Goal: Task Accomplishment & Management: Manage account settings

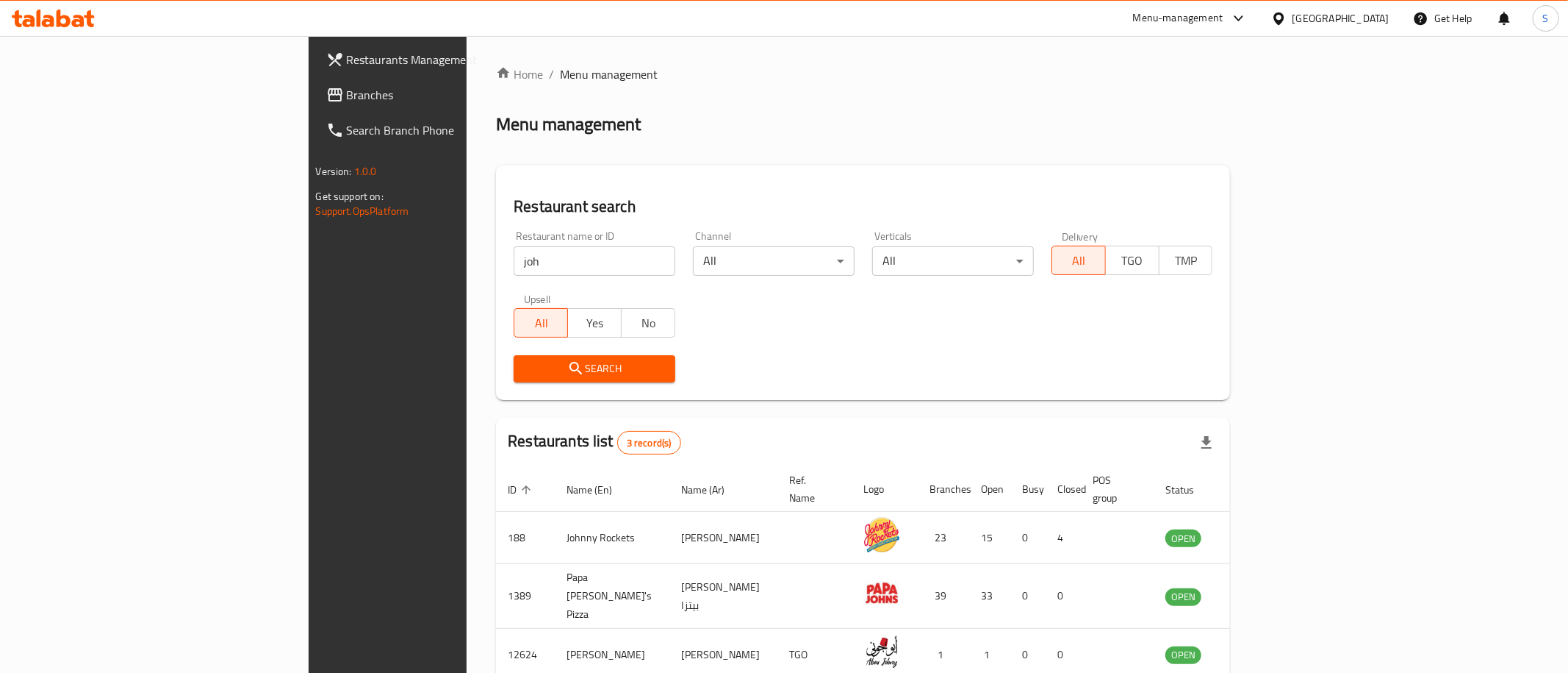
click at [627, 174] on div "Restaurant search Restaurant name or ID joh Restaurant name or ID Channel All ​…" at bounding box center [862, 283] width 734 height 234
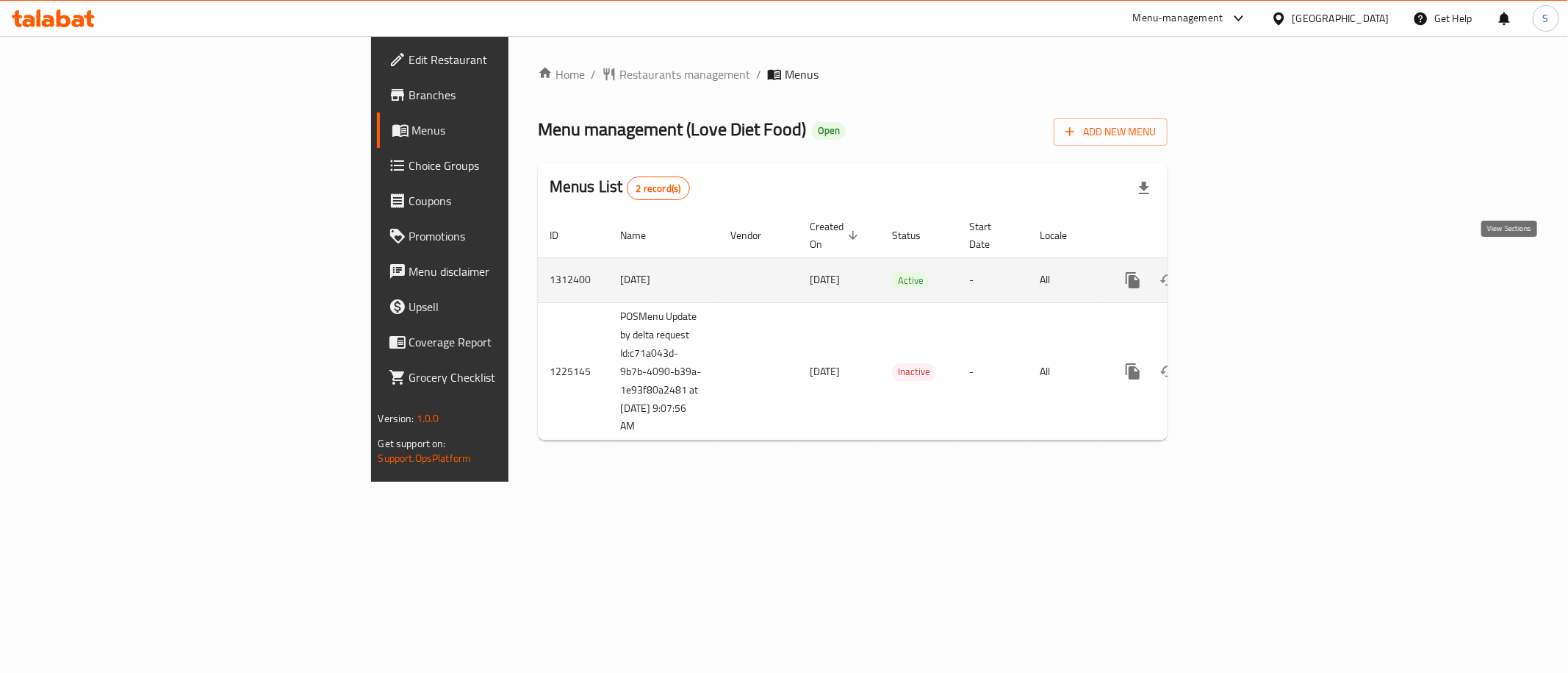
click at [1256, 263] on link "enhanced table" at bounding box center [1238, 280] width 35 height 35
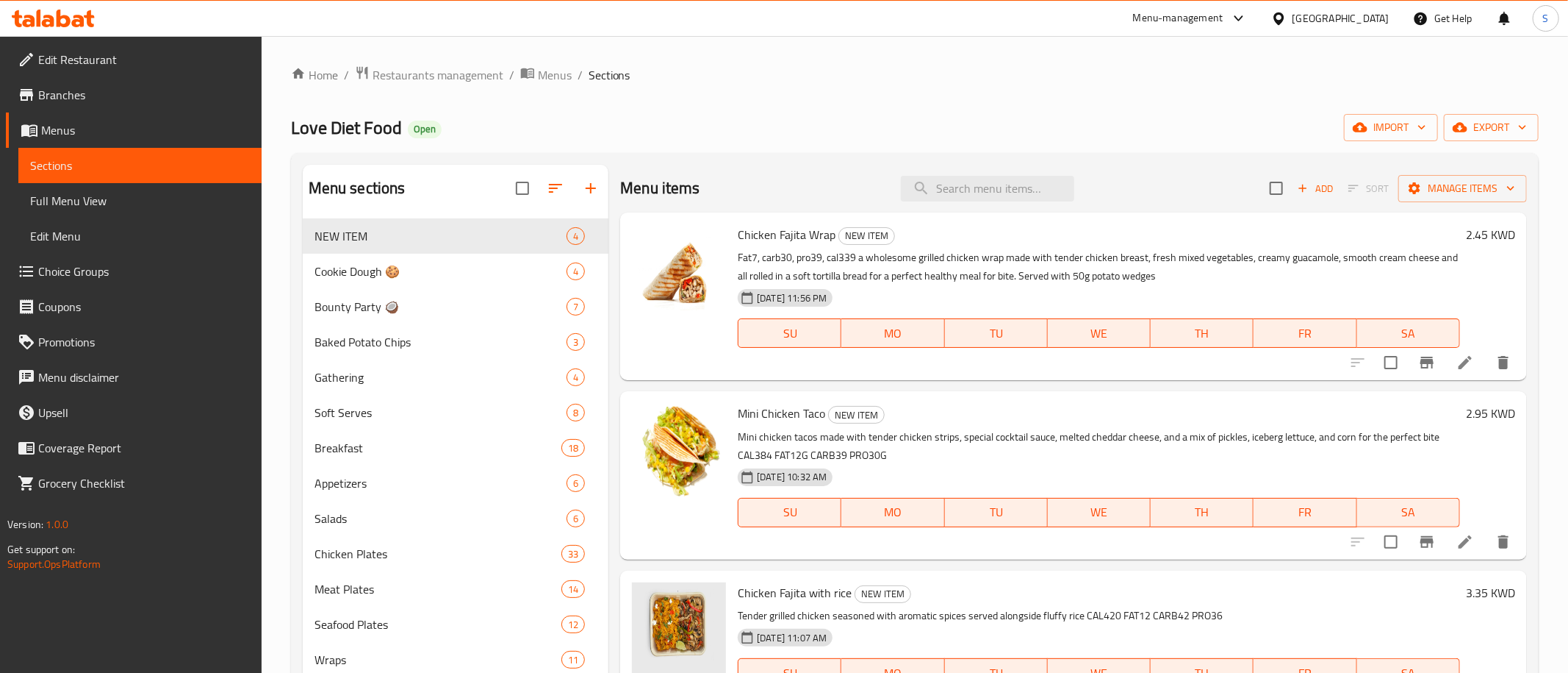
click at [801, 113] on div "Home / Restaurants management / Menus / Sections Love Diet Food Open import exp…" at bounding box center [914, 627] width 1248 height 1124
click at [1384, 128] on span "import" at bounding box center [1390, 127] width 71 height 18
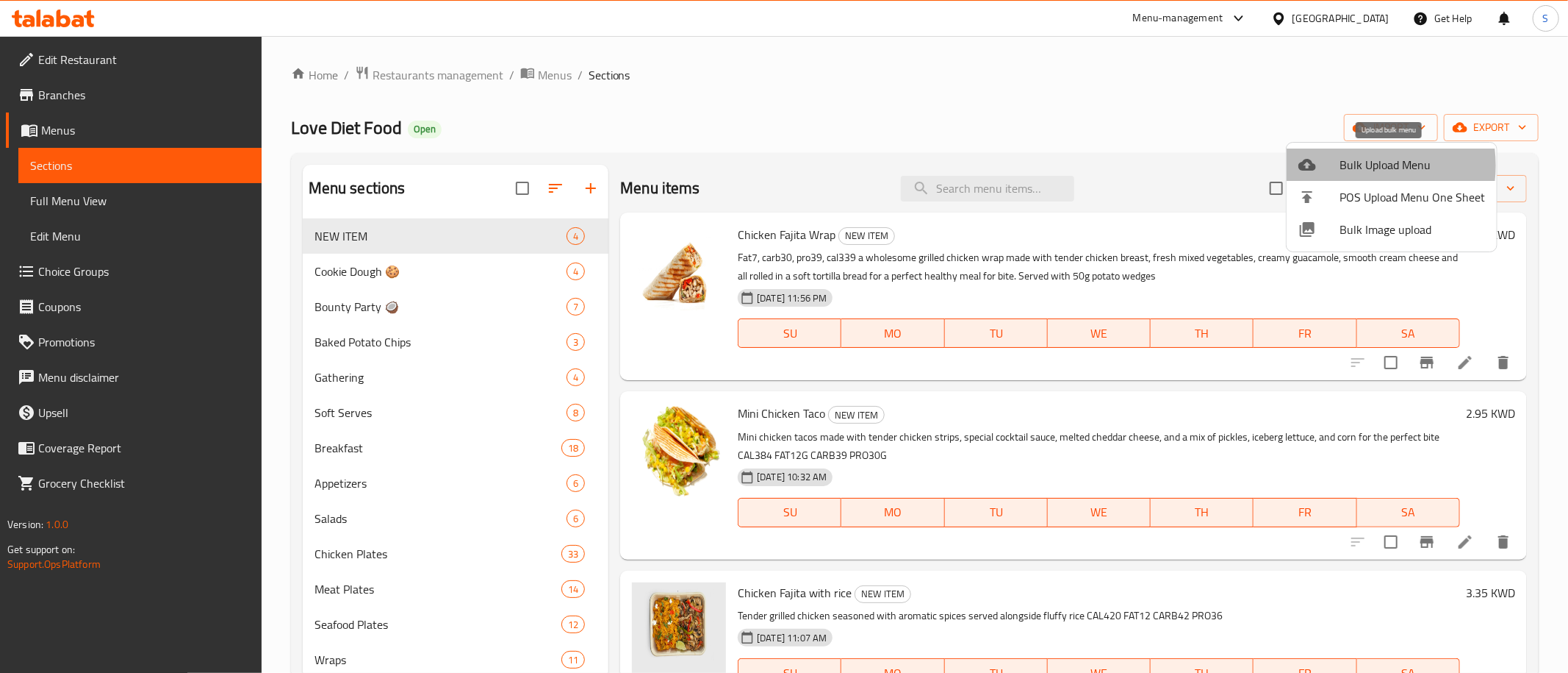
click at [1354, 165] on span "Bulk Upload Menu" at bounding box center [1412, 164] width 145 height 18
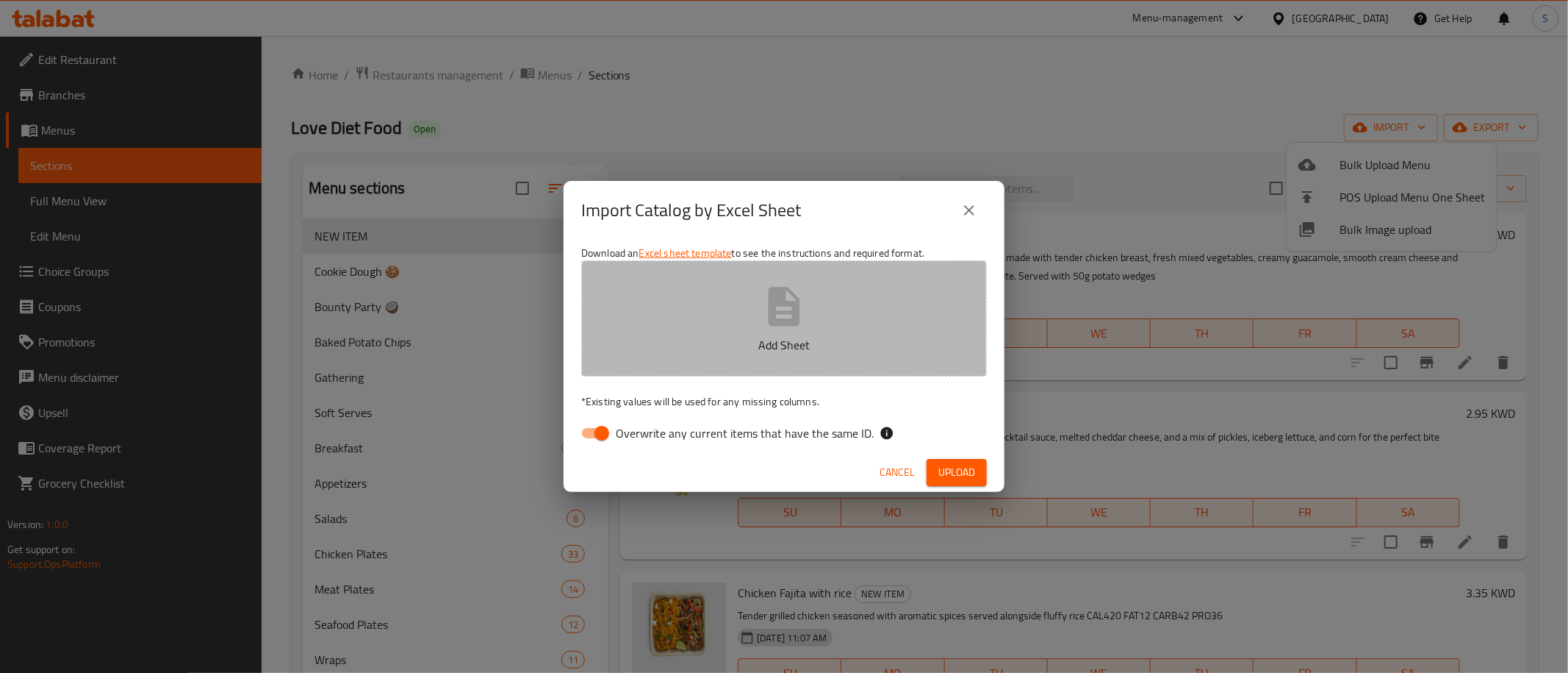
click at [799, 332] on button "Add Sheet" at bounding box center [783, 318] width 405 height 116
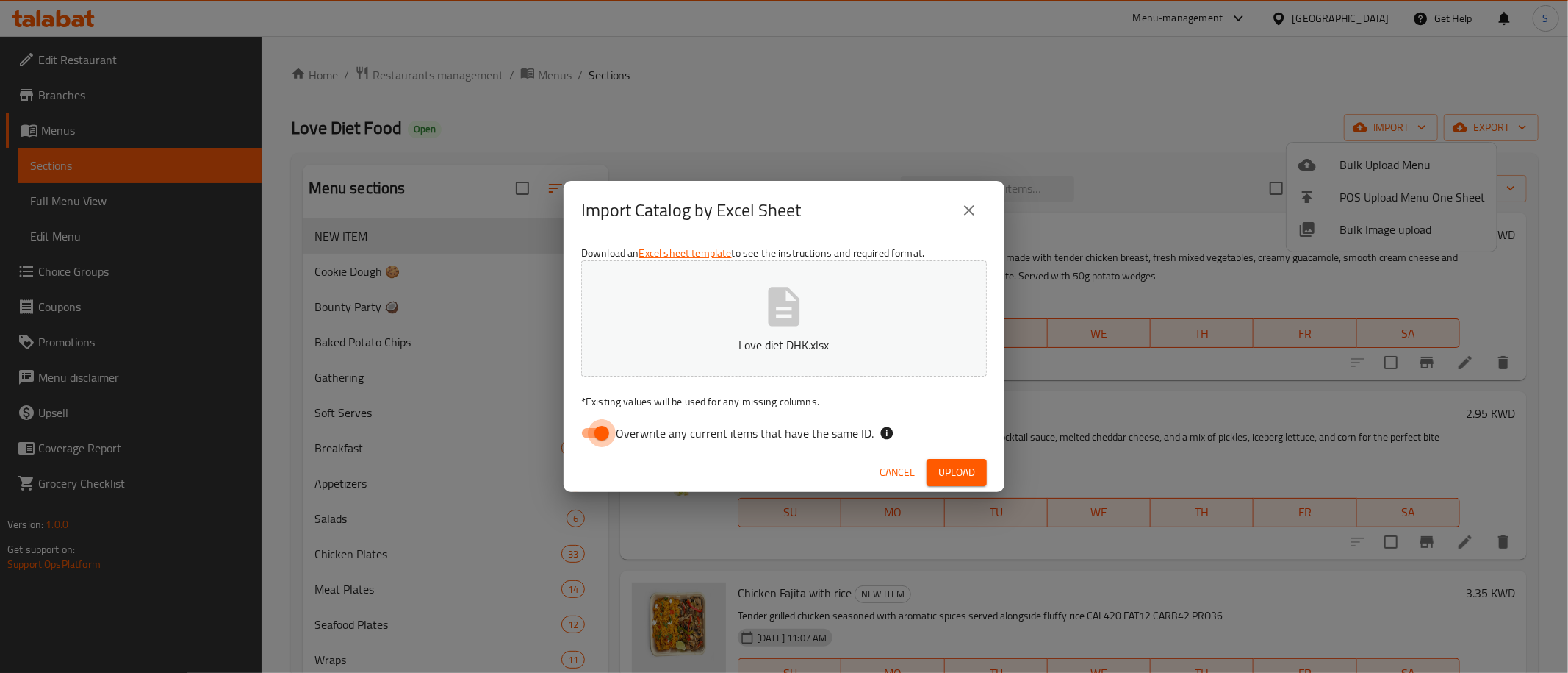
click at [593, 428] on input "Overwrite any current items that have the same ID." at bounding box center [602, 433] width 84 height 28
checkbox input "false"
click at [958, 472] on span "Upload" at bounding box center [956, 472] width 37 height 18
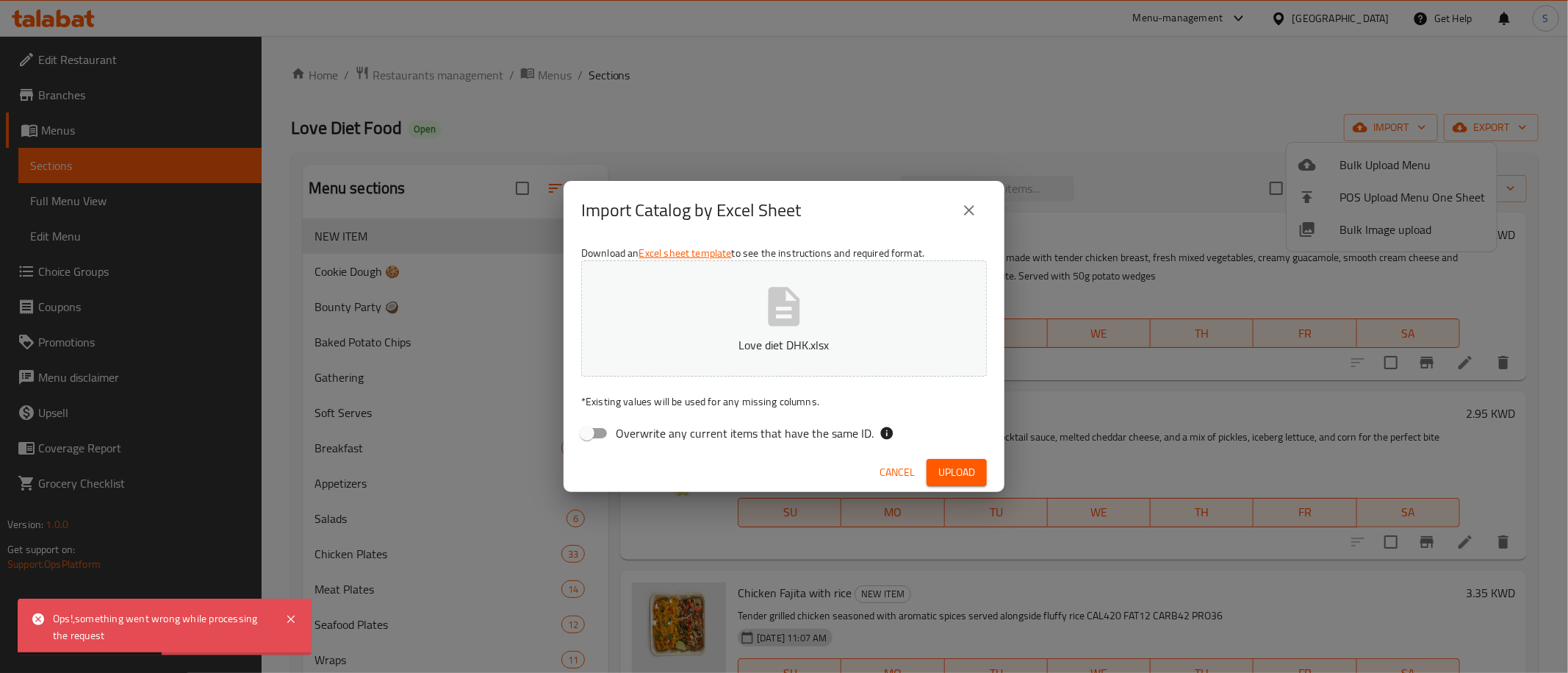
click at [902, 461] on button "Cancel" at bounding box center [897, 472] width 47 height 27
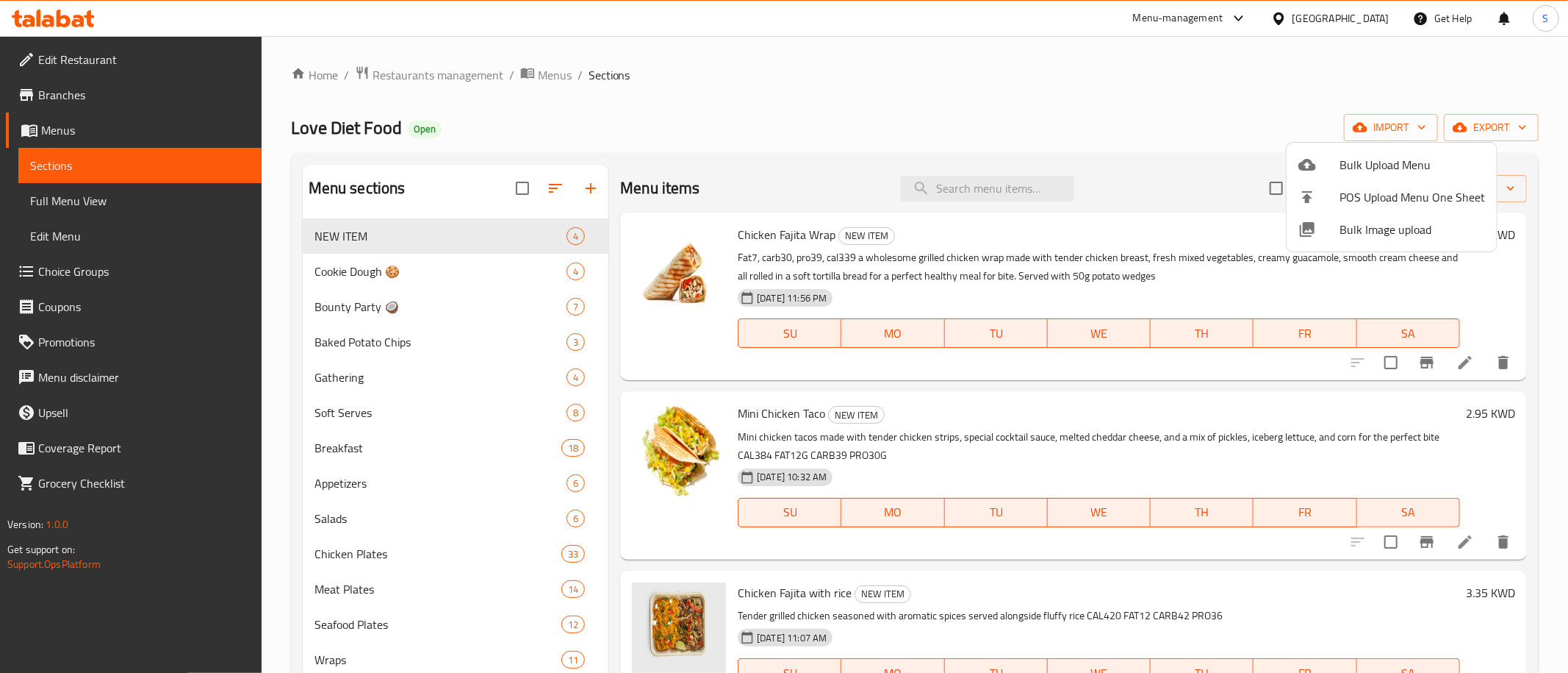
drag, startPoint x: 1622, startPoint y: -46, endPoint x: 1610, endPoint y: -145, distance: 99.7
click at [806, 100] on div at bounding box center [784, 336] width 1568 height 673
click at [681, 28] on div "Menu-management [GEOGRAPHIC_DATA] Get Help S" at bounding box center [784, 18] width 1568 height 35
click at [1397, 129] on span "import" at bounding box center [1390, 127] width 71 height 18
click at [1391, 174] on span "Bulk Upload Menu" at bounding box center [1412, 164] width 145 height 18
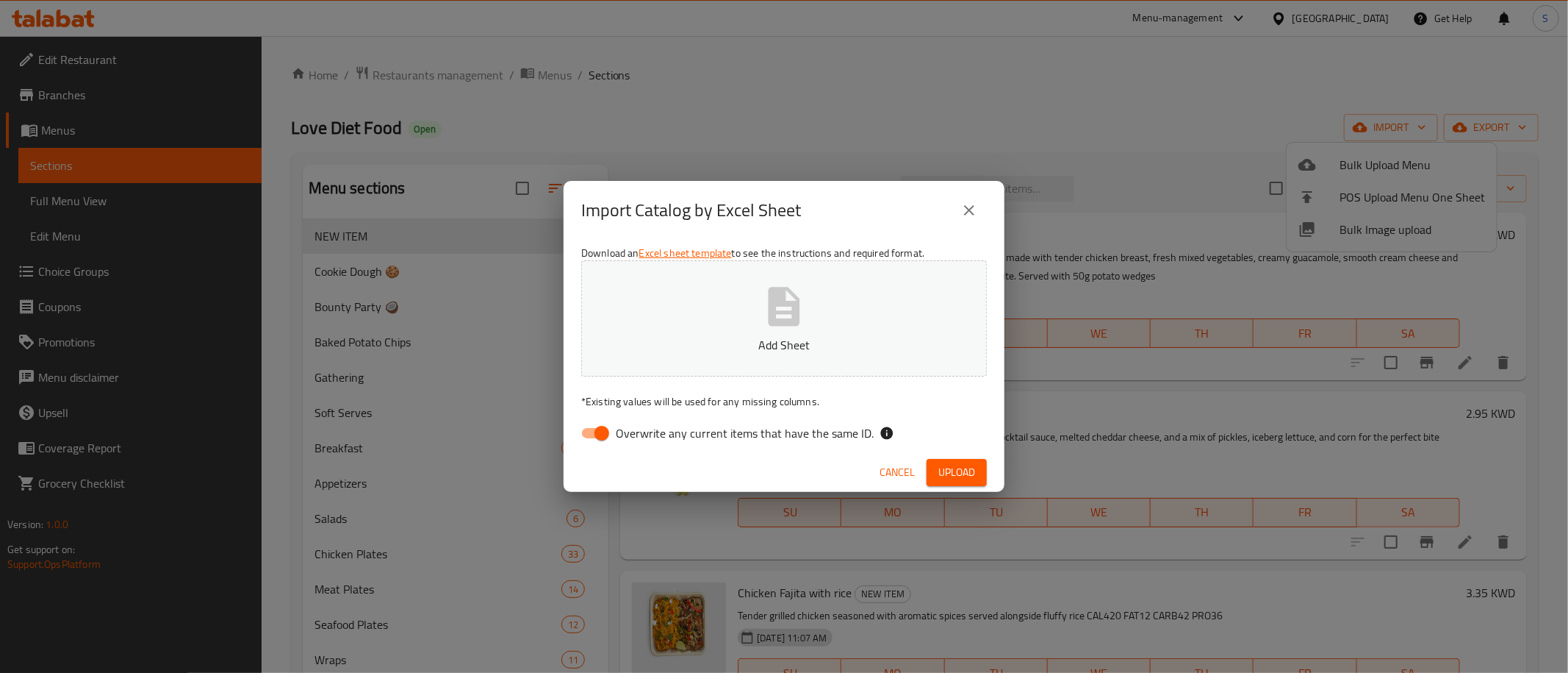
click at [600, 440] on input "Overwrite any current items that have the same ID." at bounding box center [602, 433] width 84 height 28
checkbox input "false"
click at [767, 345] on p "Add Sheet" at bounding box center [783, 344] width 360 height 18
click at [951, 458] on button "Upload" at bounding box center [957, 472] width 60 height 27
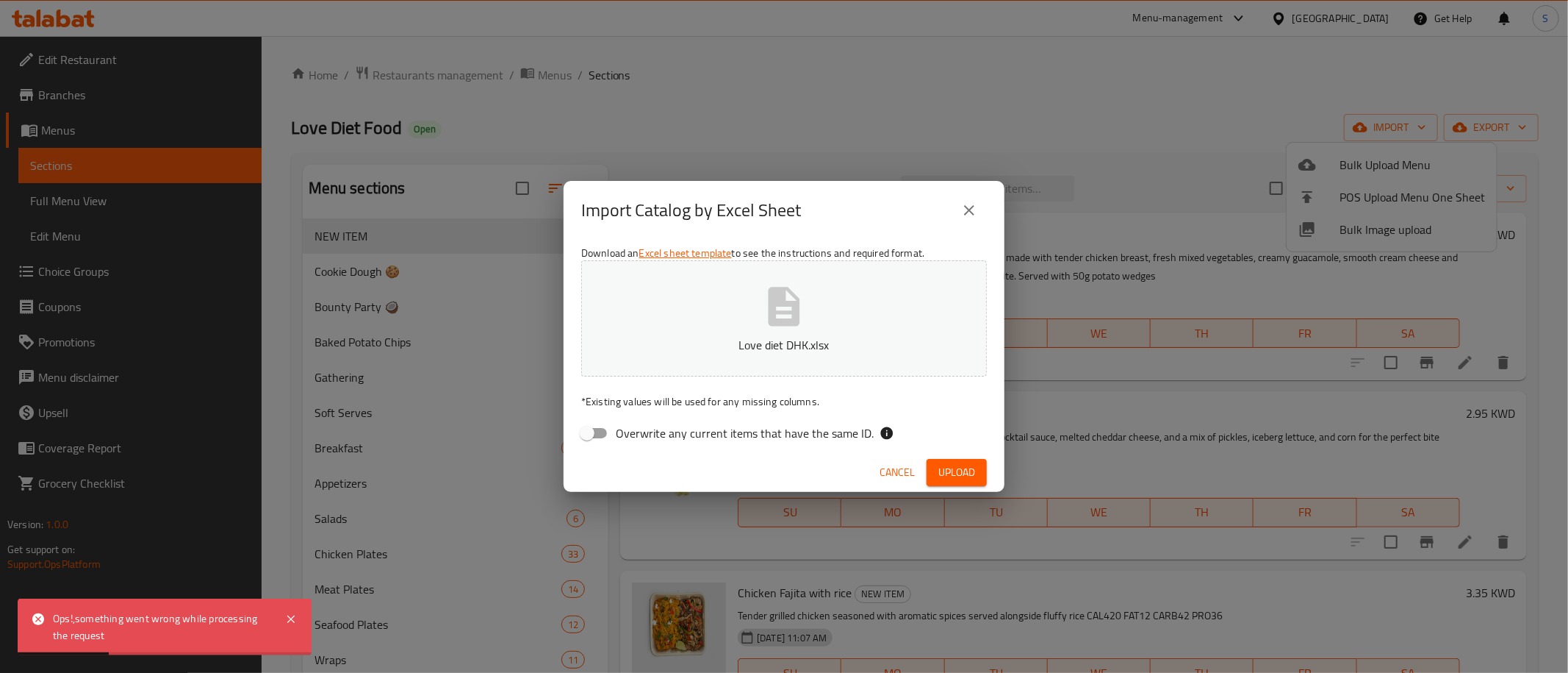
click at [965, 207] on icon "close" at bounding box center [969, 210] width 10 height 10
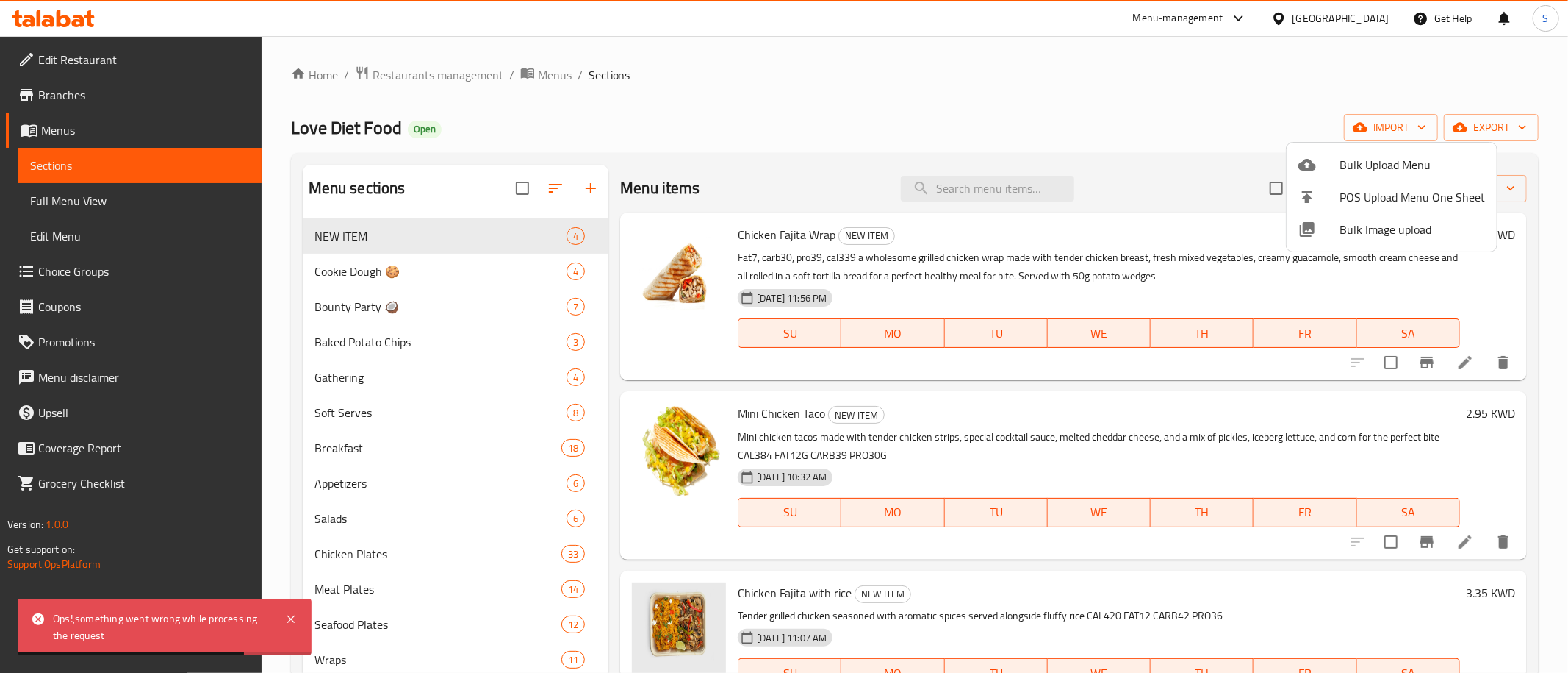
click at [298, 142] on div at bounding box center [784, 336] width 1568 height 673
click at [294, 128] on span "Love Diet Food" at bounding box center [346, 127] width 111 height 33
drag, startPoint x: 294, startPoint y: 128, endPoint x: 346, endPoint y: 131, distance: 52.1
click at [346, 131] on span "Love Diet Food" at bounding box center [346, 127] width 111 height 33
copy span "Love Diet"
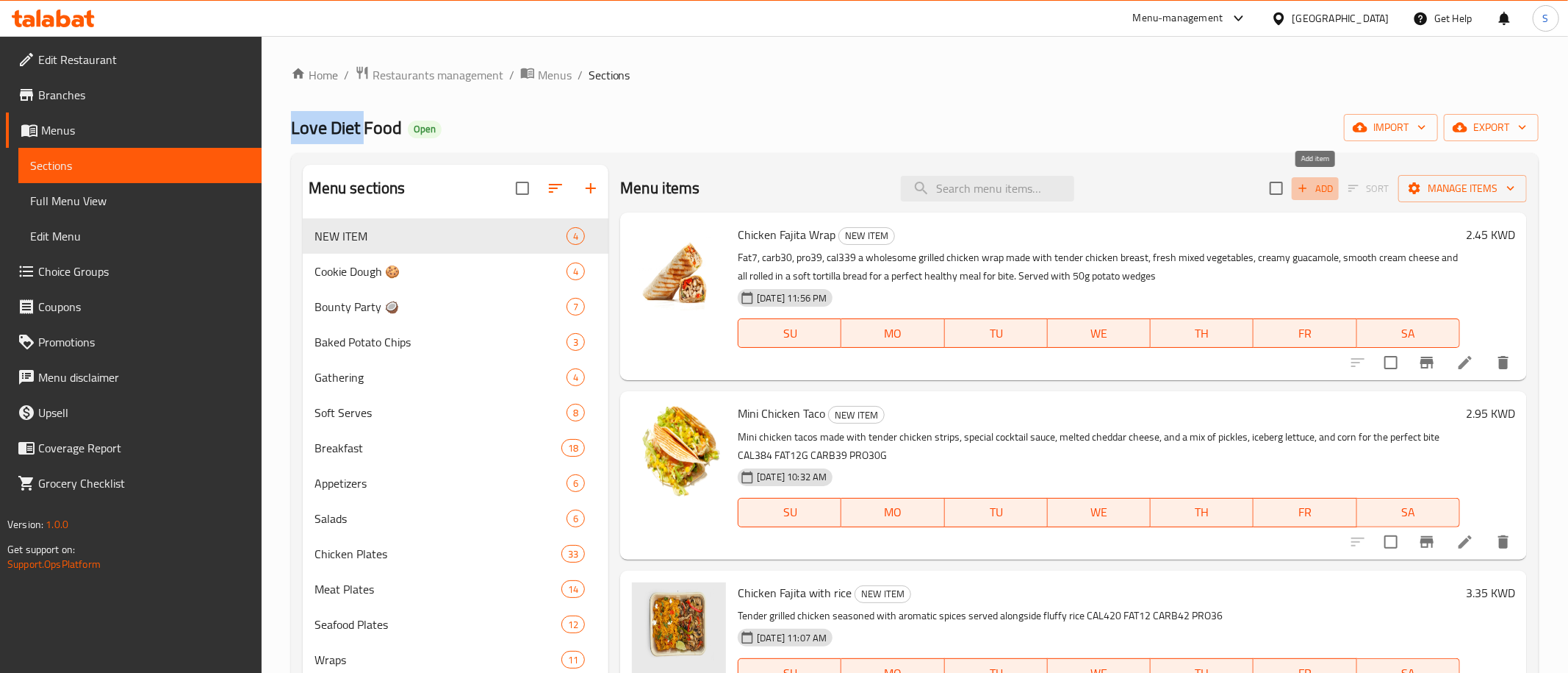
click at [1311, 190] on span "Add" at bounding box center [1315, 189] width 40 height 17
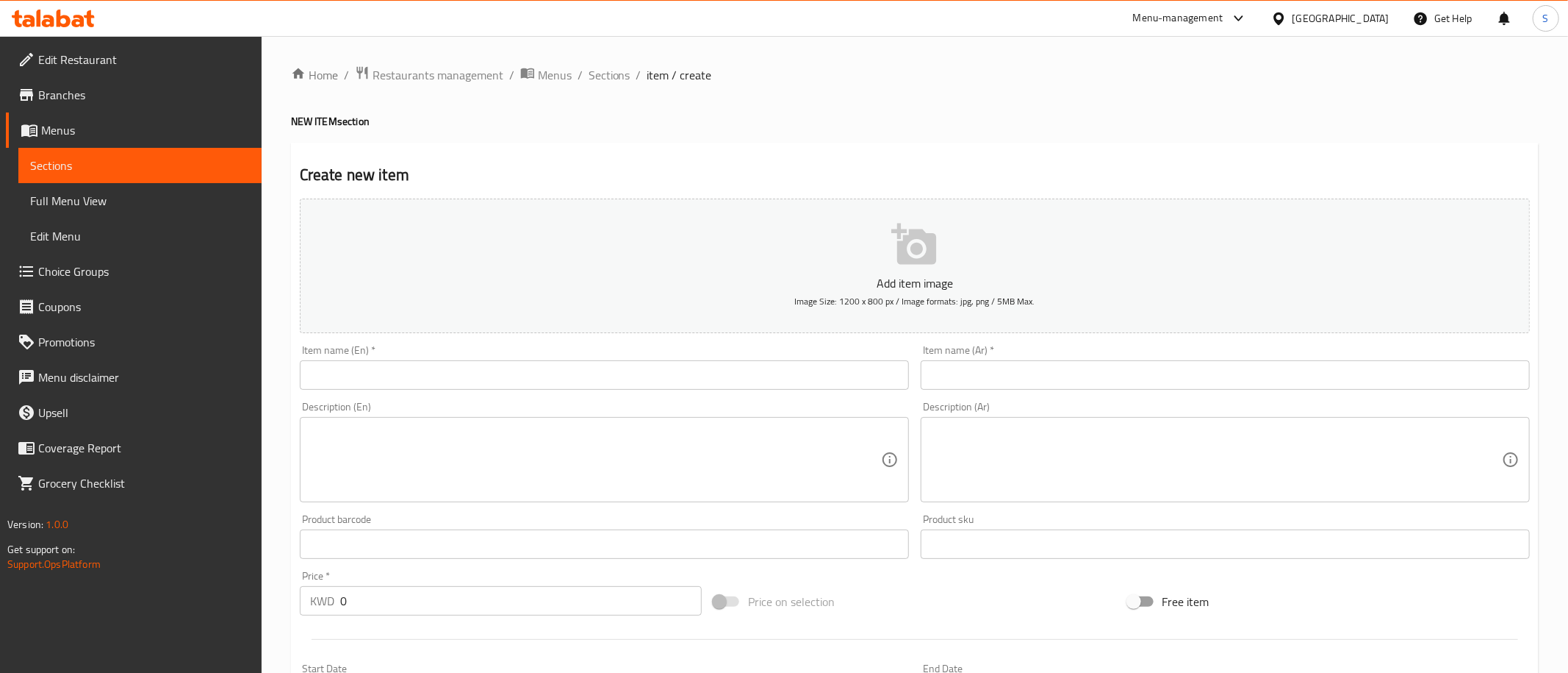
click at [449, 382] on input "text" at bounding box center [604, 374] width 609 height 29
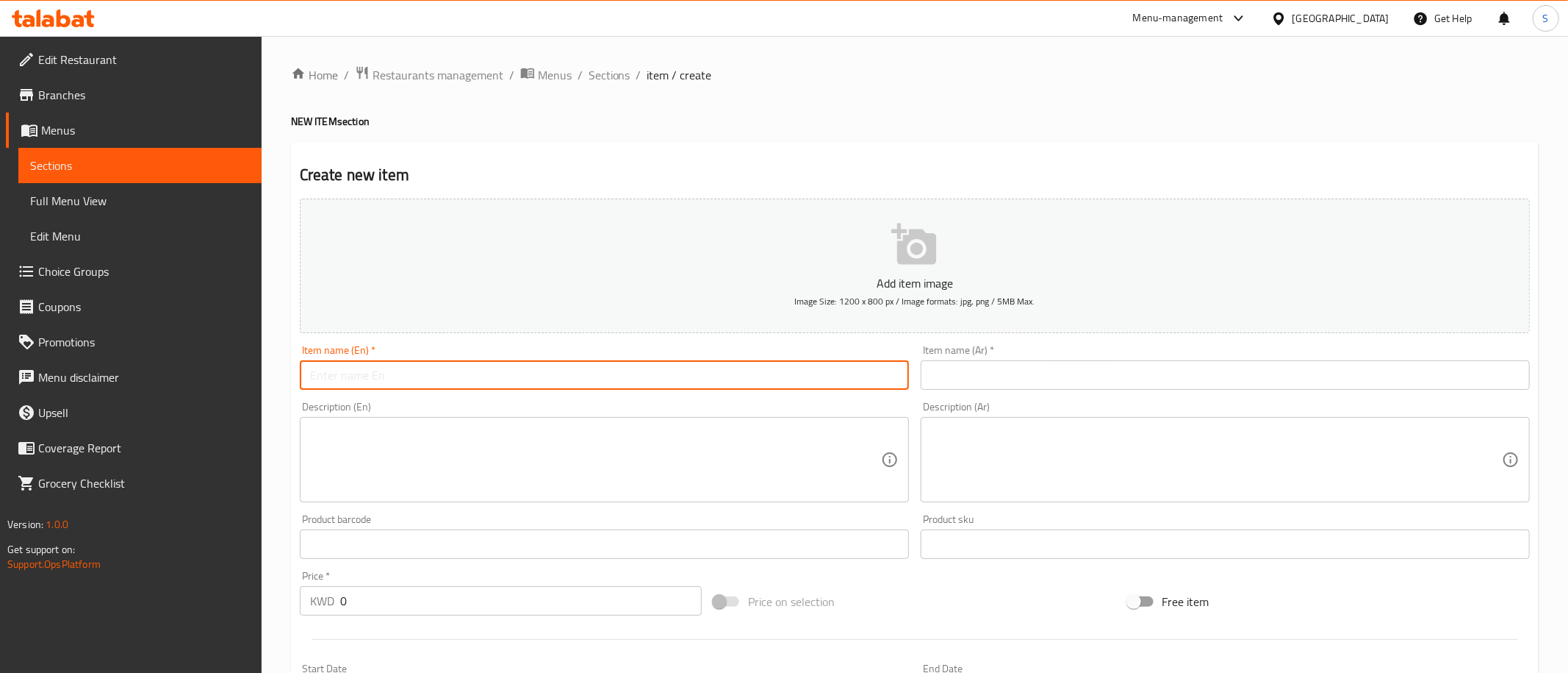
paste input "Nuti Pro Milkshake"
type input "Nuti Pro Milkshake"
click at [1068, 372] on input "text" at bounding box center [1225, 374] width 609 height 29
paste input "نوتي برو ميلك شيك"
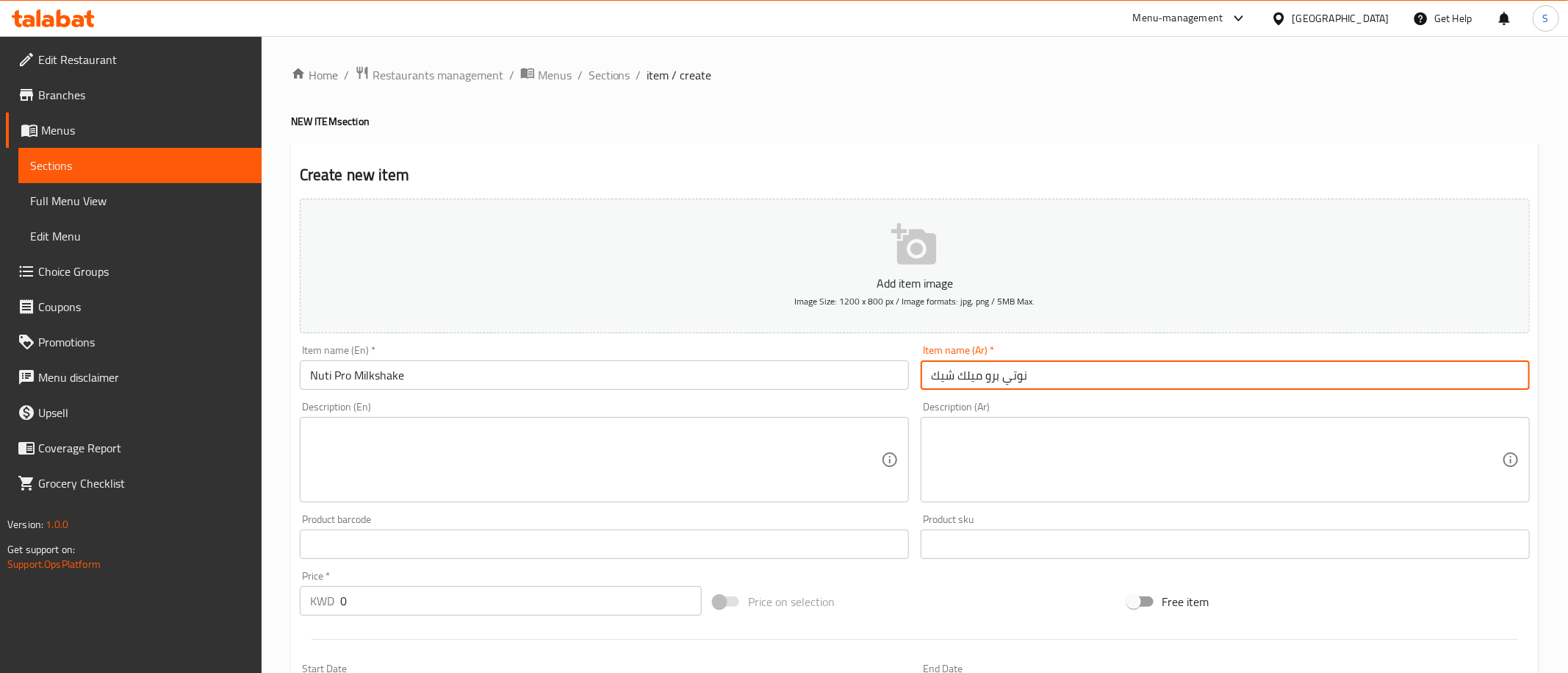
type input "نوتي برو ميلك شيك"
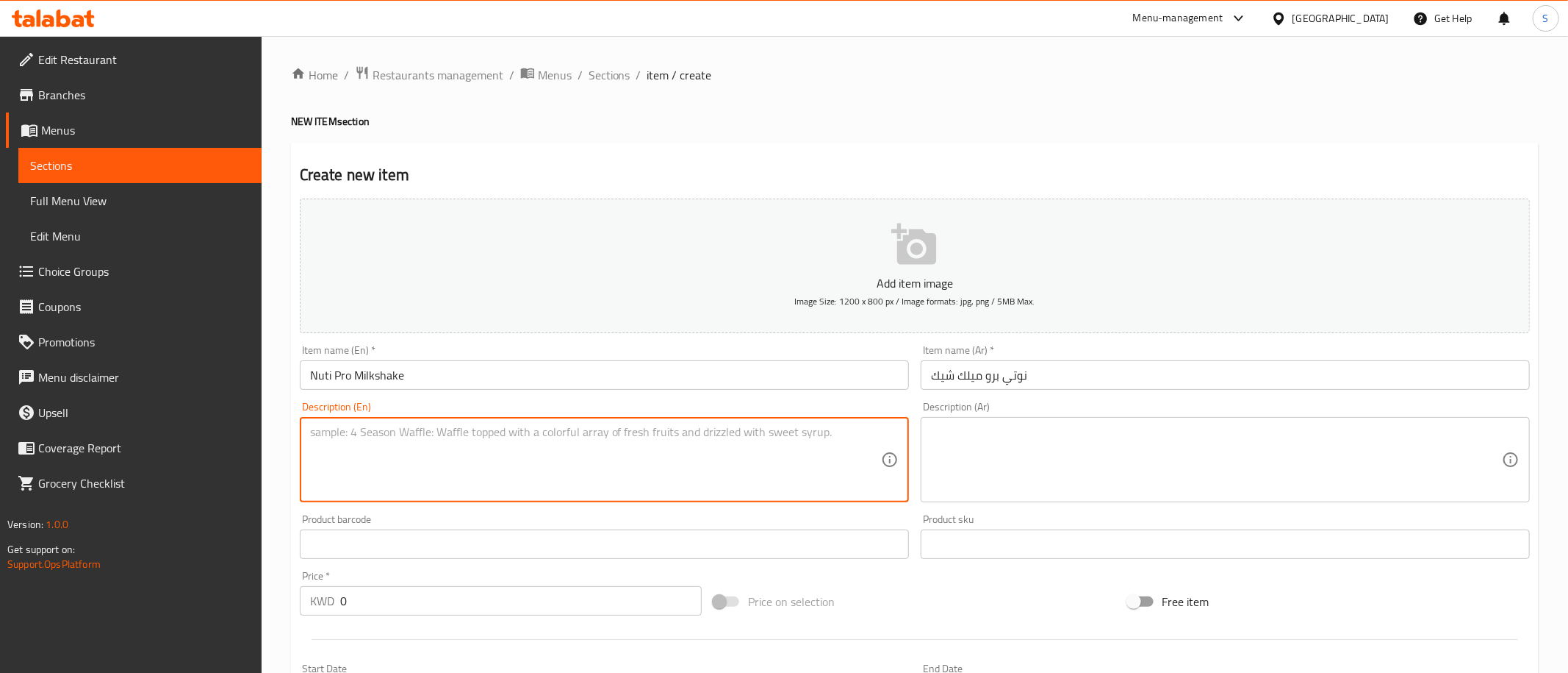
click at [656, 455] on textarea at bounding box center [595, 460] width 571 height 70
paste textarea "FAT12 CARB25 PRO27 CAL316 Nuti Pro Milkshake offers a rich creamy blend of crus…"
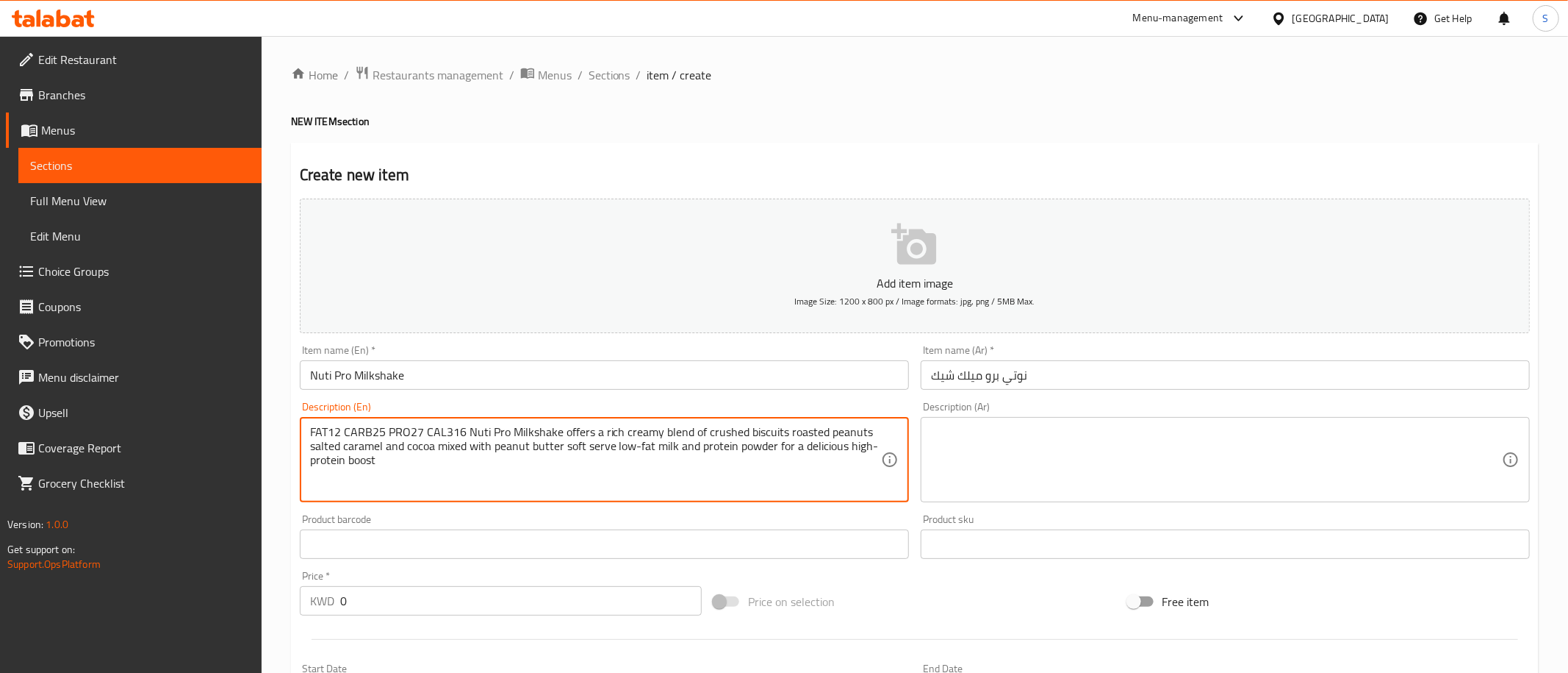
type textarea "FAT12 CARB25 PRO27 CAL316 Nuti Pro Milkshake offers a rich creamy blend of crus…"
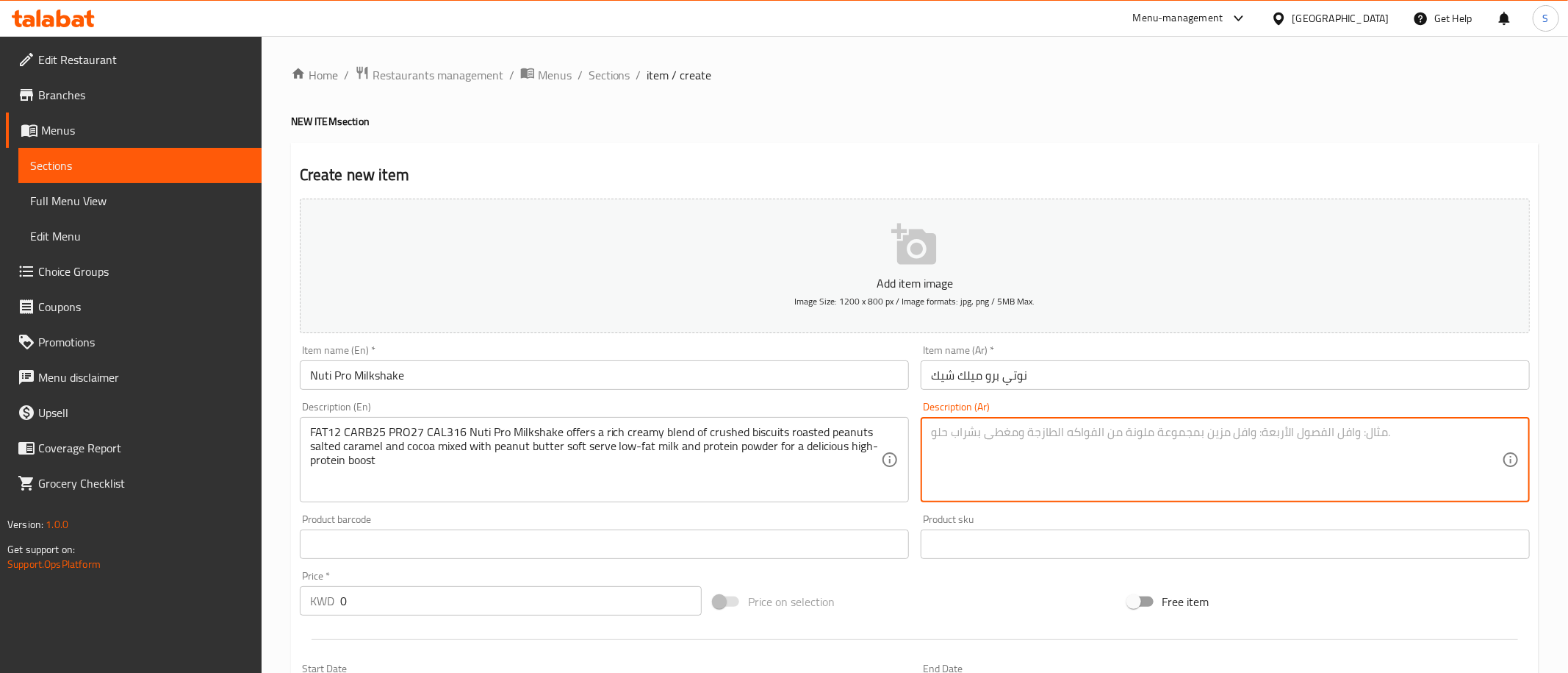
click at [1091, 434] on textarea at bounding box center [1217, 460] width 571 height 70
paste textarea "كالوري ٣١٦ دهون ١٢ كارب ٢٥ بروتين ٢٧ نوتي برو ميلك شيك مزيج كريمي غني من البسكو…"
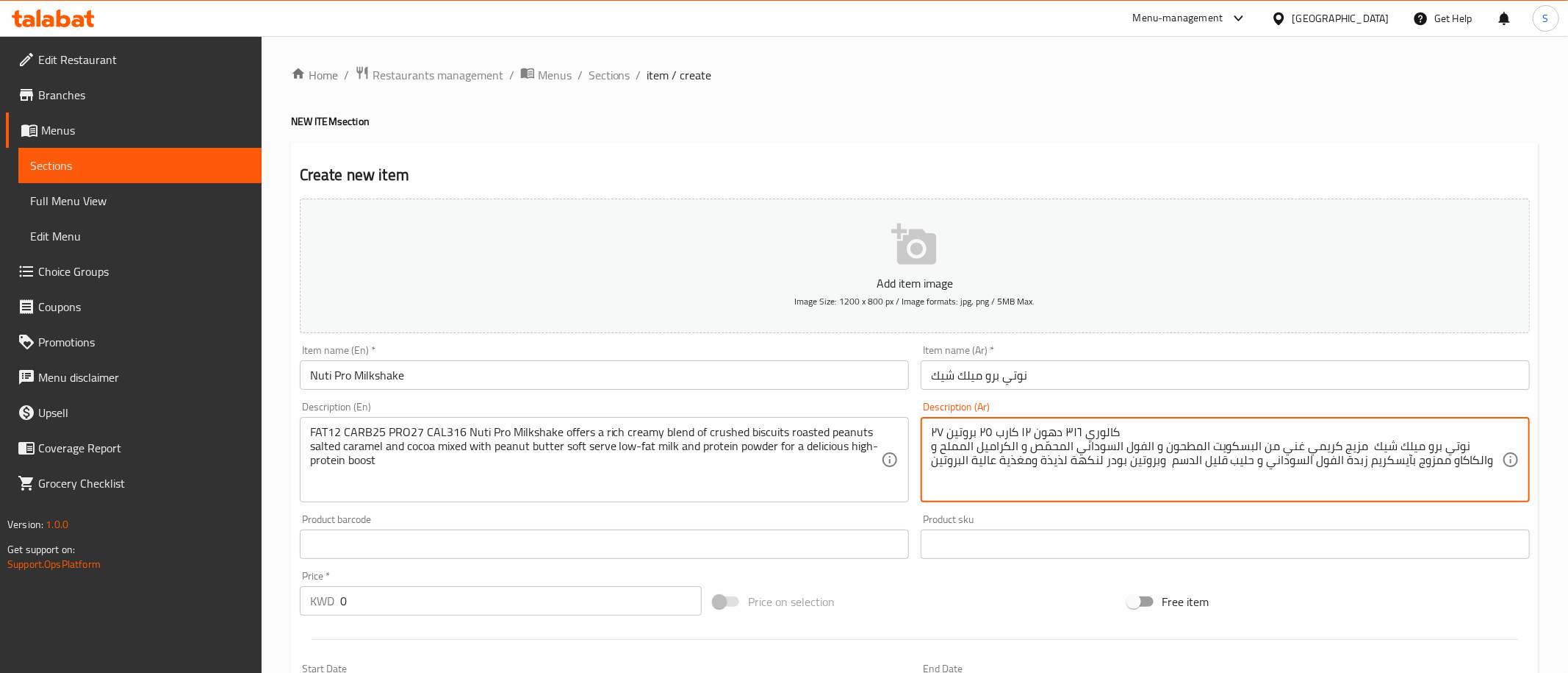
scroll to position [228, 0]
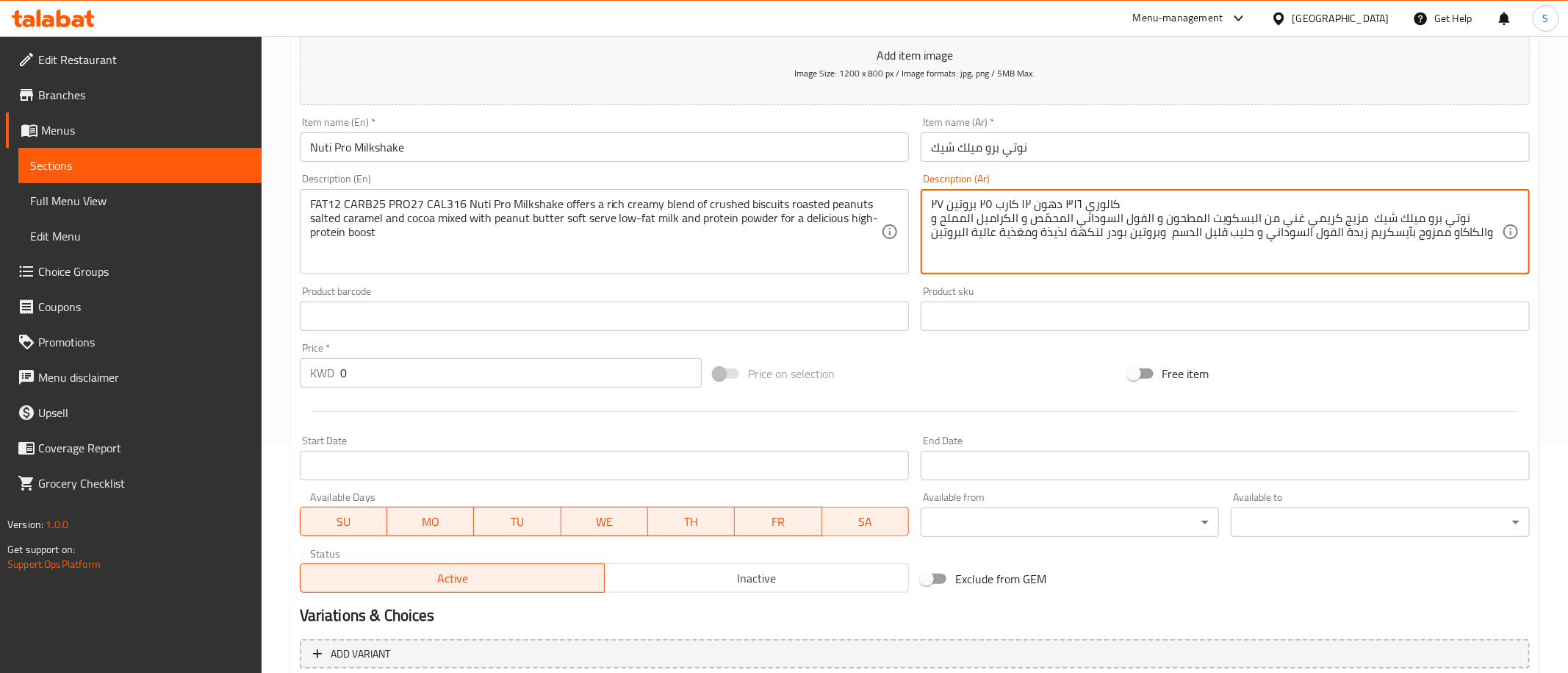
type textarea "كالوري ٣١٦ دهون ١٢ كارب ٢٥ بروتين ٢٧ نوتي برو ميلك شيك مزيج كريمي غني من البسكو…"
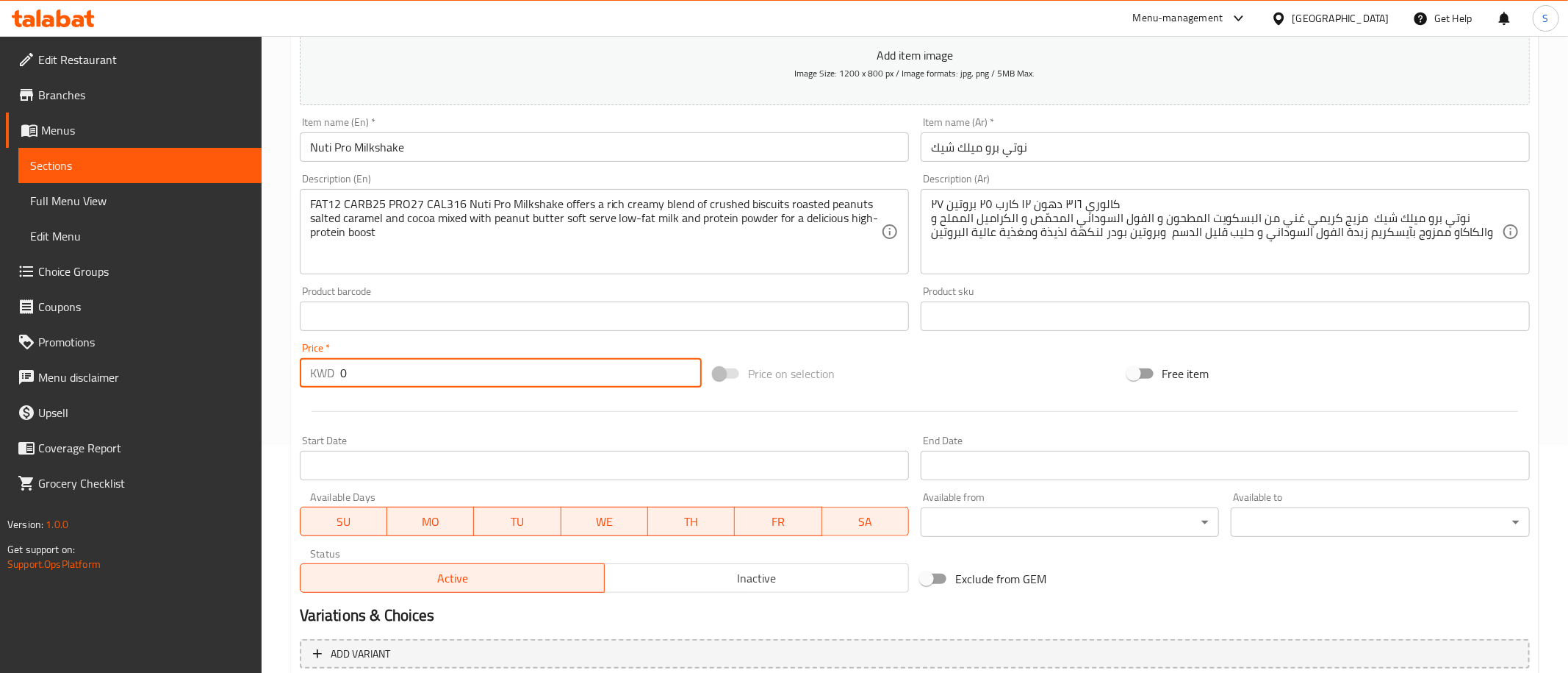
drag, startPoint x: 371, startPoint y: 377, endPoint x: 237, endPoint y: 378, distance: 134.0
click at [340, 386] on input "0" at bounding box center [520, 372] width 362 height 29
paste input "2.25"
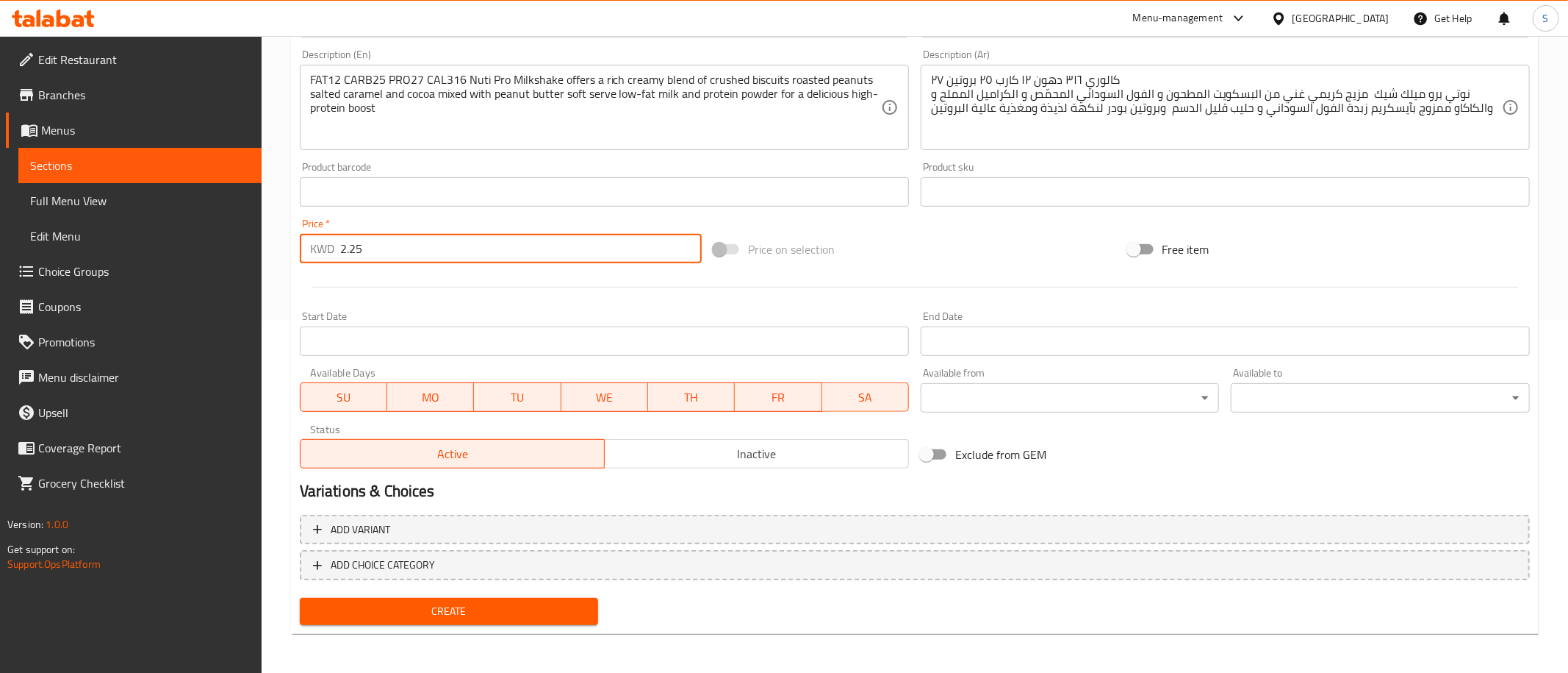
type input "2.25"
click at [399, 523] on span "Add variant" at bounding box center [914, 529] width 1203 height 18
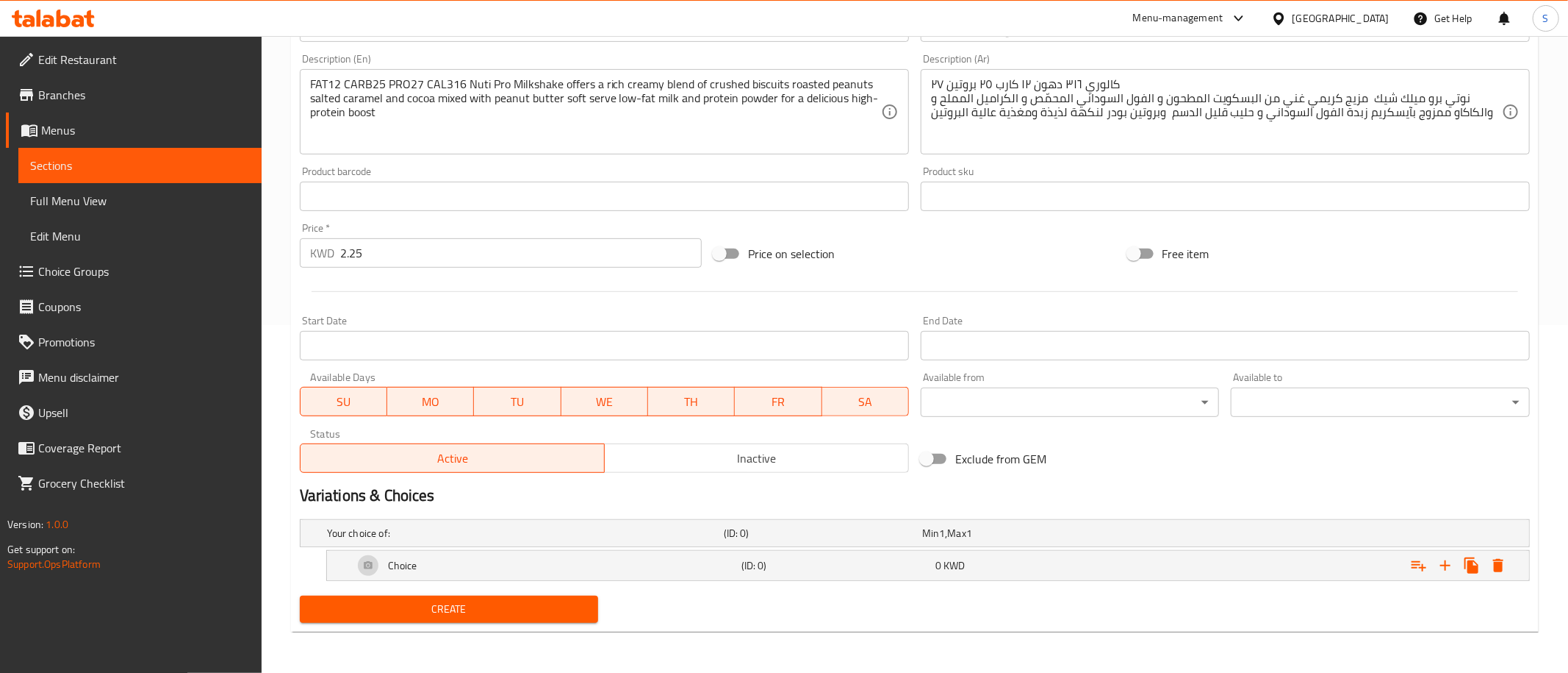
scroll to position [348, 0]
click at [1500, 564] on icon "Expand" at bounding box center [1498, 565] width 10 height 13
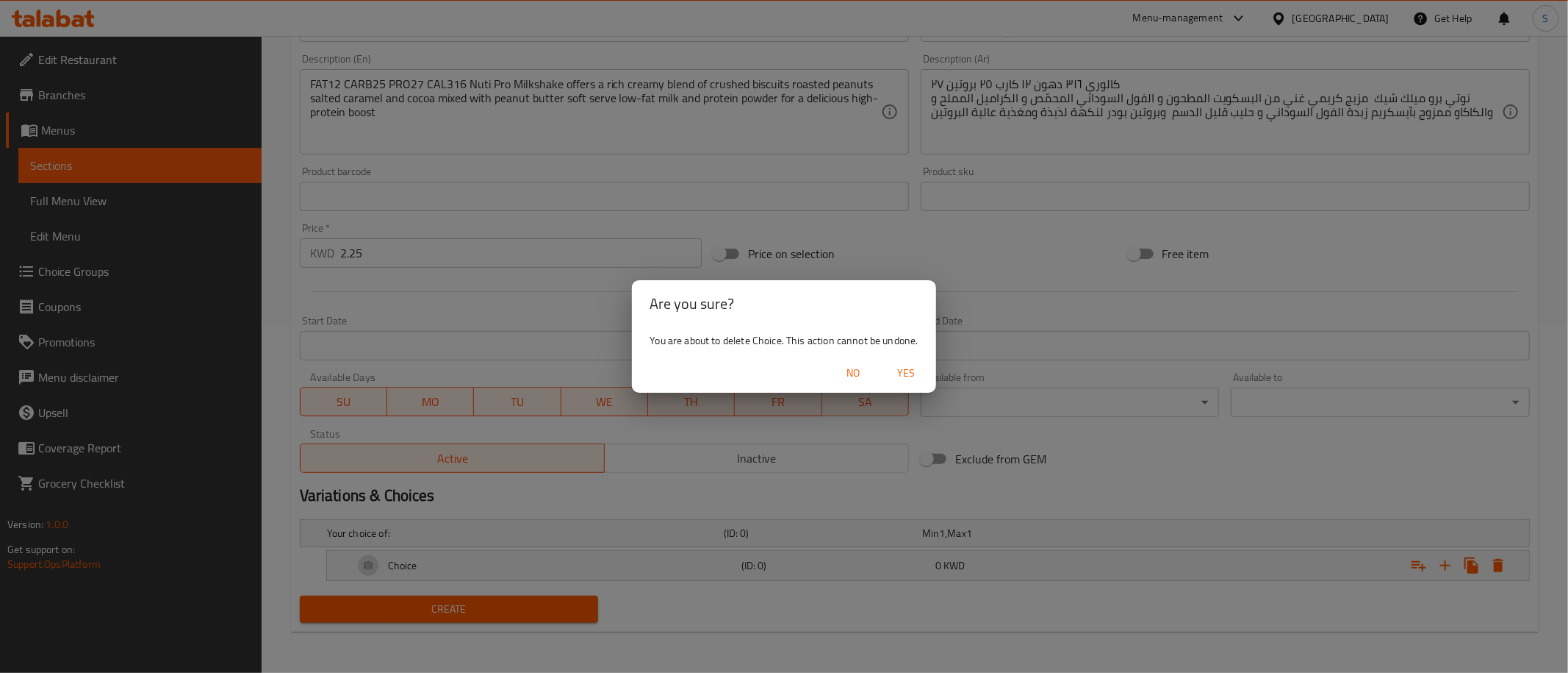
click at [901, 375] on span "Yes" at bounding box center [906, 372] width 35 height 18
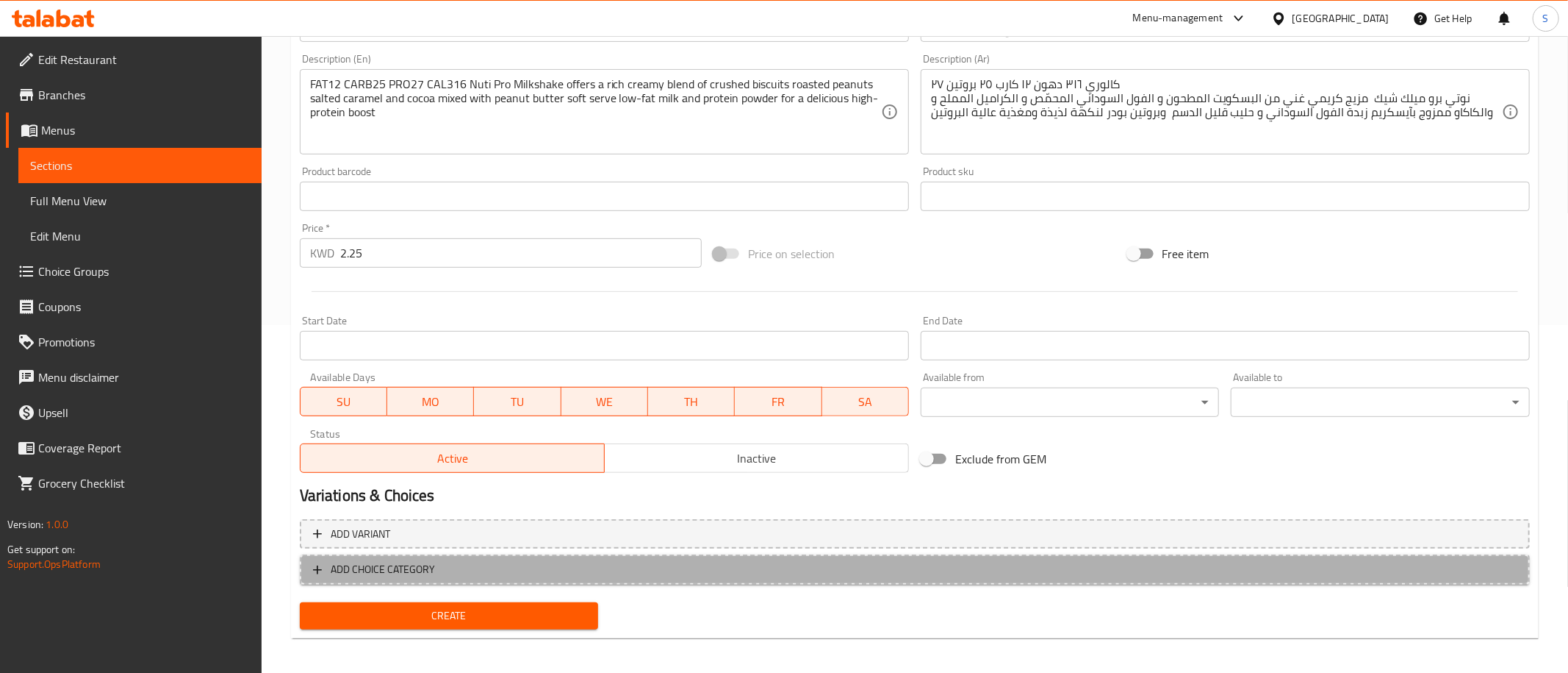
click at [408, 561] on span "ADD CHOICE CATEGORY" at bounding box center [383, 569] width 104 height 18
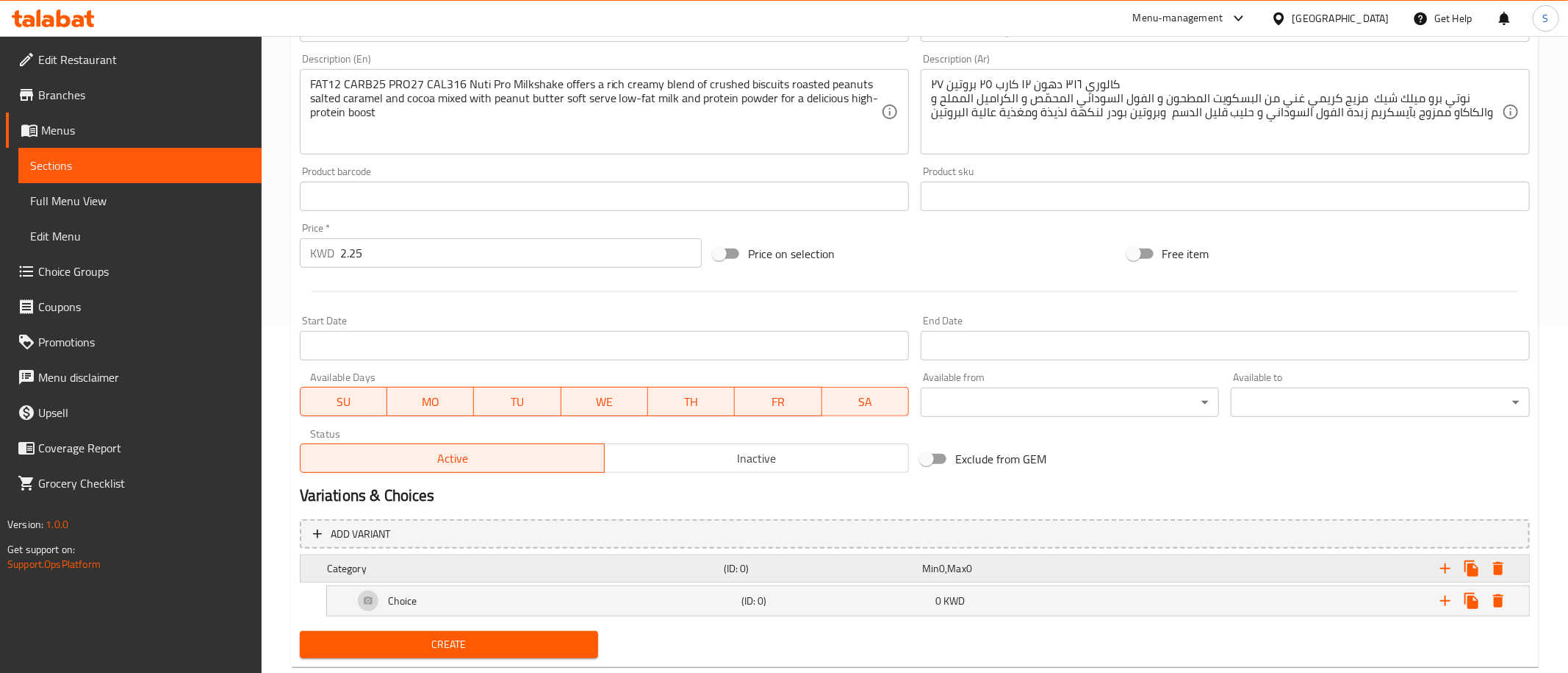
click at [405, 571] on h5 "Category" at bounding box center [522, 568] width 391 height 15
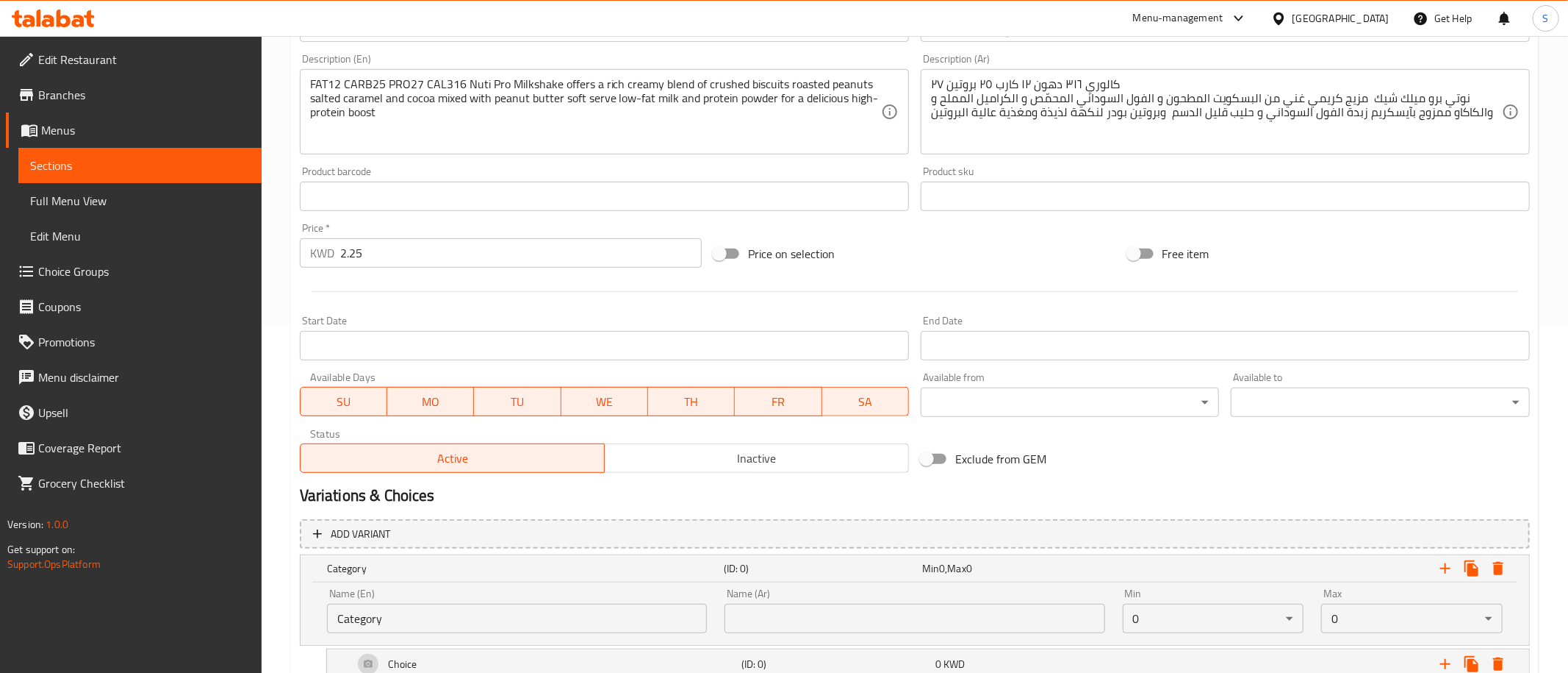
click at [914, 630] on input "text" at bounding box center [914, 618] width 380 height 29
paste input "حجم البروتين شيك"
type input "حجم البروتين شيك"
drag, startPoint x: 472, startPoint y: 614, endPoint x: 94, endPoint y: 601, distance: 378.2
click at [327, 604] on input "Category" at bounding box center [517, 618] width 380 height 29
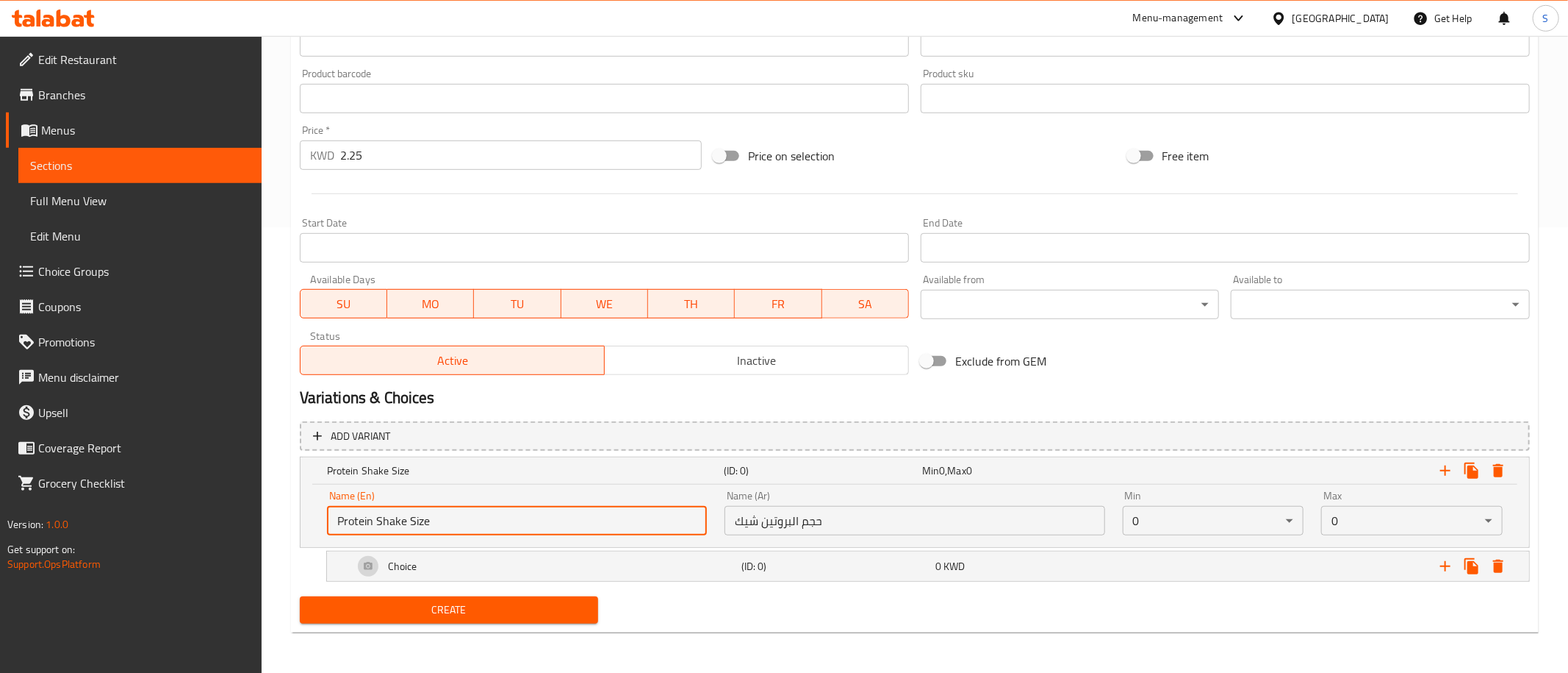
scroll to position [446, 0]
type input "Protein Shake Size"
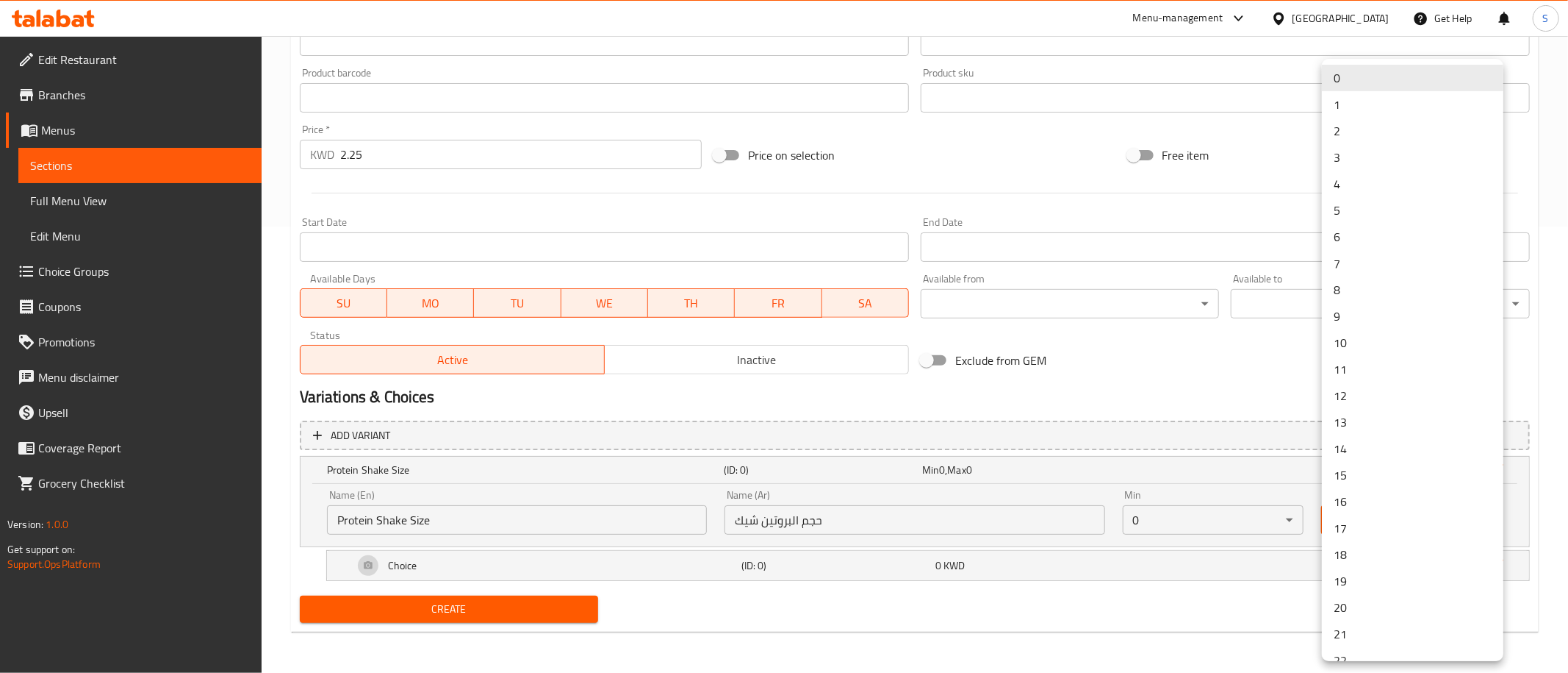
drag, startPoint x: 1376, startPoint y: 521, endPoint x: 1269, endPoint y: 536, distance: 108.0
click at [1385, 95] on li "1" at bounding box center [1412, 104] width 181 height 26
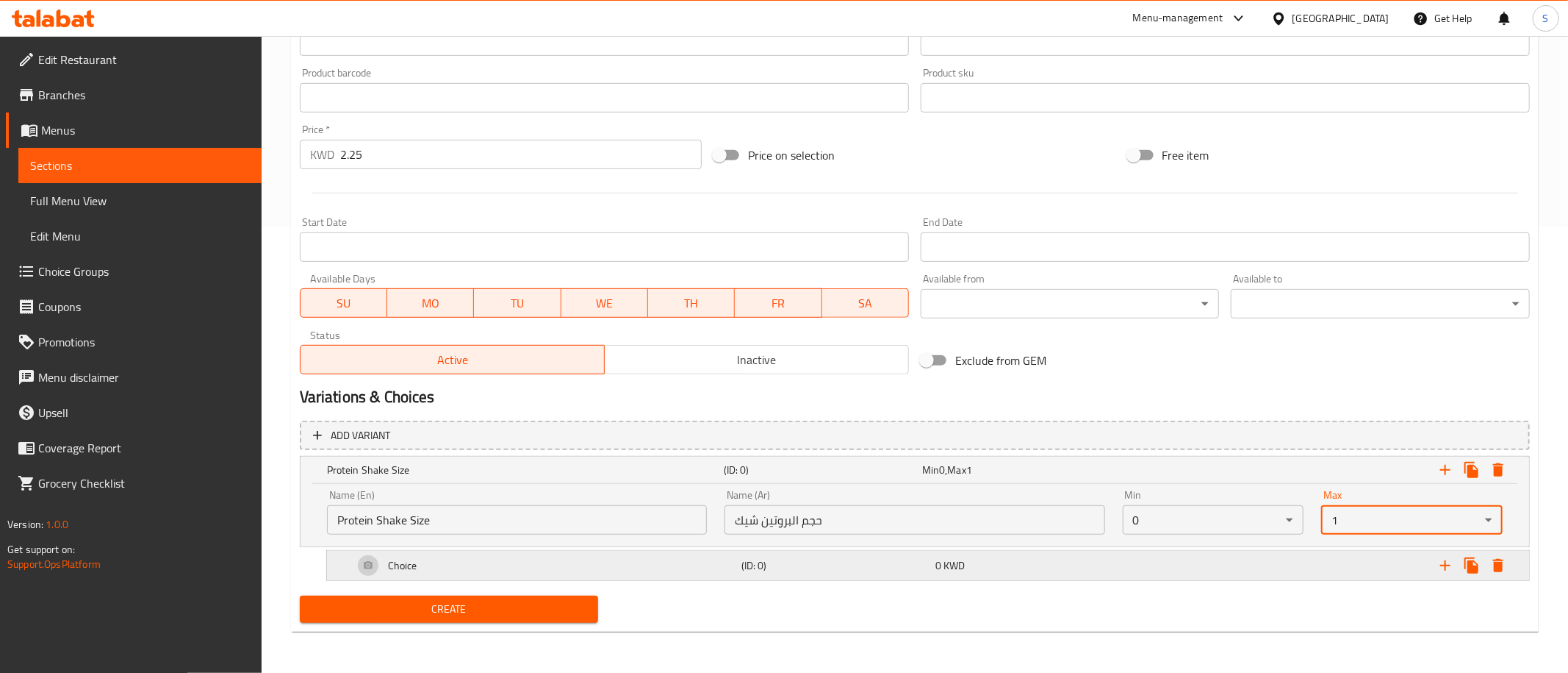
click at [458, 567] on div "Choice" at bounding box center [544, 564] width 388 height 35
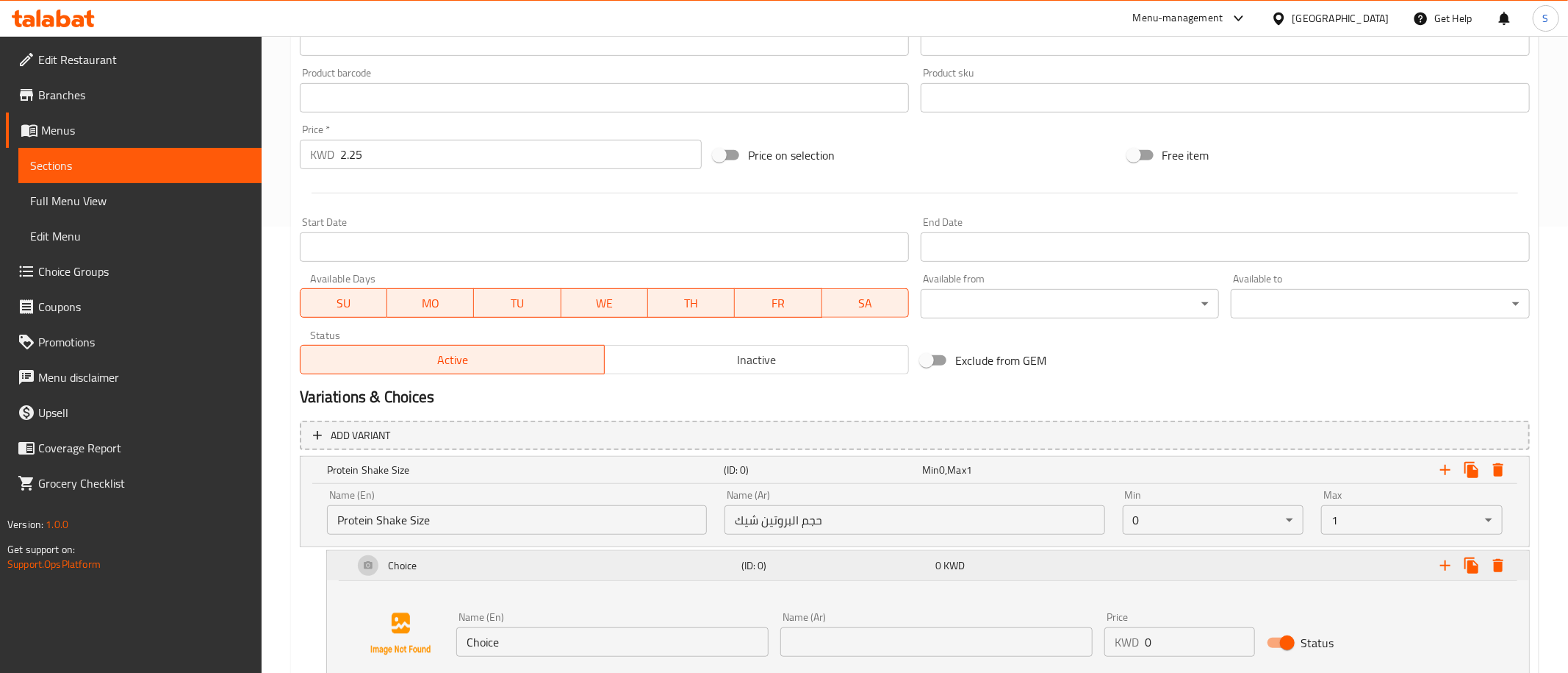
scroll to position [559, 0]
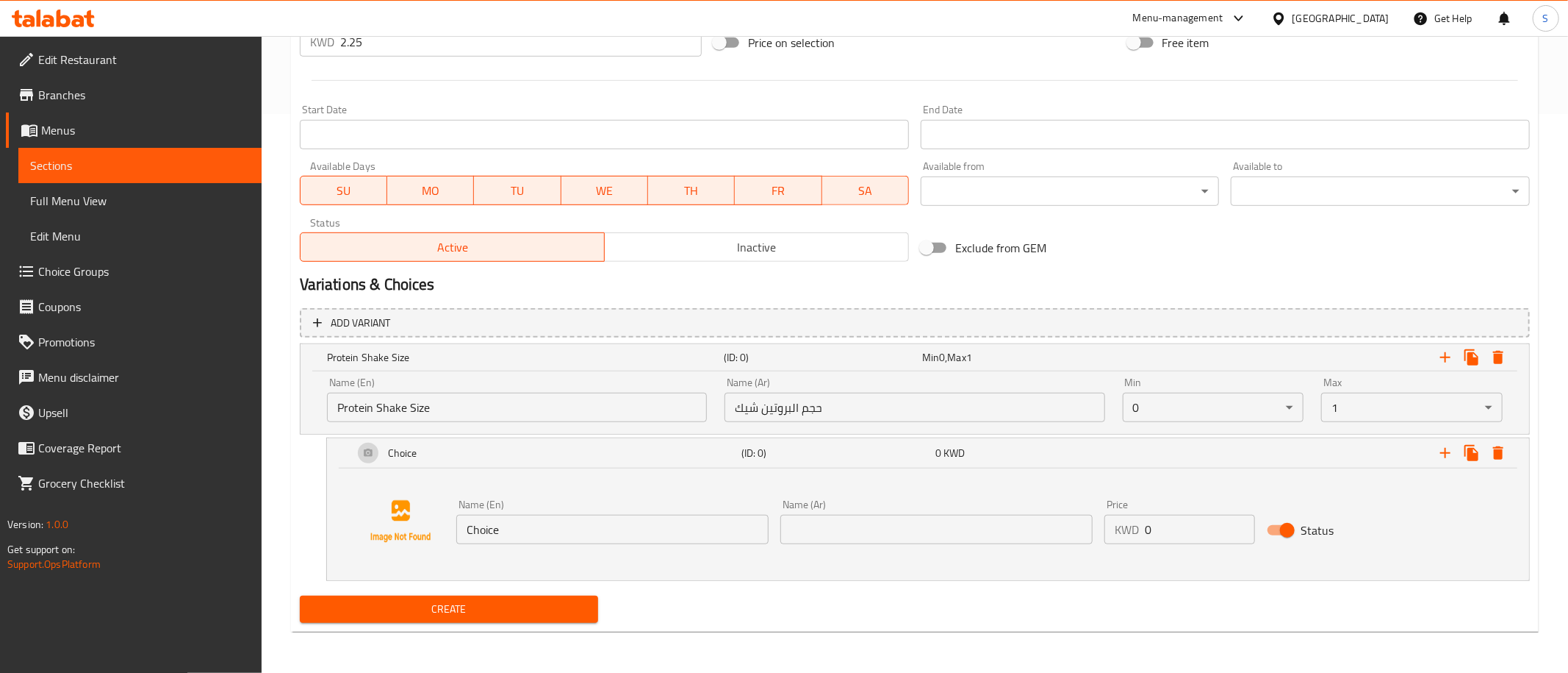
click at [839, 401] on input "حجم البروتين شيك" at bounding box center [914, 406] width 380 height 29
click at [848, 541] on input "text" at bounding box center [936, 528] width 313 height 29
paste input "الحجم الكبير"
type input "الحجم الكبير"
click at [726, 536] on input "Choice" at bounding box center [612, 528] width 313 height 29
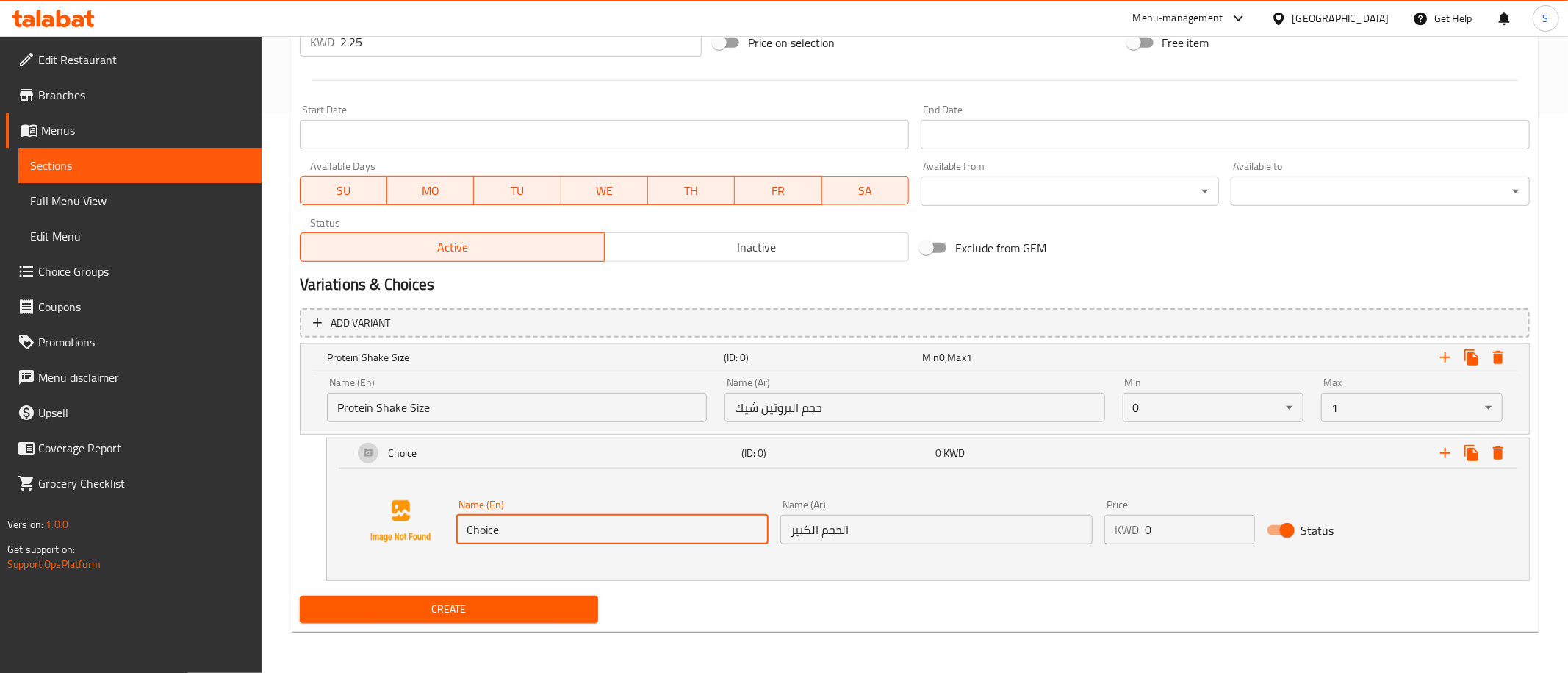
click at [726, 535] on input "Choice" at bounding box center [612, 528] width 313 height 29
type input "Make It Large"
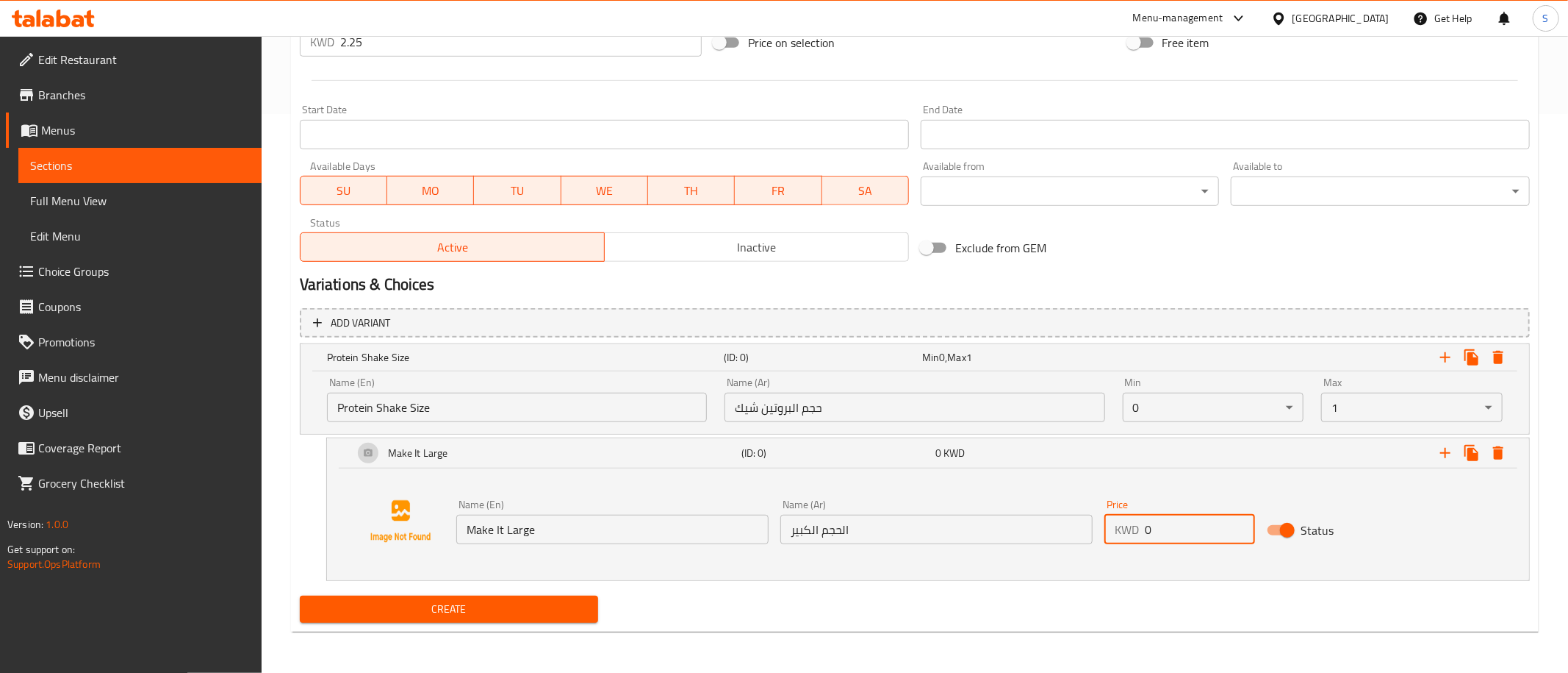
drag, startPoint x: 1190, startPoint y: 534, endPoint x: 1048, endPoint y: 536, distance: 142.0
click at [1145, 536] on input "0" at bounding box center [1200, 528] width 111 height 29
type input "0.5"
click at [1142, 360] on div "Expand" at bounding box center [1316, 357] width 397 height 32
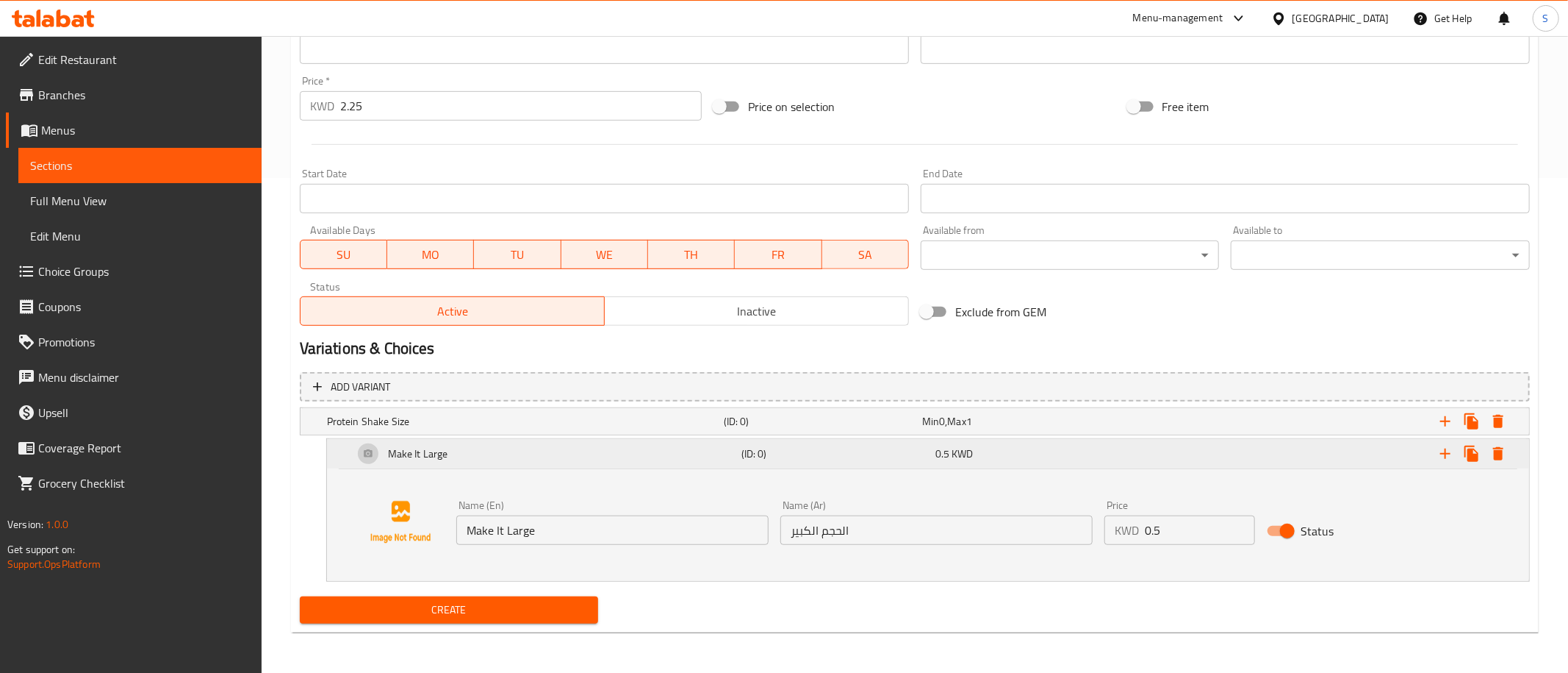
click at [568, 465] on div "Make It Large" at bounding box center [544, 453] width 388 height 35
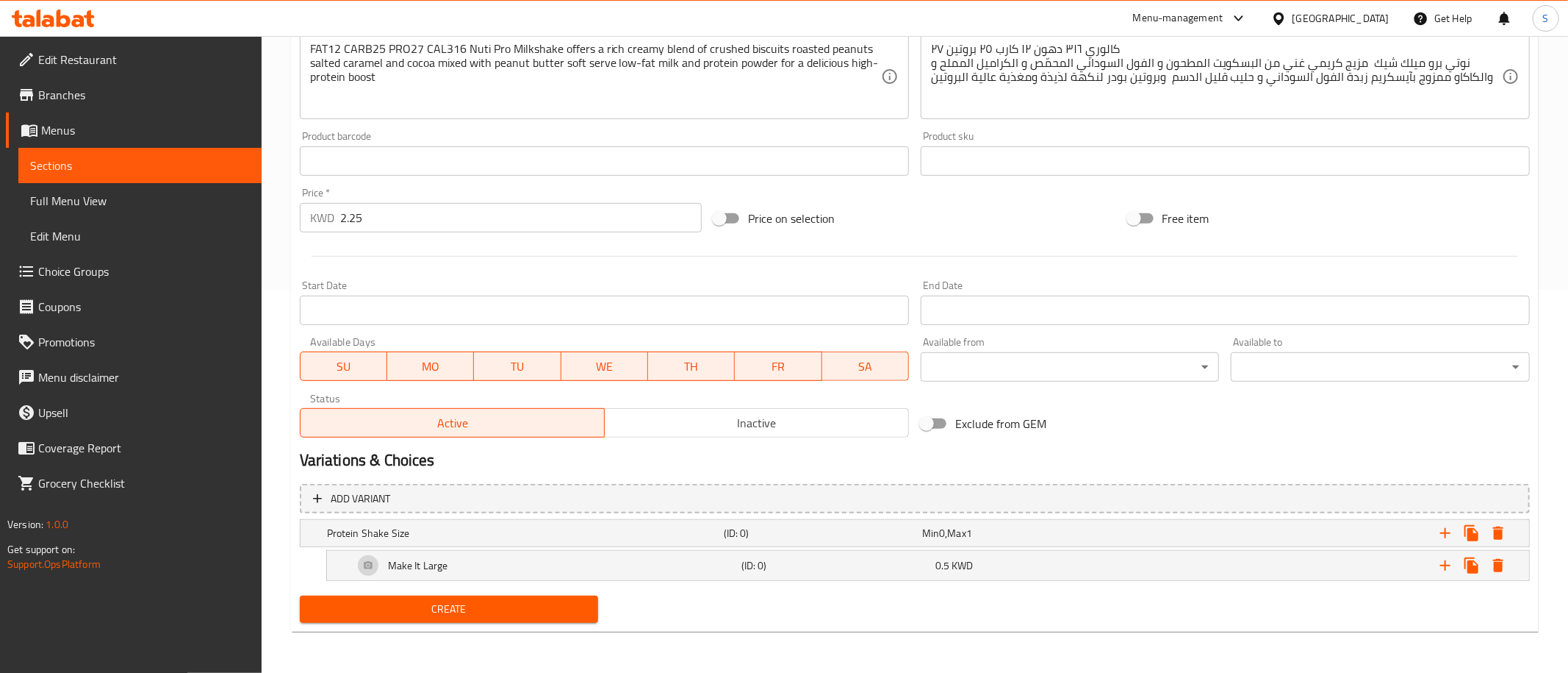
scroll to position [382, 0]
click at [1476, 535] on icon "Expand" at bounding box center [1471, 533] width 14 height 16
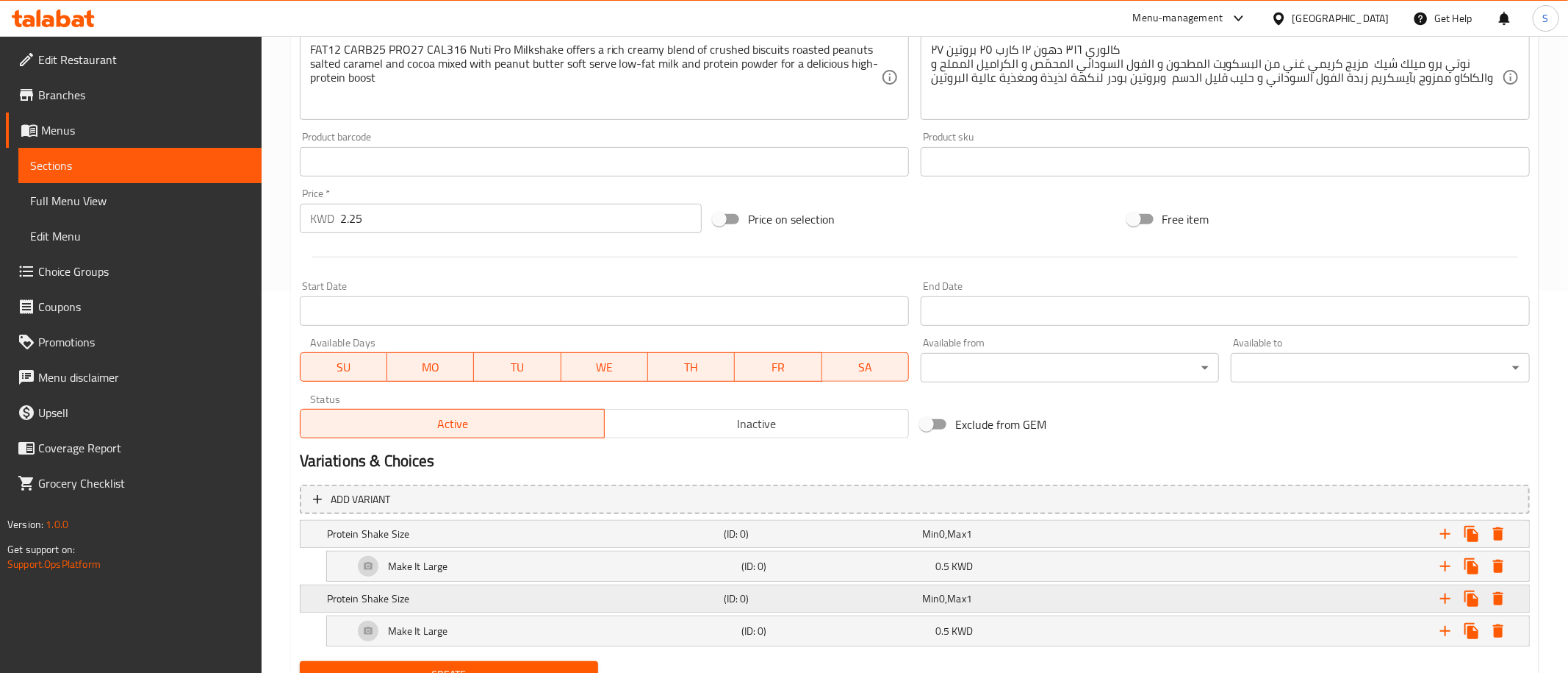
click at [407, 597] on h5 "Protein Shake Size" at bounding box center [522, 598] width 391 height 15
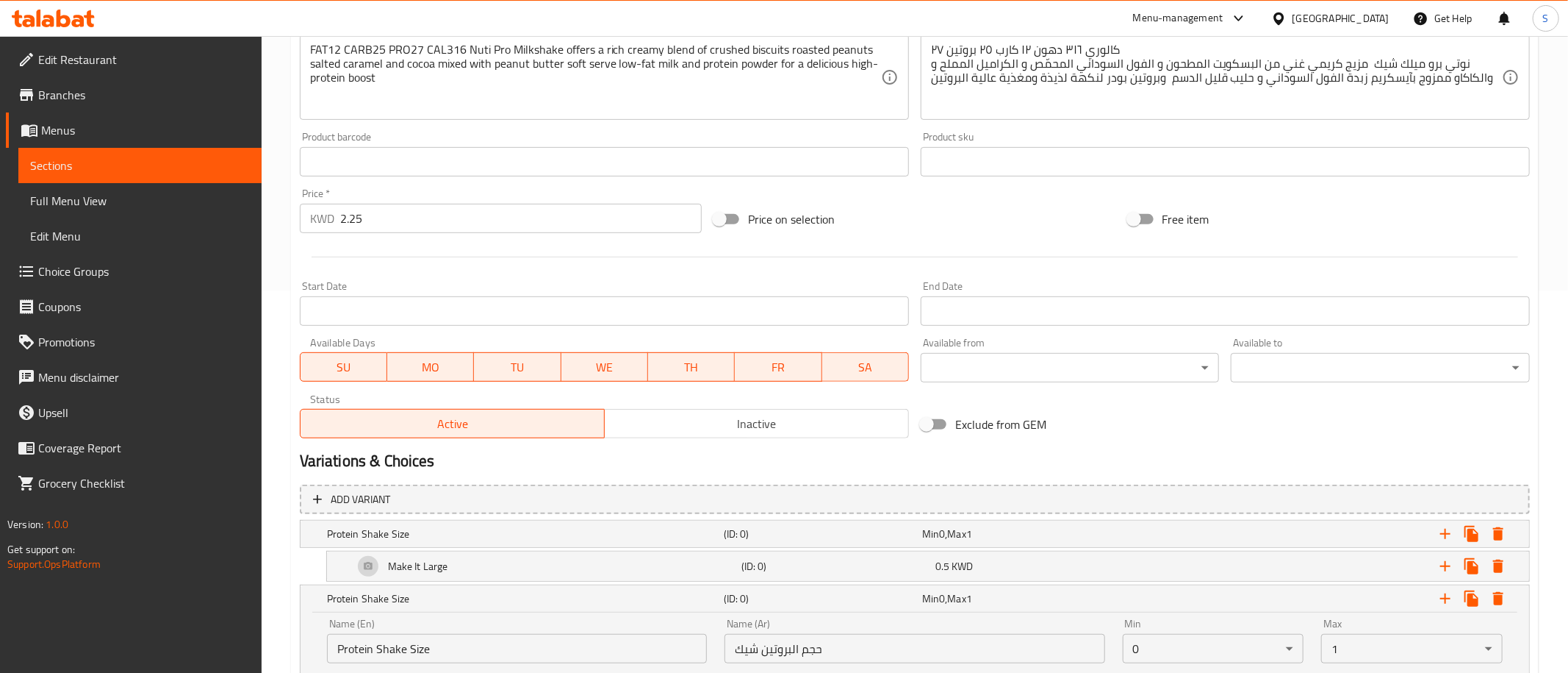
scroll to position [511, 0]
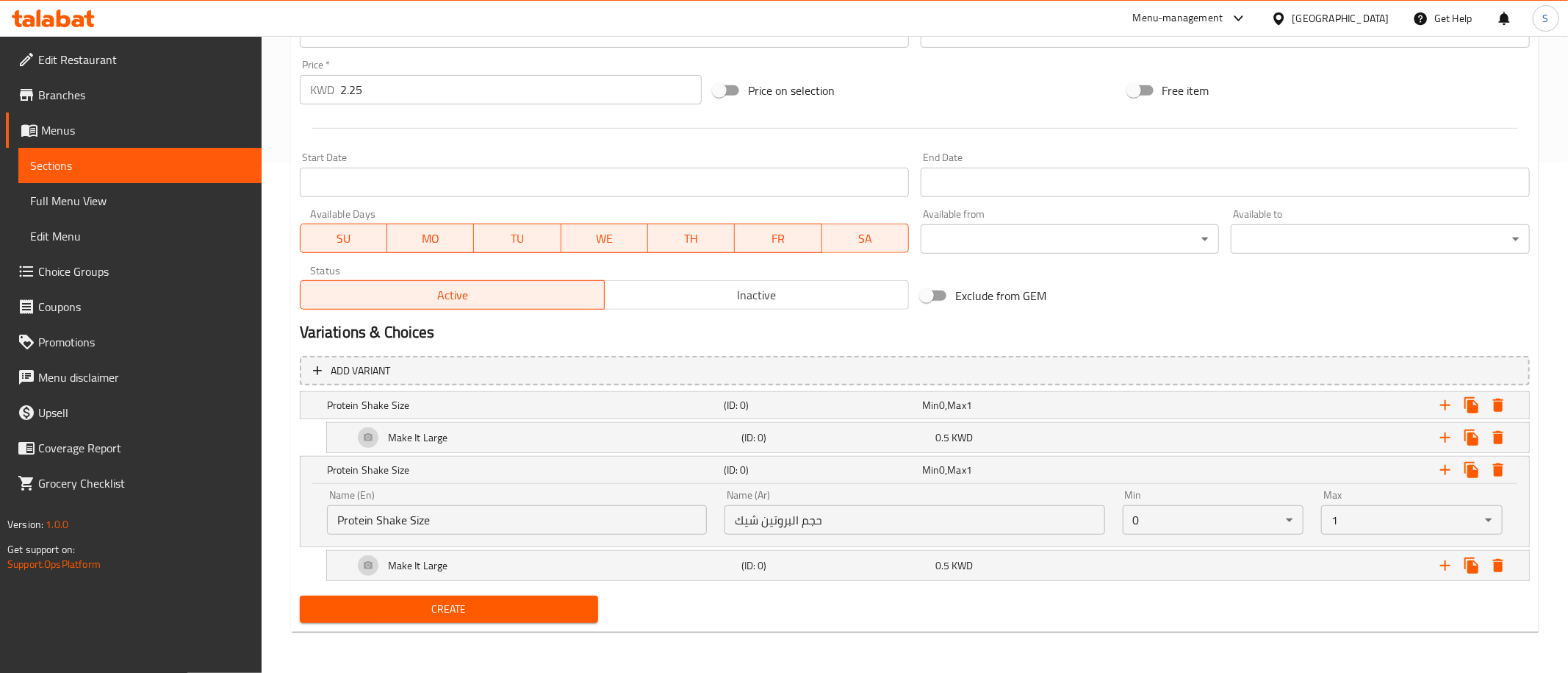
click at [845, 520] on input "حجم البروتين شيك" at bounding box center [914, 519] width 380 height 29
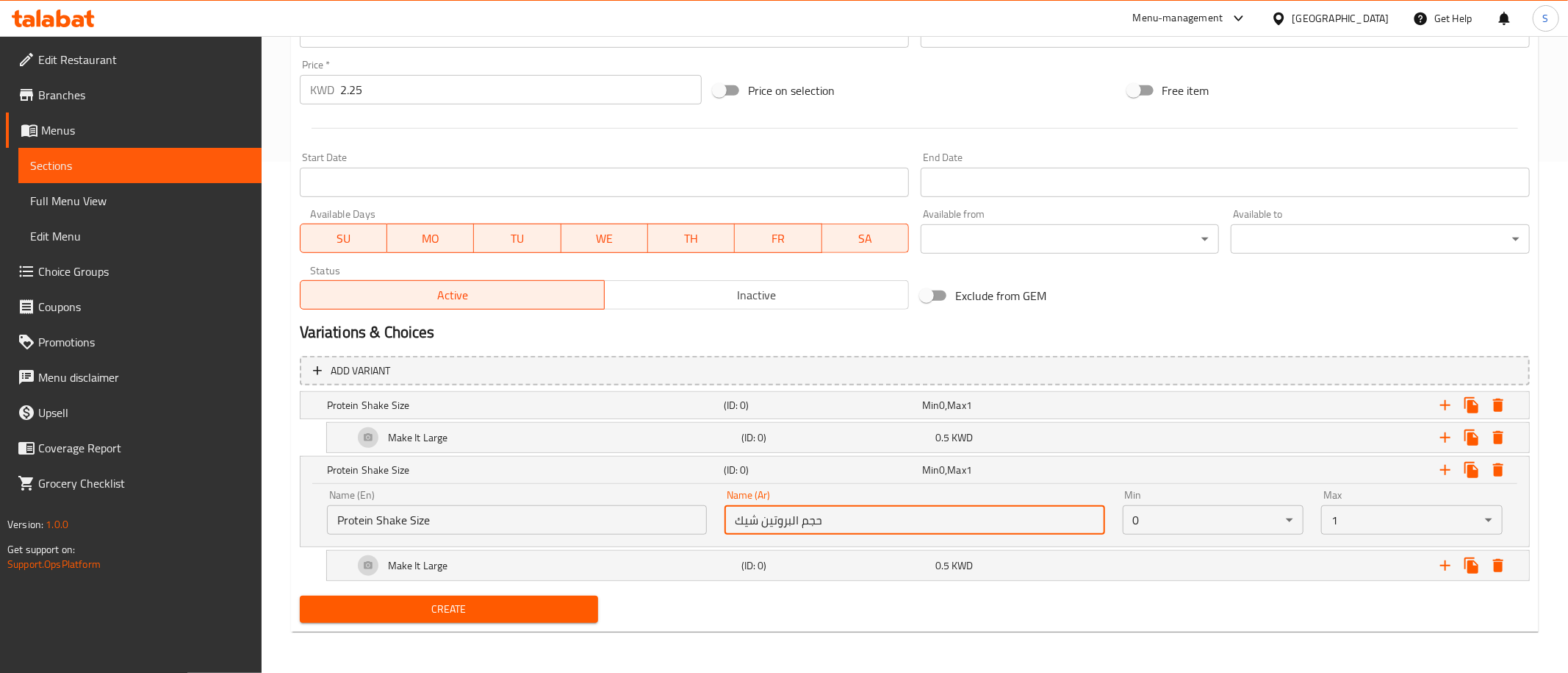
paste input "روتين سكوب"
type input "بروتين سكوب"
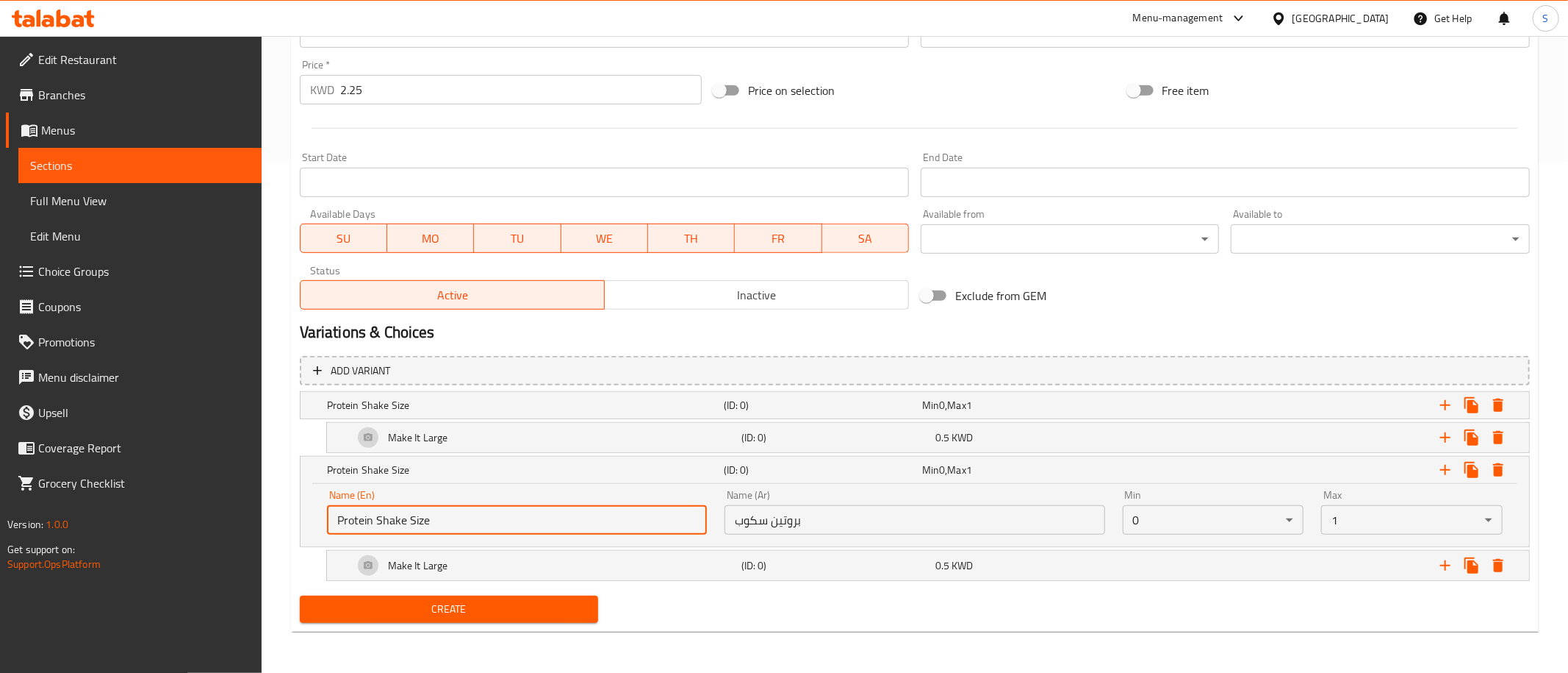
click at [400, 517] on input "Protein Shake Size" at bounding box center [517, 519] width 380 height 29
drag, startPoint x: 400, startPoint y: 517, endPoint x: 421, endPoint y: 519, distance: 21.1
click at [421, 519] on input "Protein Shake Size" at bounding box center [517, 519] width 380 height 29
type input "Protein Scoop"
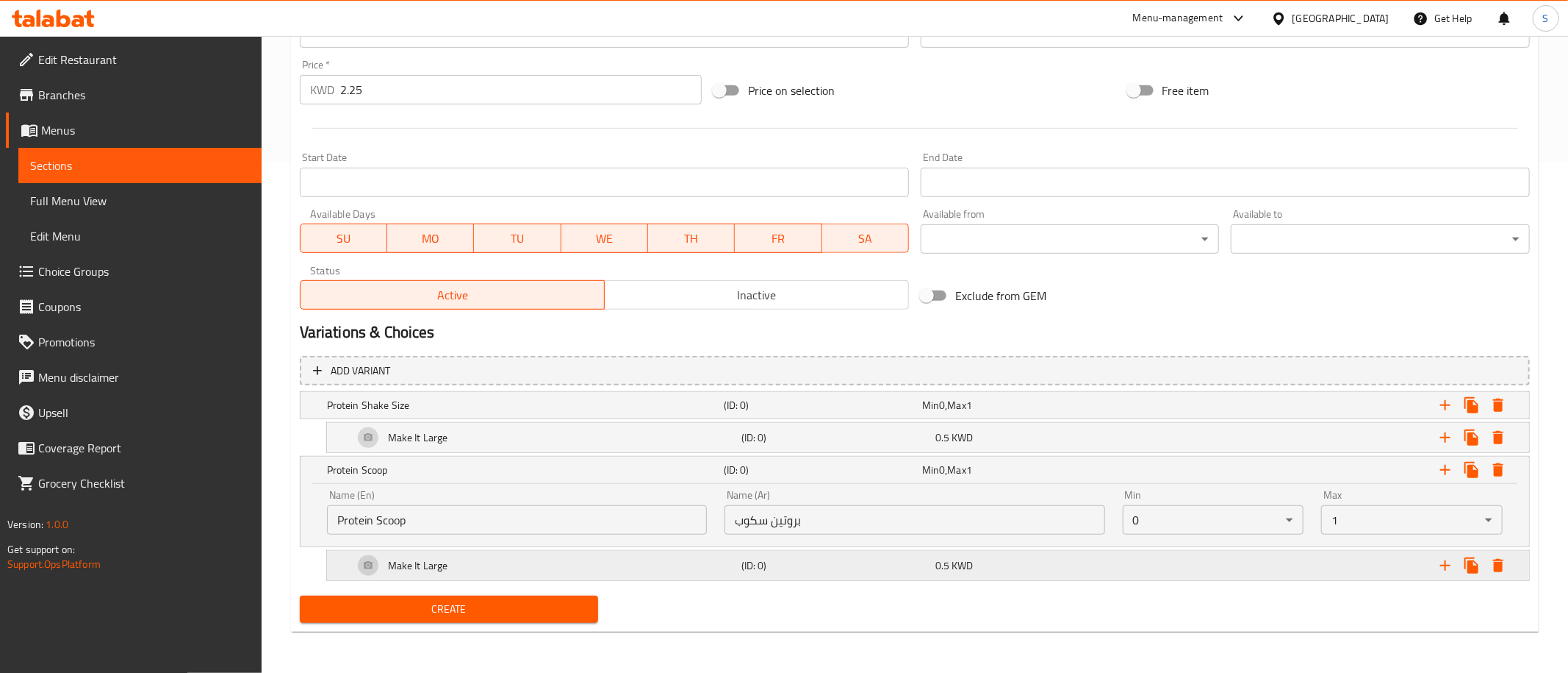
click at [478, 559] on div "Make It Large" at bounding box center [544, 564] width 388 height 35
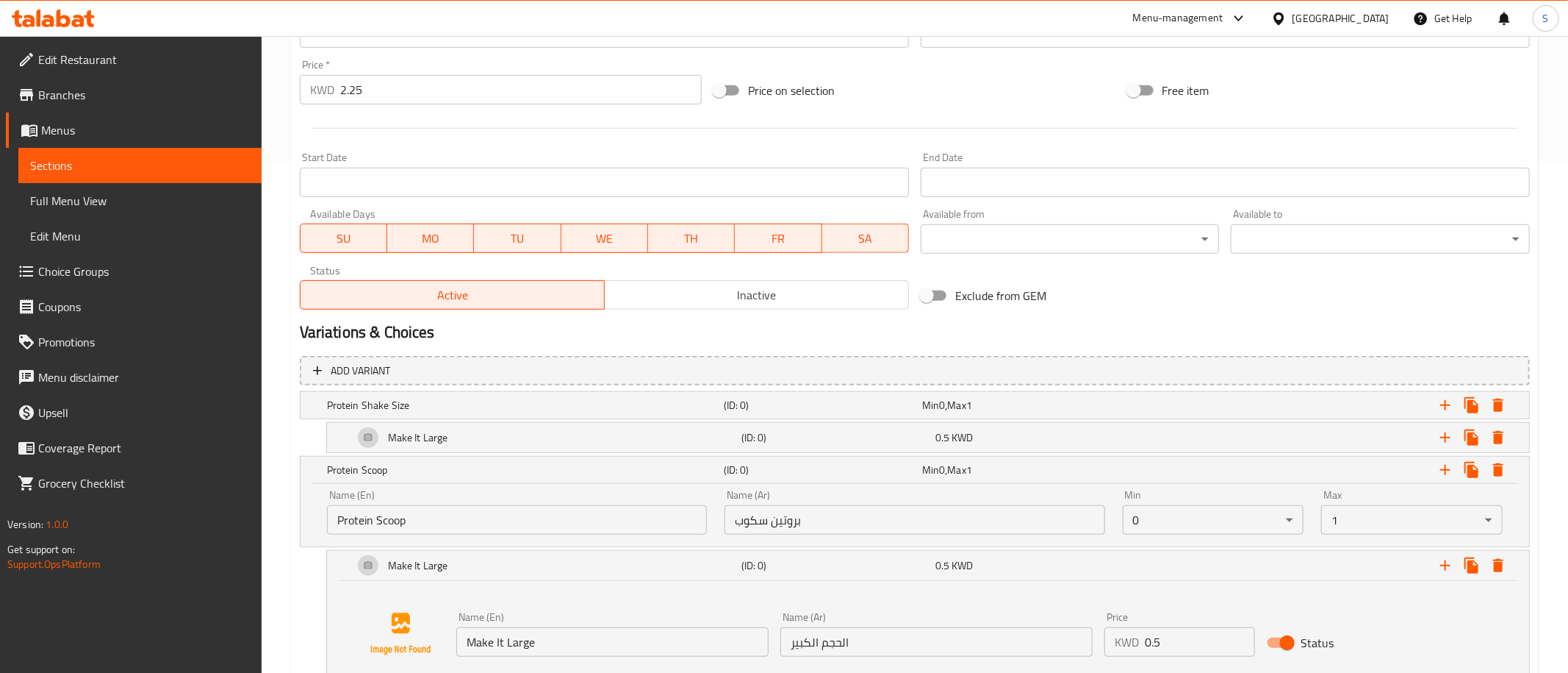
scroll to position [624, 0]
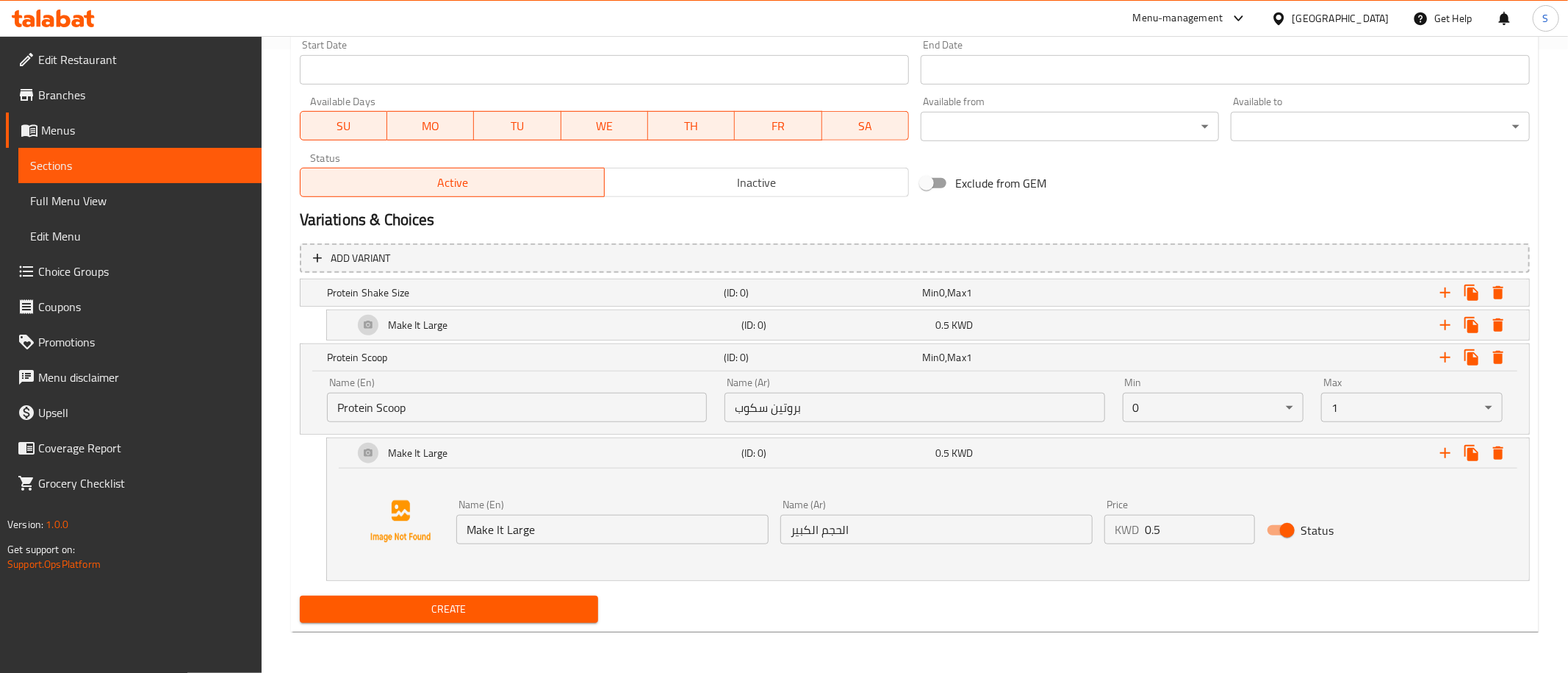
click at [868, 526] on input "الحجم الكبير" at bounding box center [936, 528] width 313 height 29
paste input "كوب اضافي"
type input "سكوب اضافي"
drag, startPoint x: 1040, startPoint y: 541, endPoint x: 1019, endPoint y: 542, distance: 21.0
click at [1145, 542] on input "0.5" at bounding box center [1200, 528] width 111 height 29
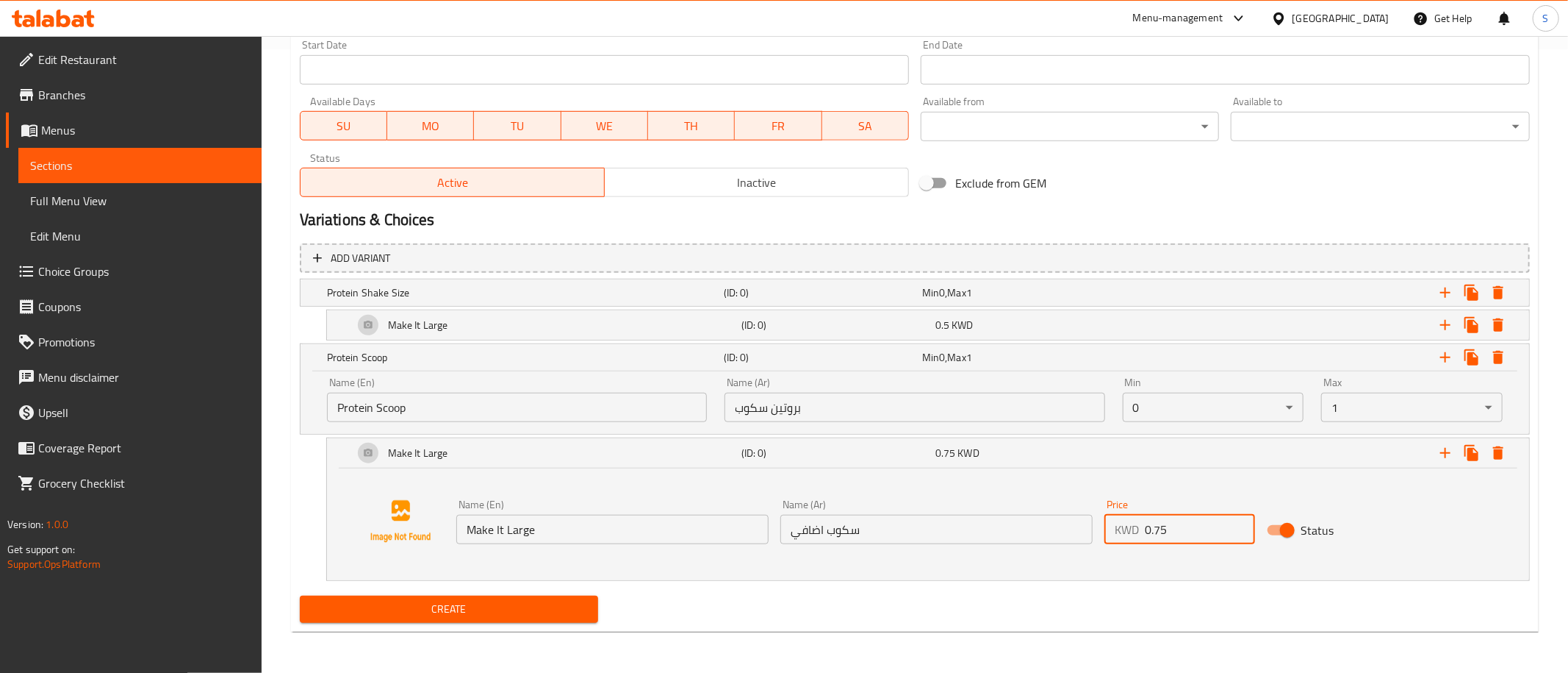
type input "0.75"
drag, startPoint x: 604, startPoint y: 525, endPoint x: 55, endPoint y: 580, distance: 551.7
click at [456, 544] on input "Make It Large" at bounding box center [612, 528] width 313 height 29
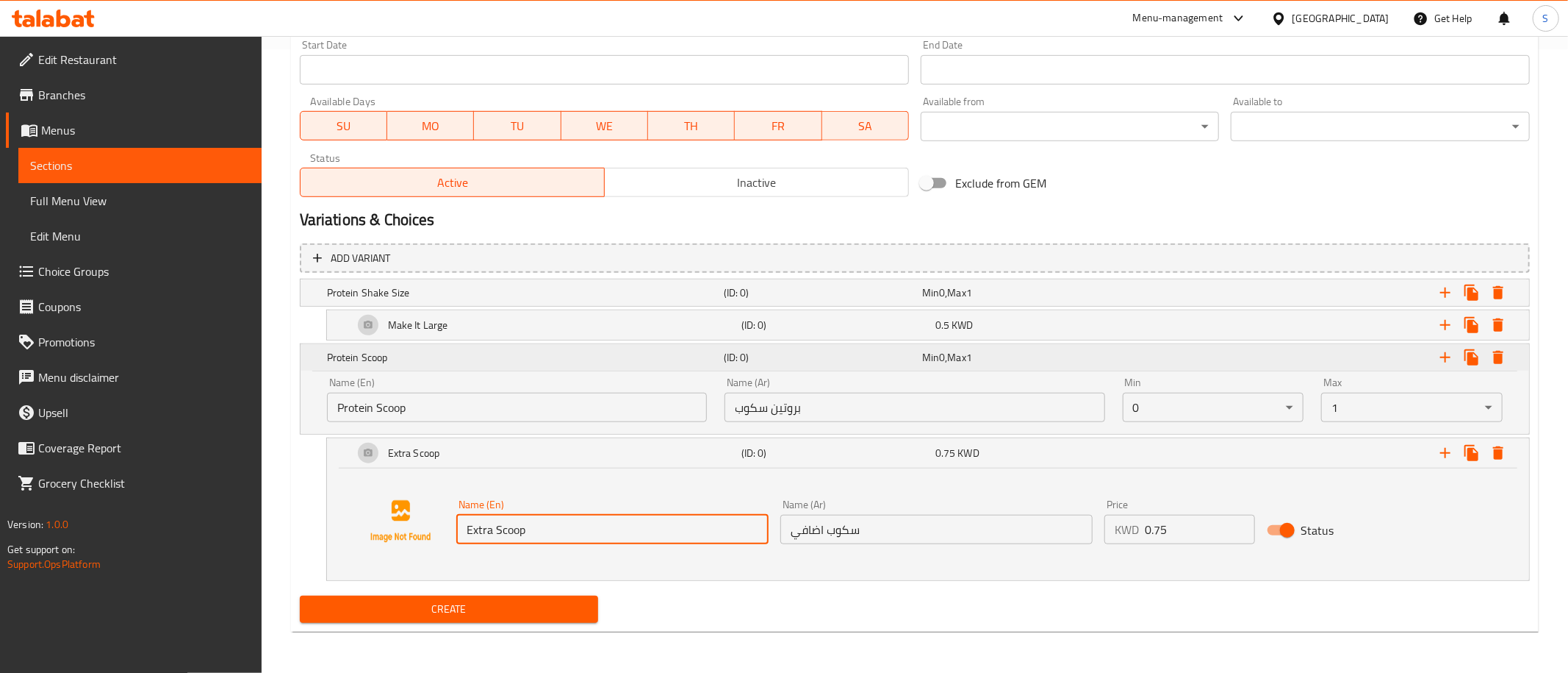
type input "Extra Scoop"
click at [495, 355] on h5 "Protein Scoop" at bounding box center [522, 357] width 391 height 15
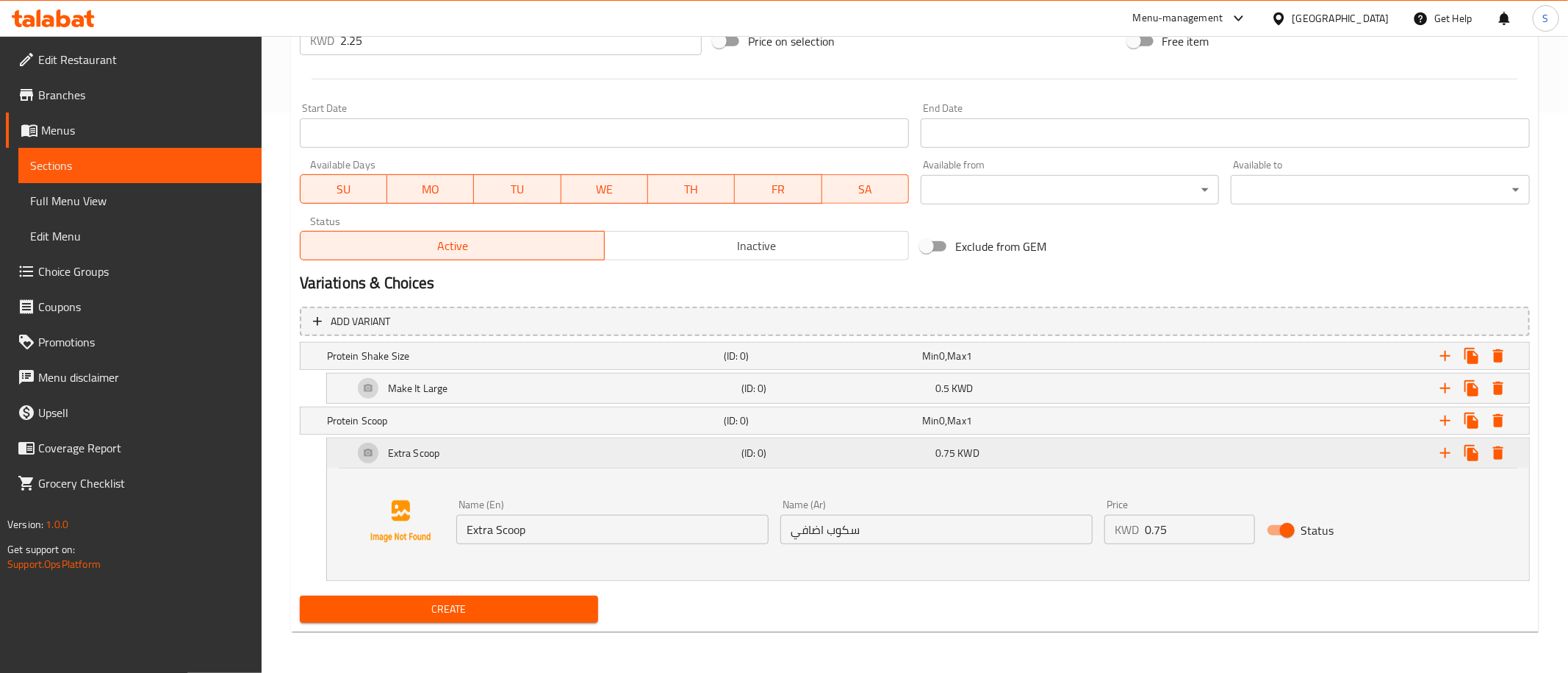
click at [702, 446] on div "Extra Scoop" at bounding box center [544, 452] width 388 height 35
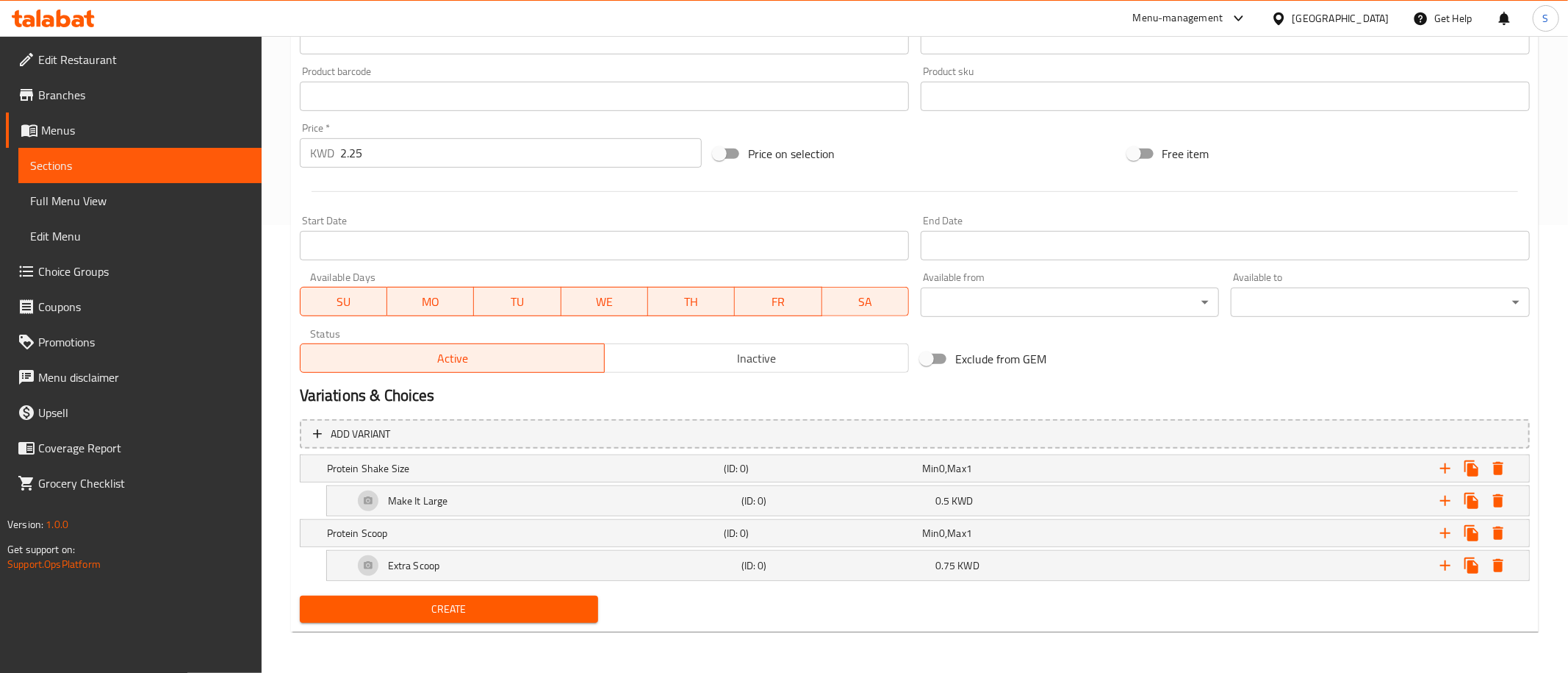
scroll to position [448, 0]
click at [1476, 531] on icon "Expand" at bounding box center [1471, 532] width 14 height 16
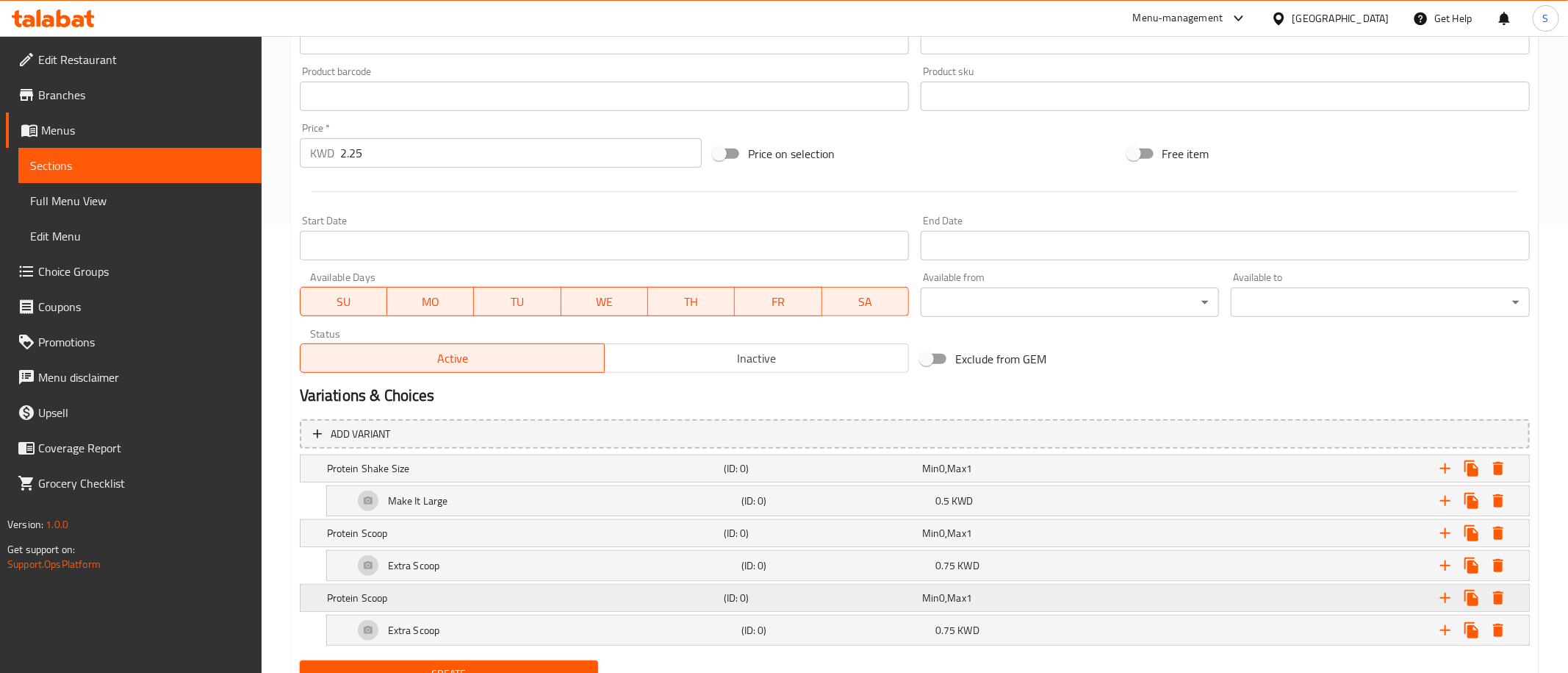
click at [420, 596] on h5 "Protein Scoop" at bounding box center [522, 598] width 391 height 15
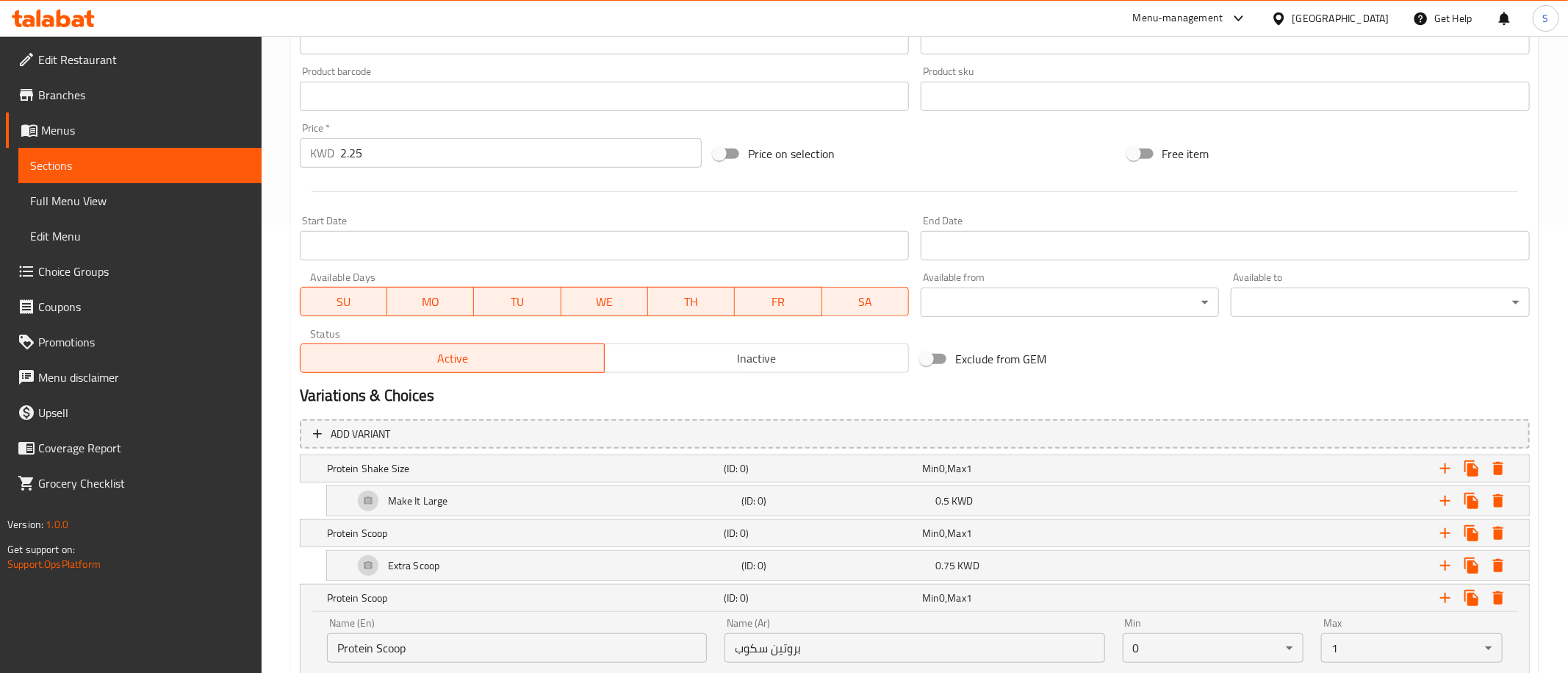
drag, startPoint x: 1282, startPoint y: 362, endPoint x: 952, endPoint y: 343, distance: 330.5
click at [1281, 362] on div "Exclude from GEM" at bounding box center [1121, 359] width 414 height 40
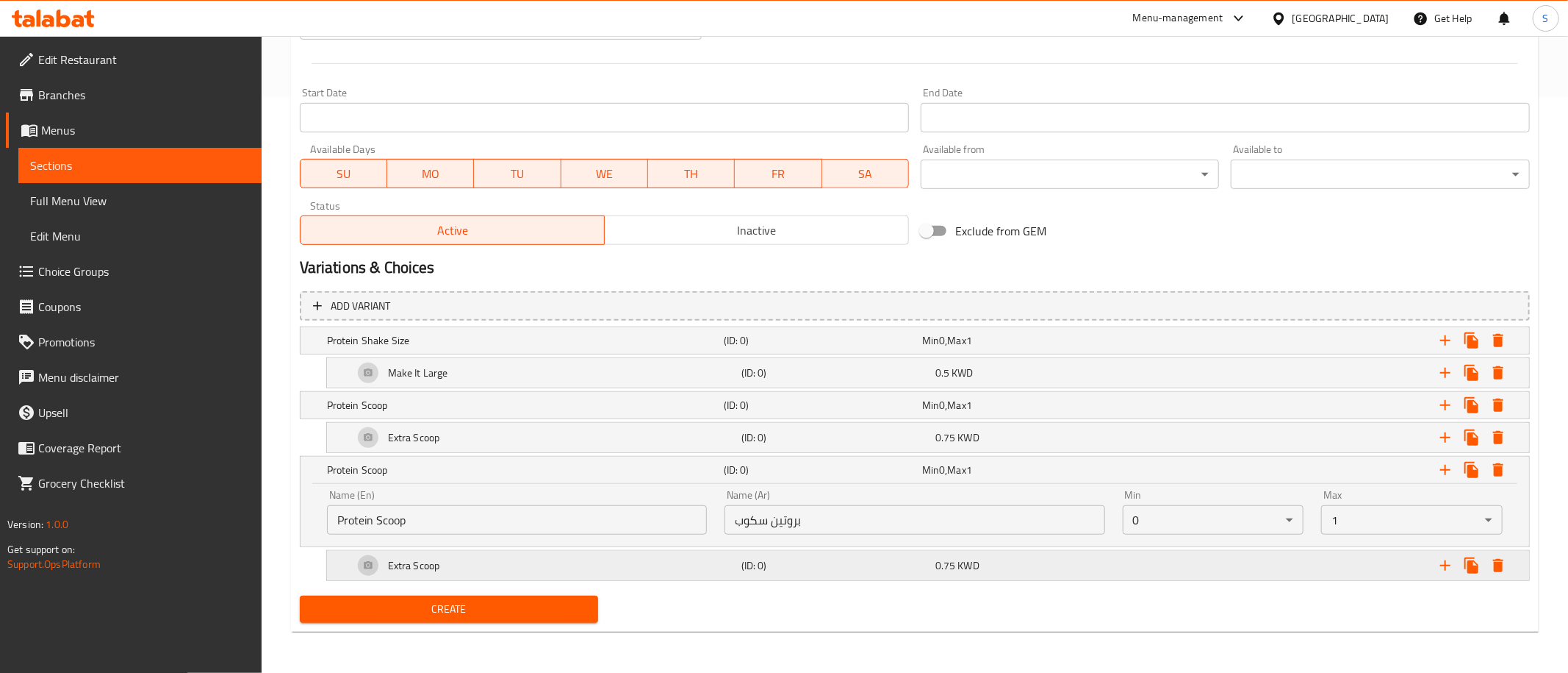
click at [448, 567] on div "Extra Scoop" at bounding box center [544, 564] width 388 height 35
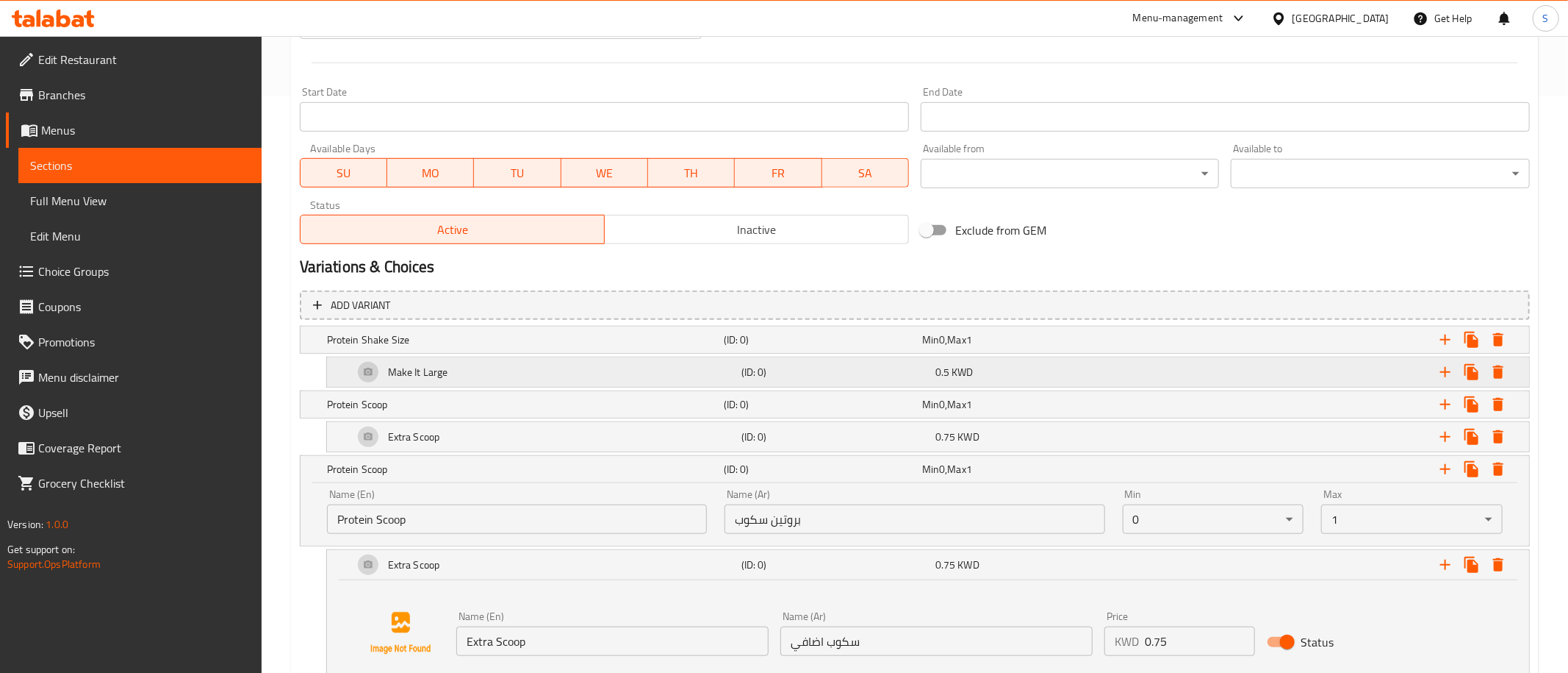
scroll to position [689, 0]
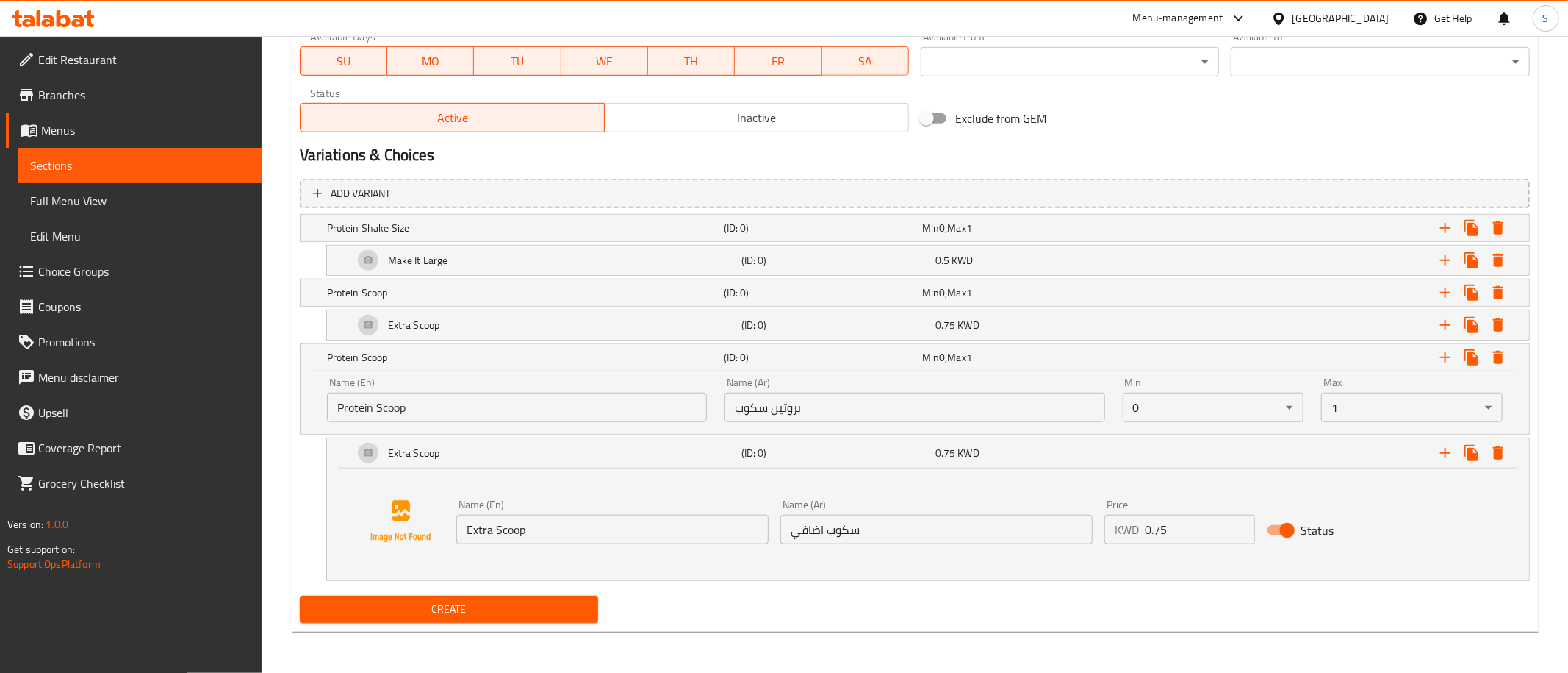
click at [903, 518] on input "سكوب اضافي" at bounding box center [936, 528] width 313 height 29
paste input "ختيارك من الحليب"
type input "اختيارك من الحليب"
click at [488, 406] on input "Protein Scoop" at bounding box center [517, 406] width 380 height 29
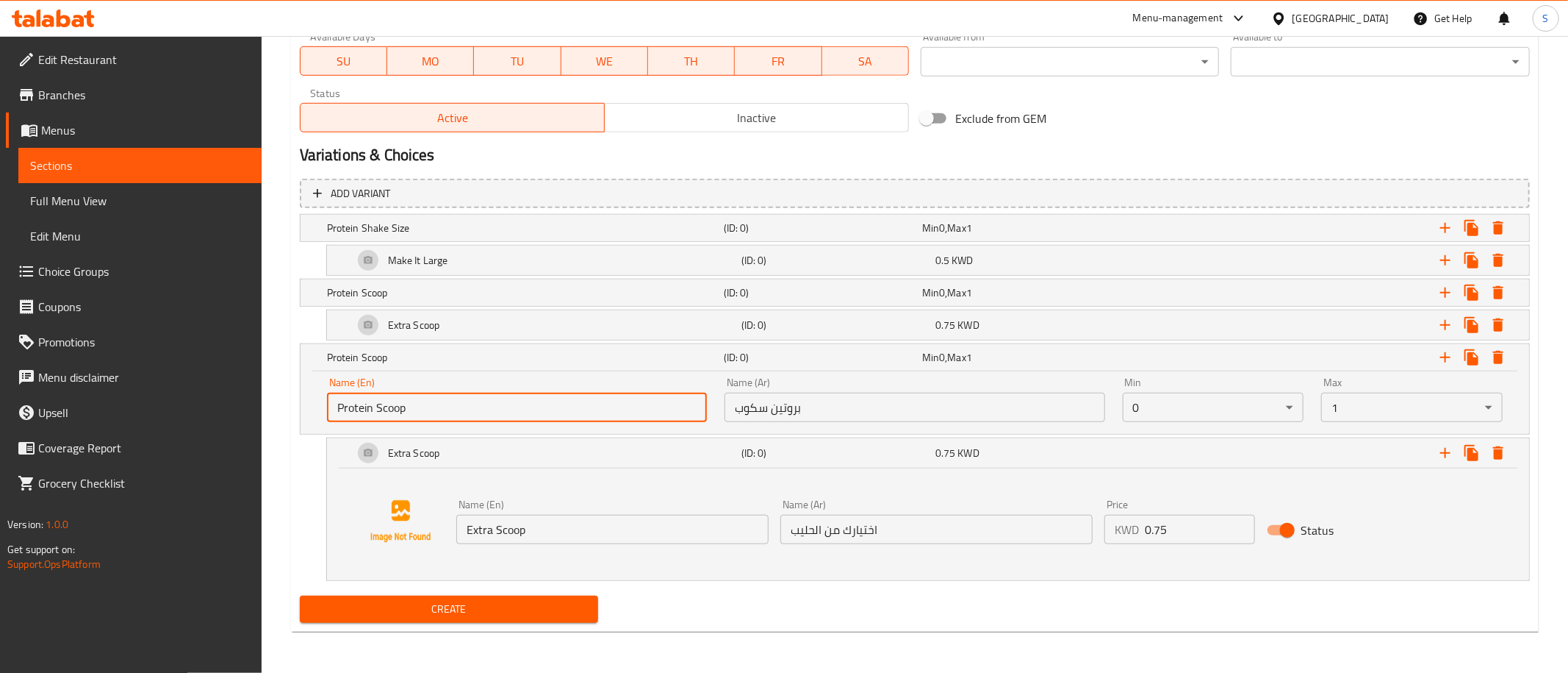
click at [488, 406] on input "Protein Scoop" at bounding box center [517, 406] width 380 height 29
type input "Your Choice of Milk"
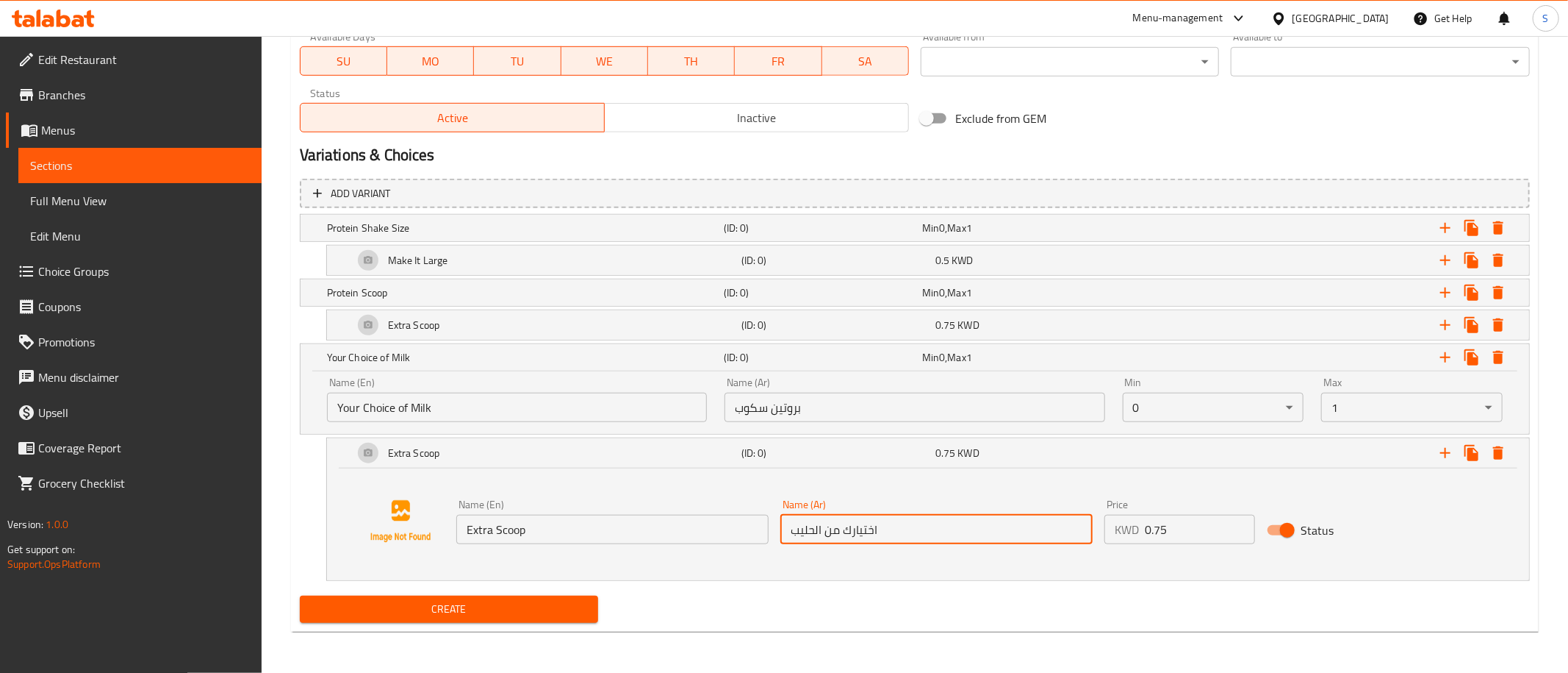
click at [907, 531] on input "اختيارك من الحليب" at bounding box center [936, 528] width 313 height 29
paste input "ليب اللوز"
type input "حليب اللوز"
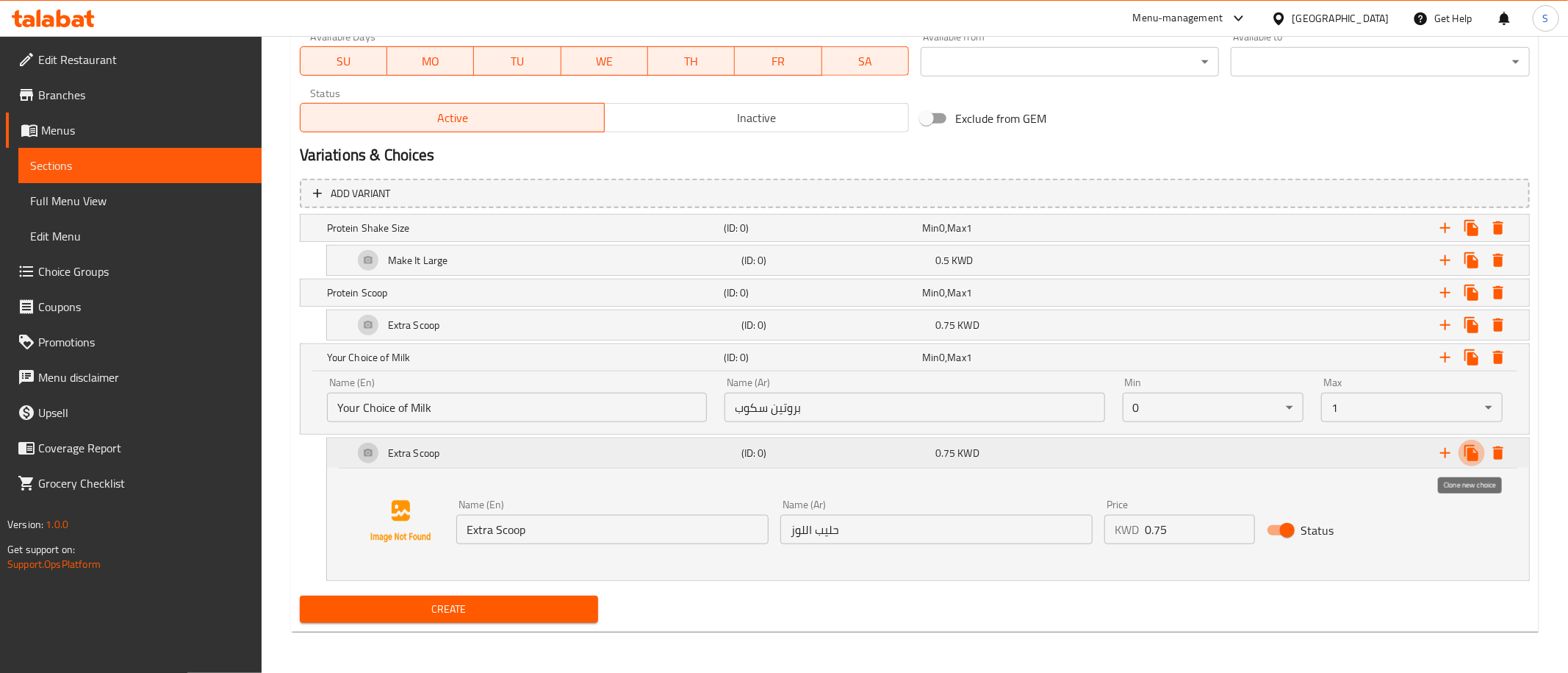
click at [1473, 455] on icon "Expand" at bounding box center [1471, 453] width 14 height 16
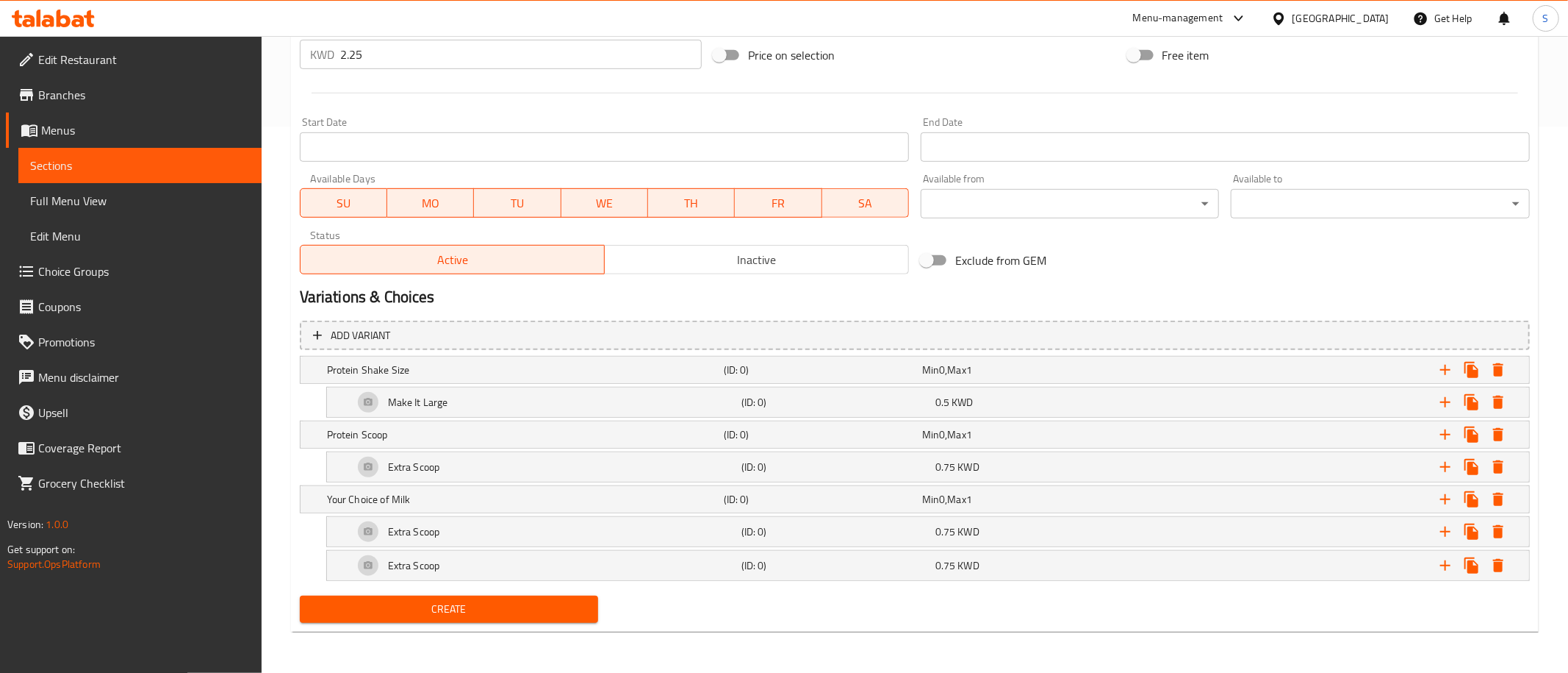
scroll to position [547, 0]
click at [502, 571] on div "Extra Scoop" at bounding box center [544, 564] width 388 height 35
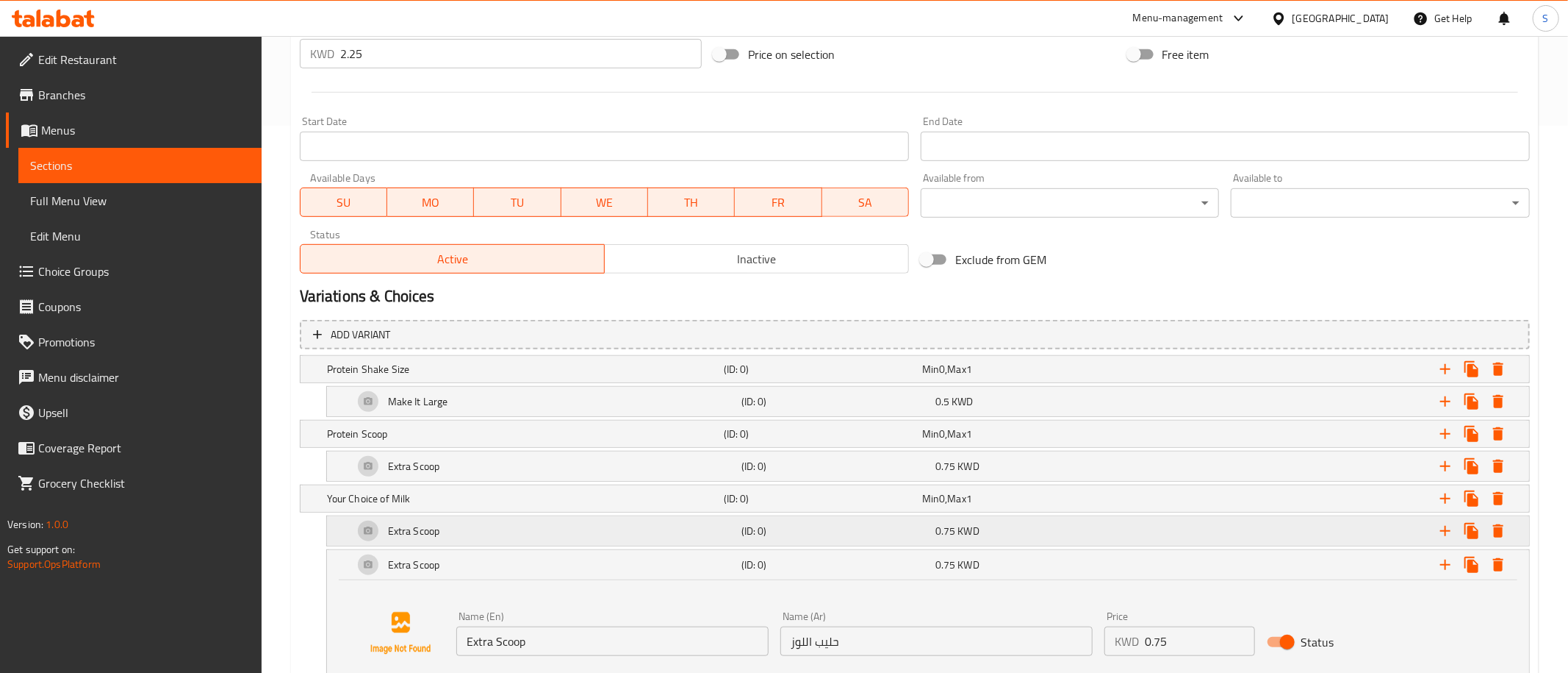
click at [482, 541] on div "Extra Scoop" at bounding box center [544, 530] width 388 height 35
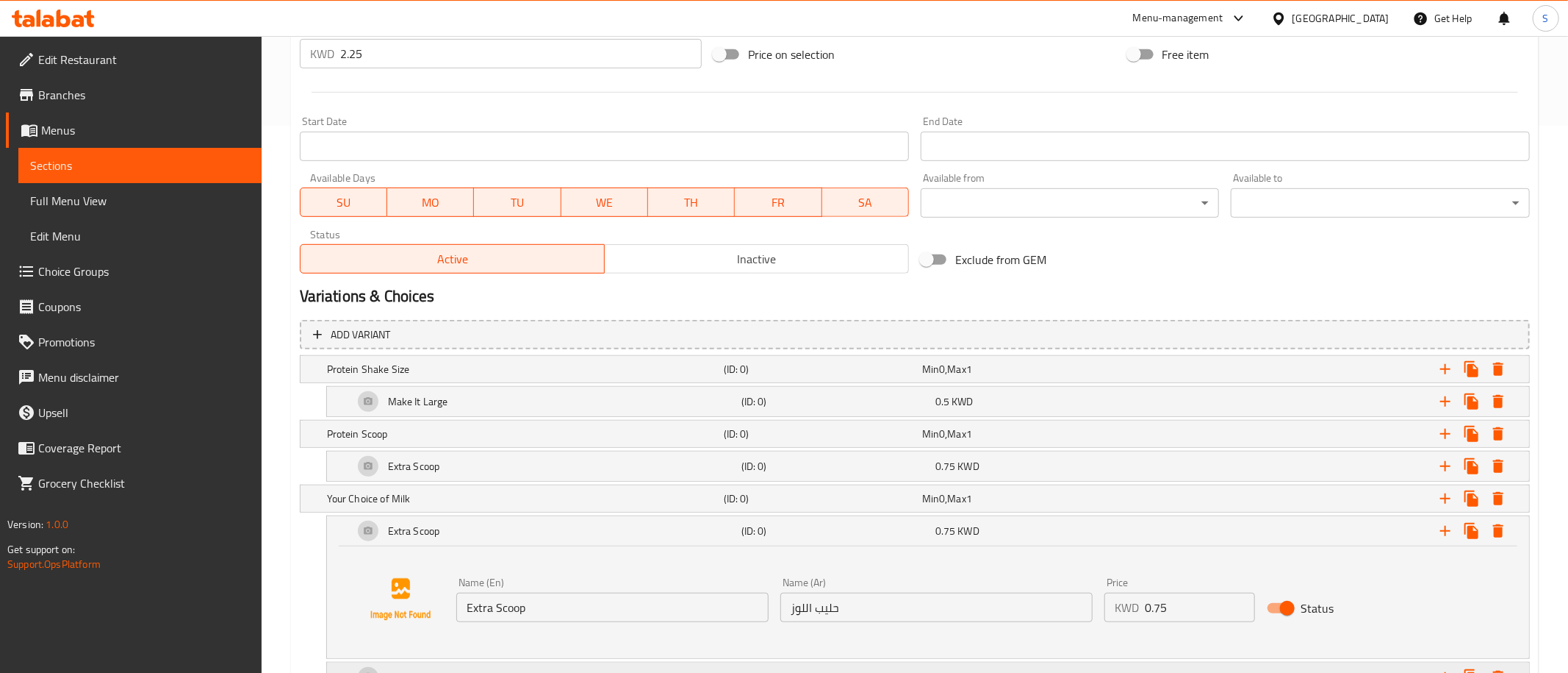
scroll to position [771, 0]
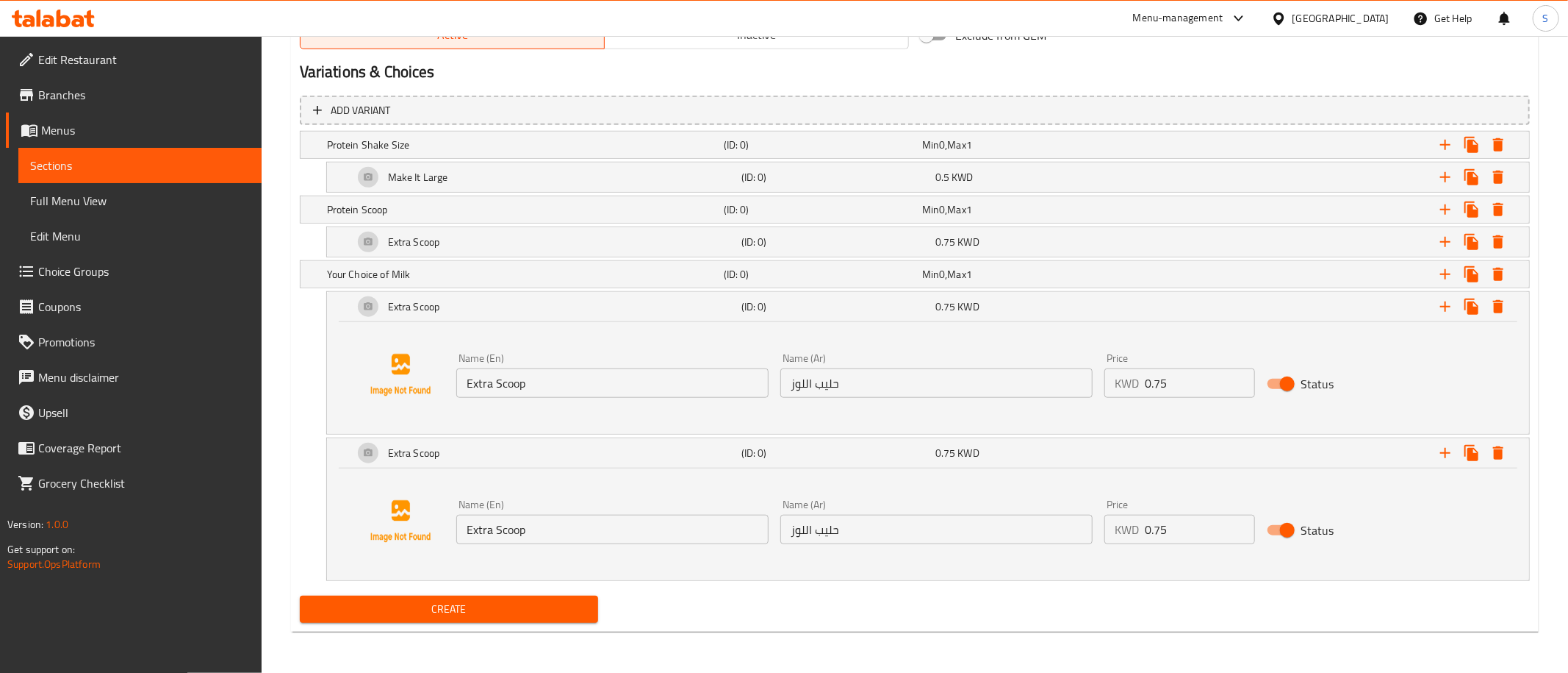
click at [892, 366] on div "Name (Ar) حليب اللوز Name (Ar)" at bounding box center [936, 374] width 313 height 44
click at [875, 388] on input "حليب اللوز" at bounding box center [936, 383] width 313 height 29
click at [839, 544] on input "حليب اللوز" at bounding box center [936, 528] width 313 height 29
paste input "لاكتوز فري"
type input "لاكتوز فري"
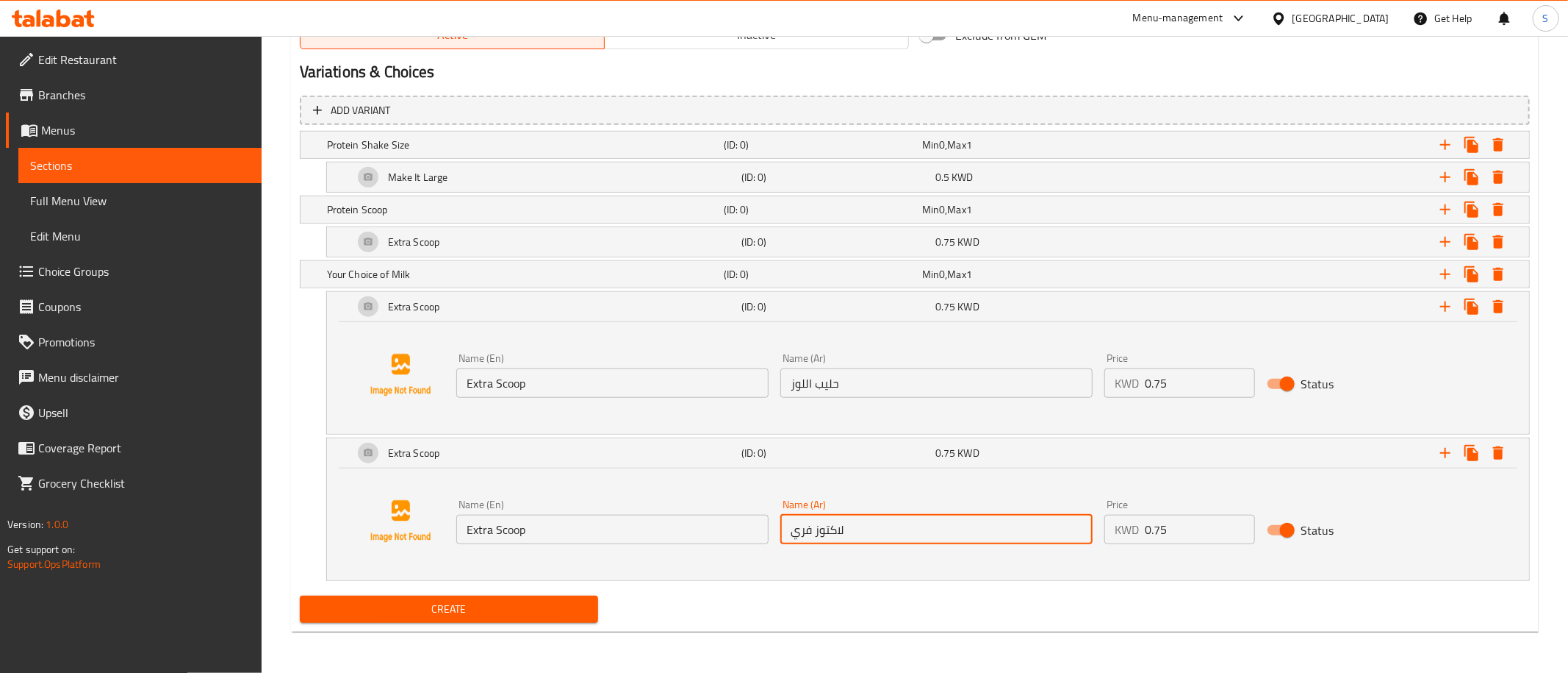
click at [671, 377] on input "Extra Scoop" at bounding box center [612, 383] width 313 height 29
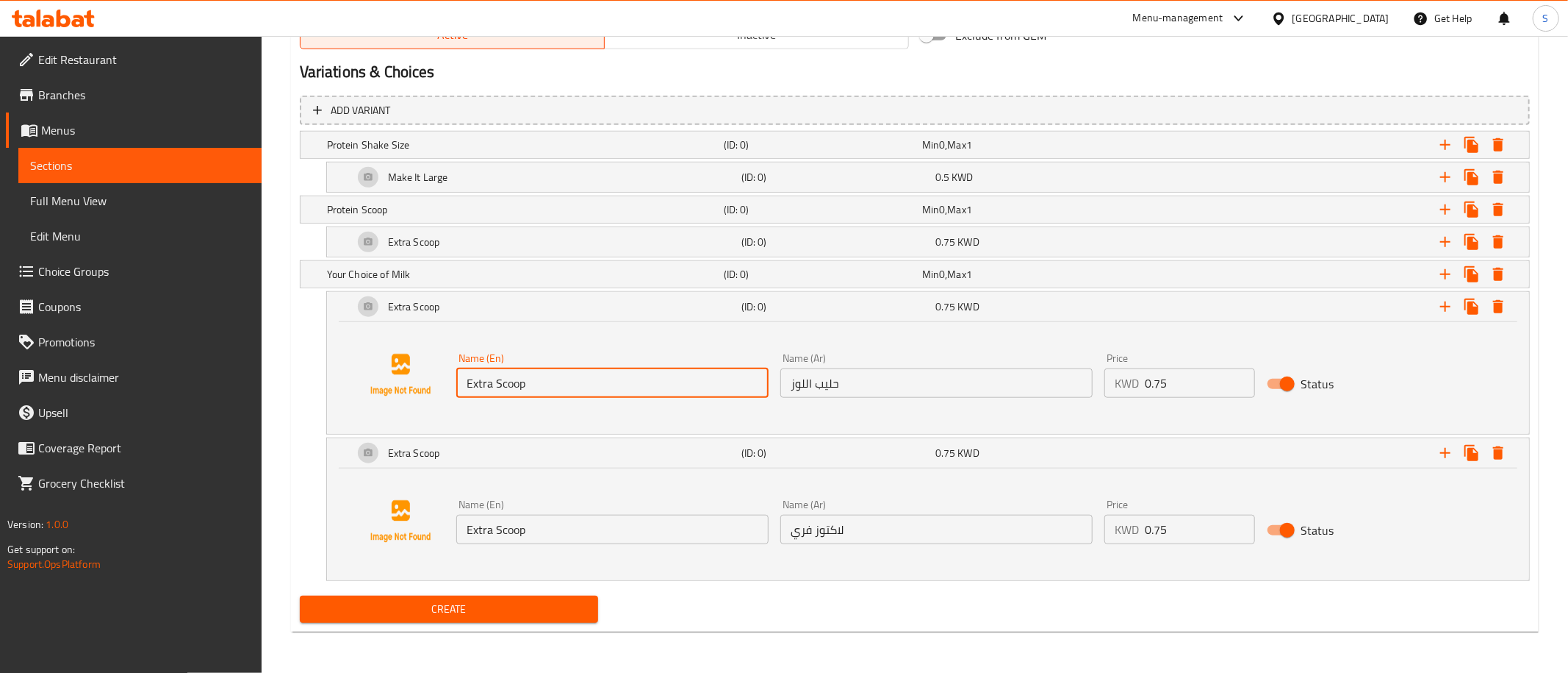
paste input "Almond Milk"
type input "Almond Milk"
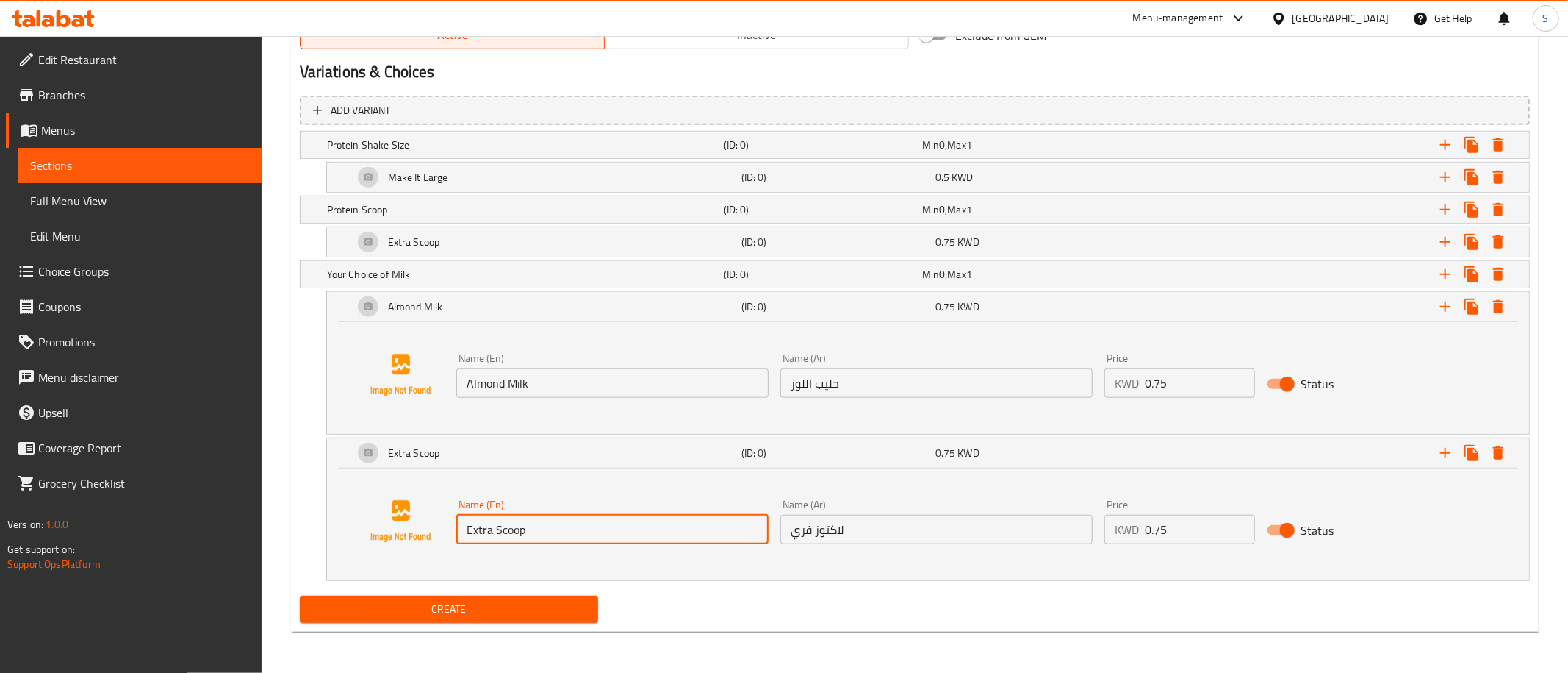
click at [656, 529] on input "Extra Scoop" at bounding box center [612, 528] width 313 height 29
paste input "Lactose Free"
type input "Lactose Free"
click at [1145, 395] on input "0.75" at bounding box center [1200, 383] width 111 height 29
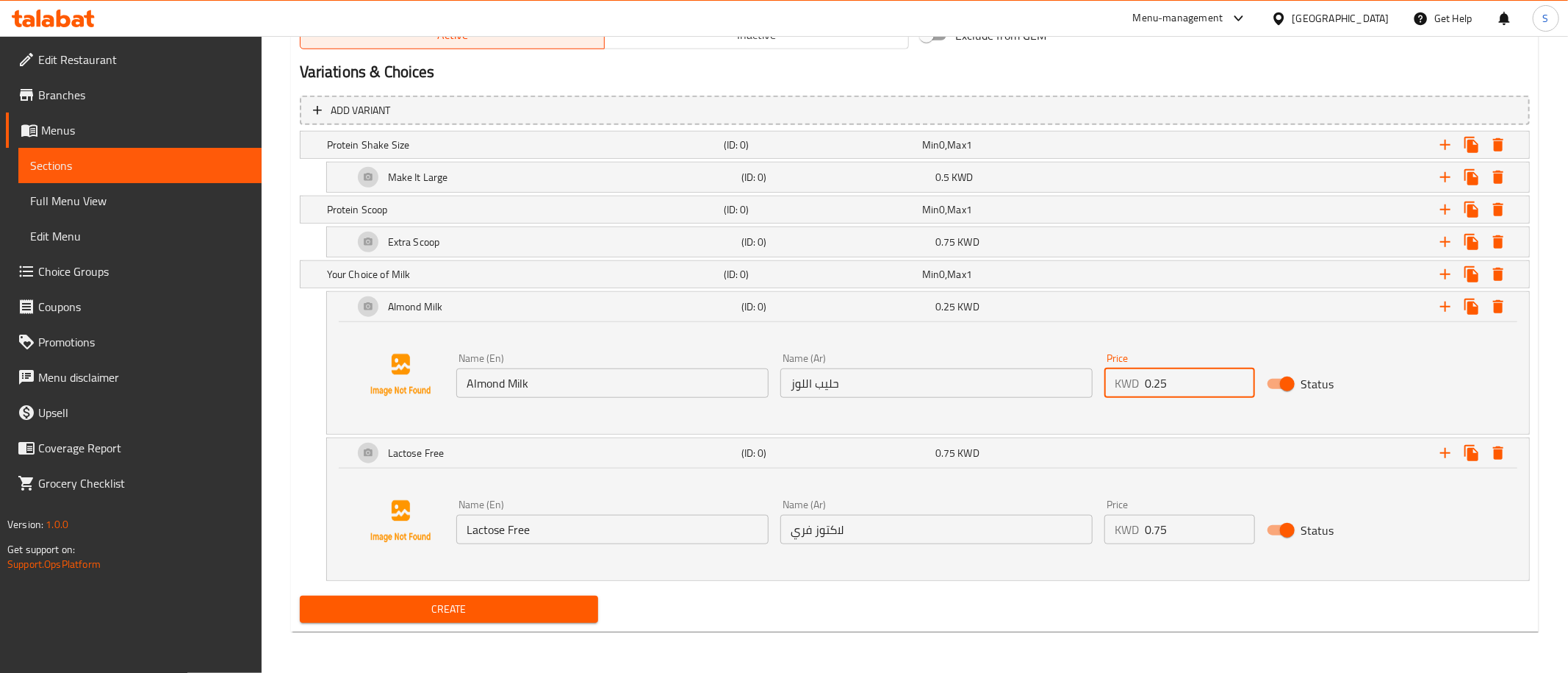
click at [1203, 386] on input "0.25" at bounding box center [1200, 383] width 111 height 29
type input "0.25"
click at [1173, 521] on input "0.75" at bounding box center [1200, 528] width 111 height 29
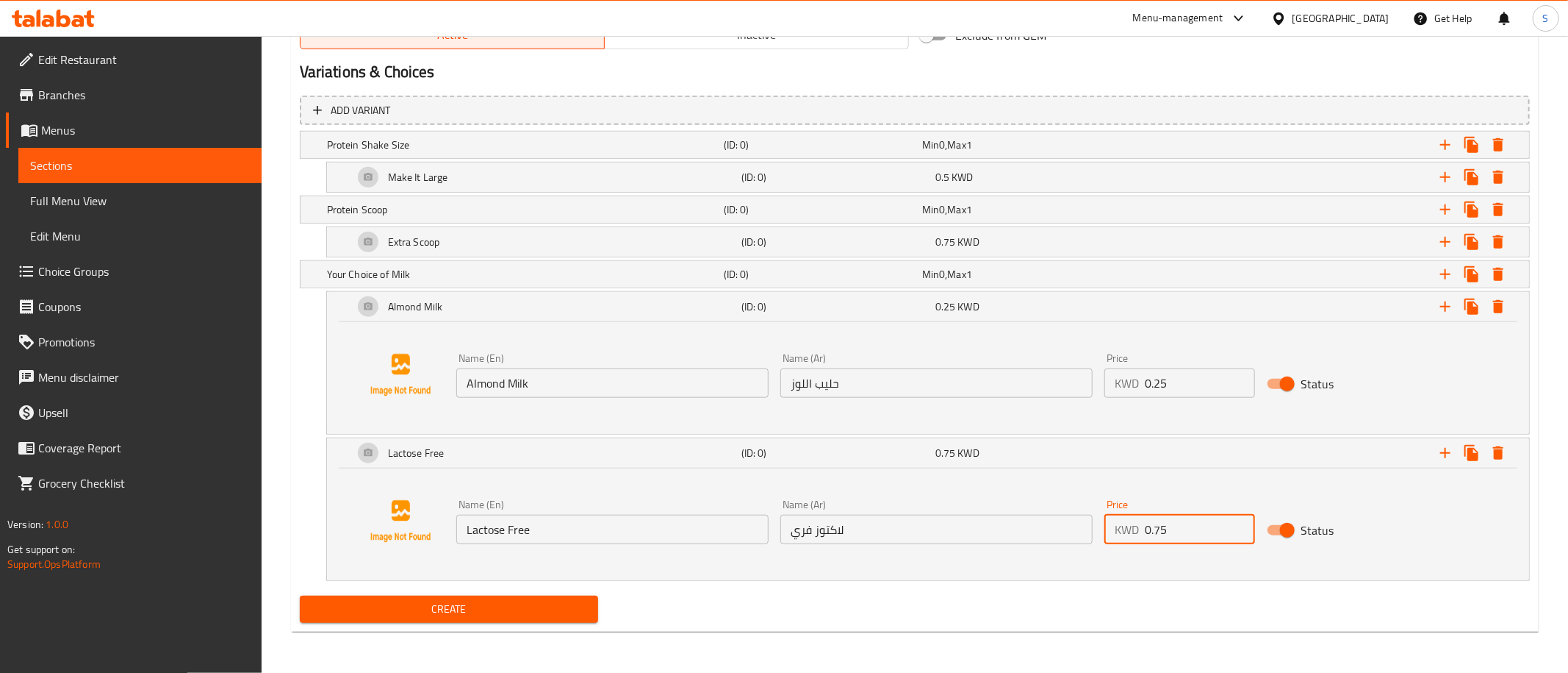
paste input "2"
type input "0.25"
click at [456, 613] on span "Create" at bounding box center [450, 609] width 276 height 18
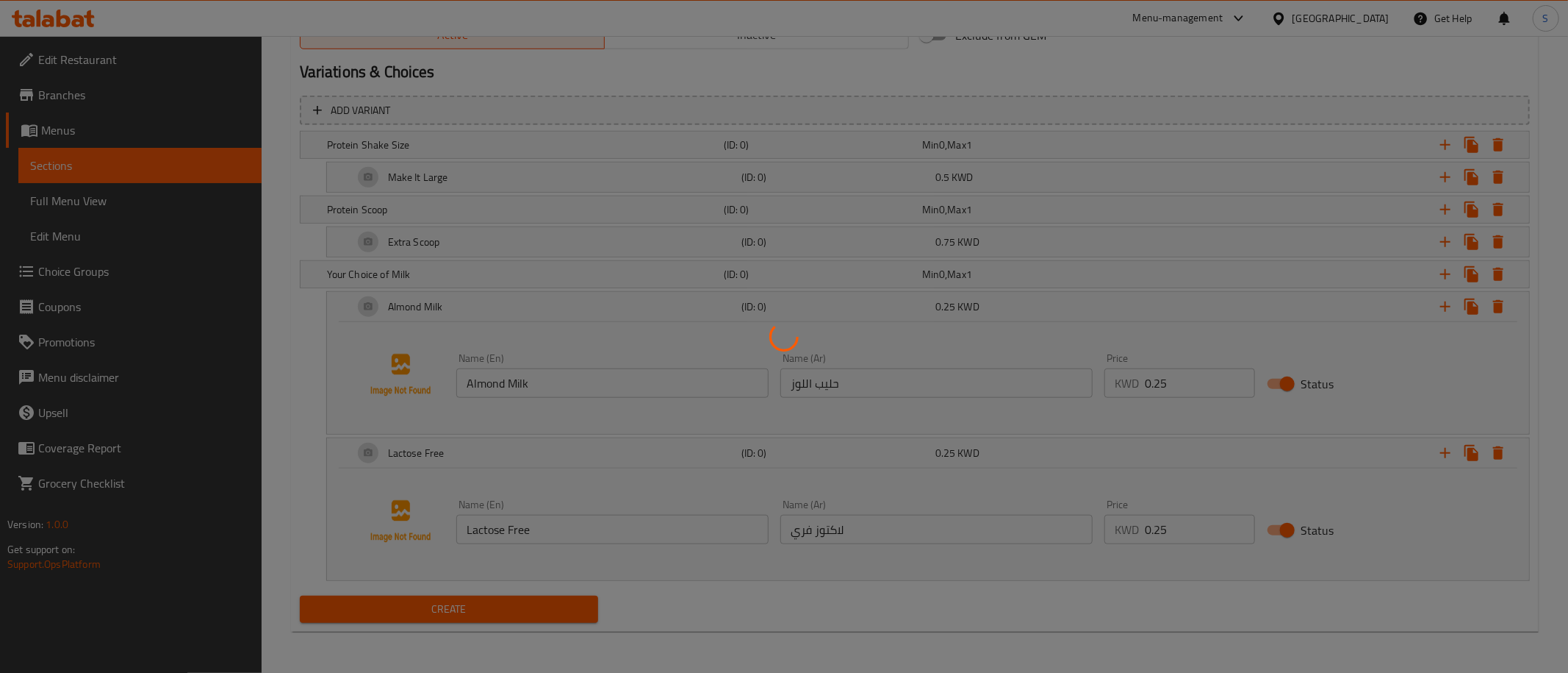
scroll to position [239, 0]
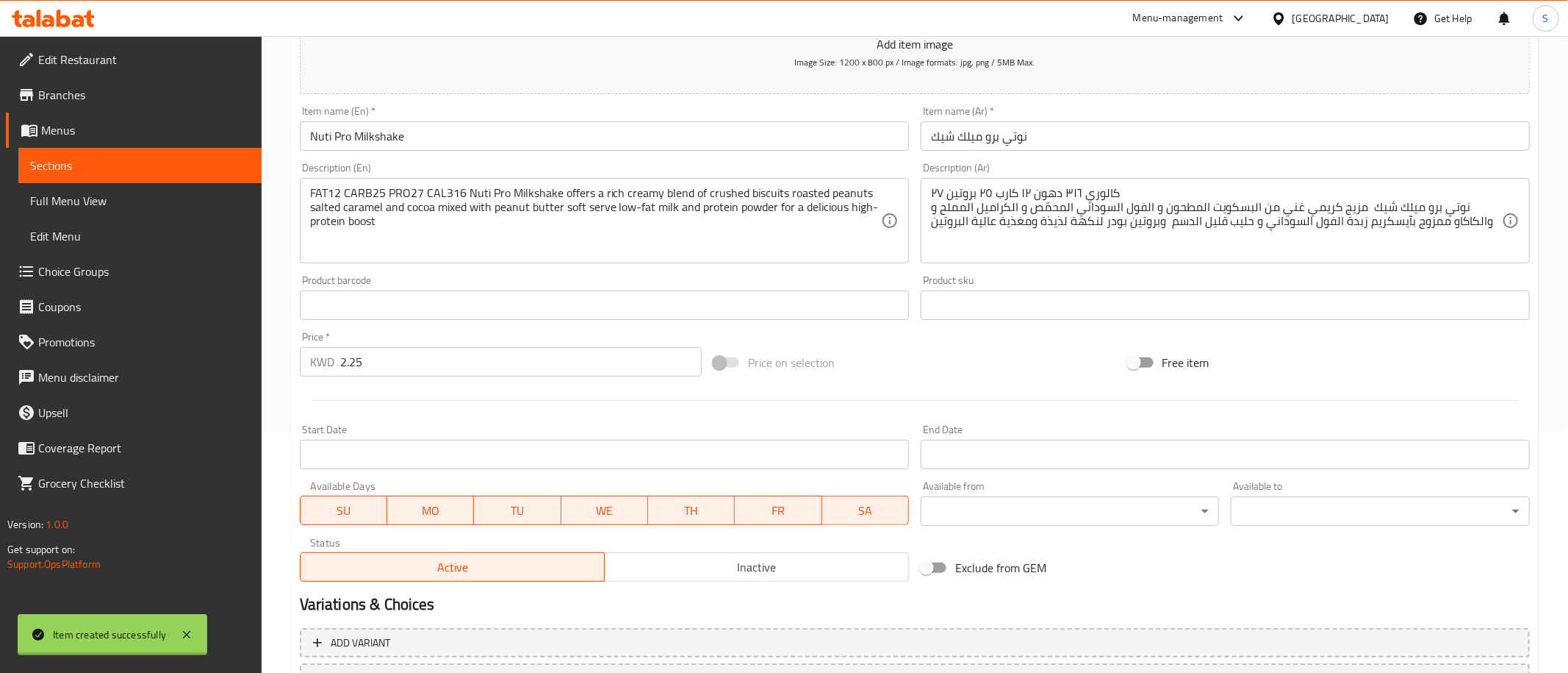
type input "0"
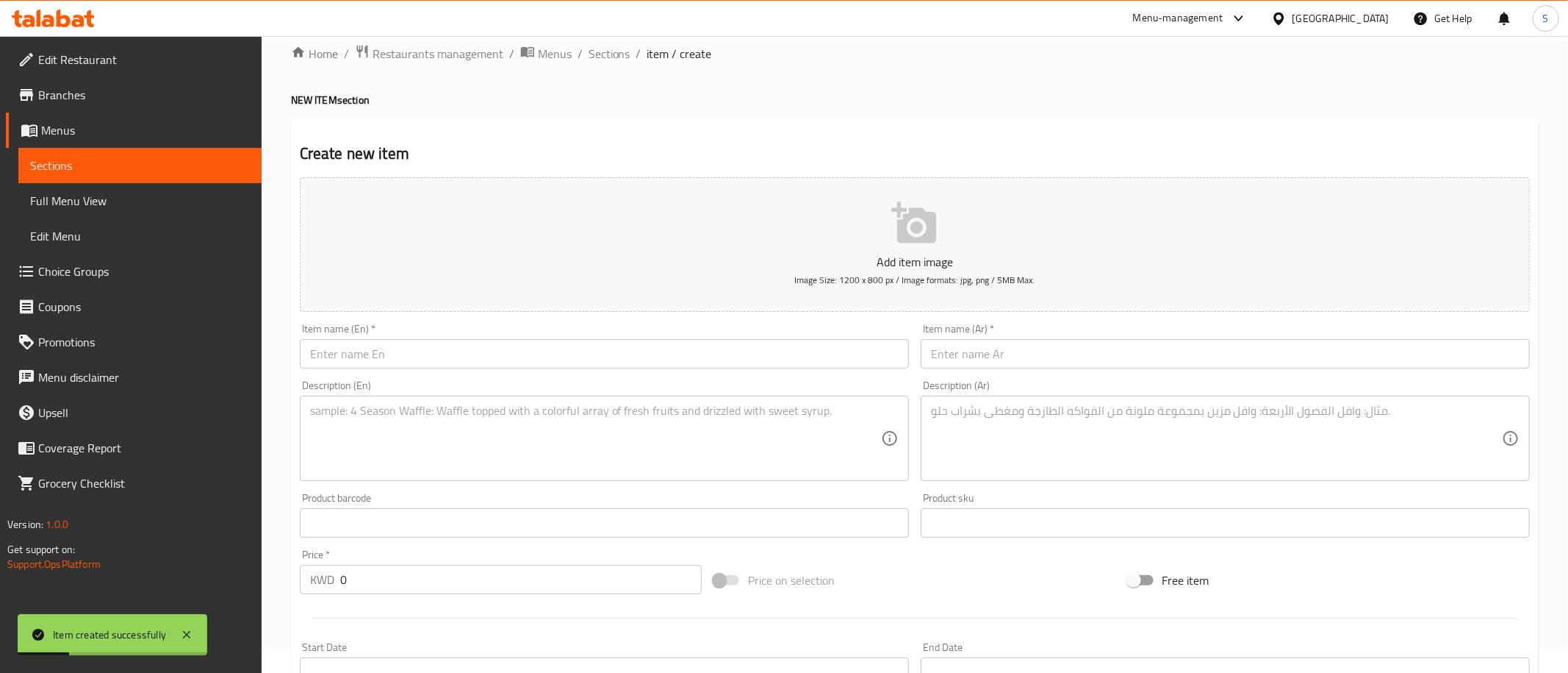
scroll to position [0, 0]
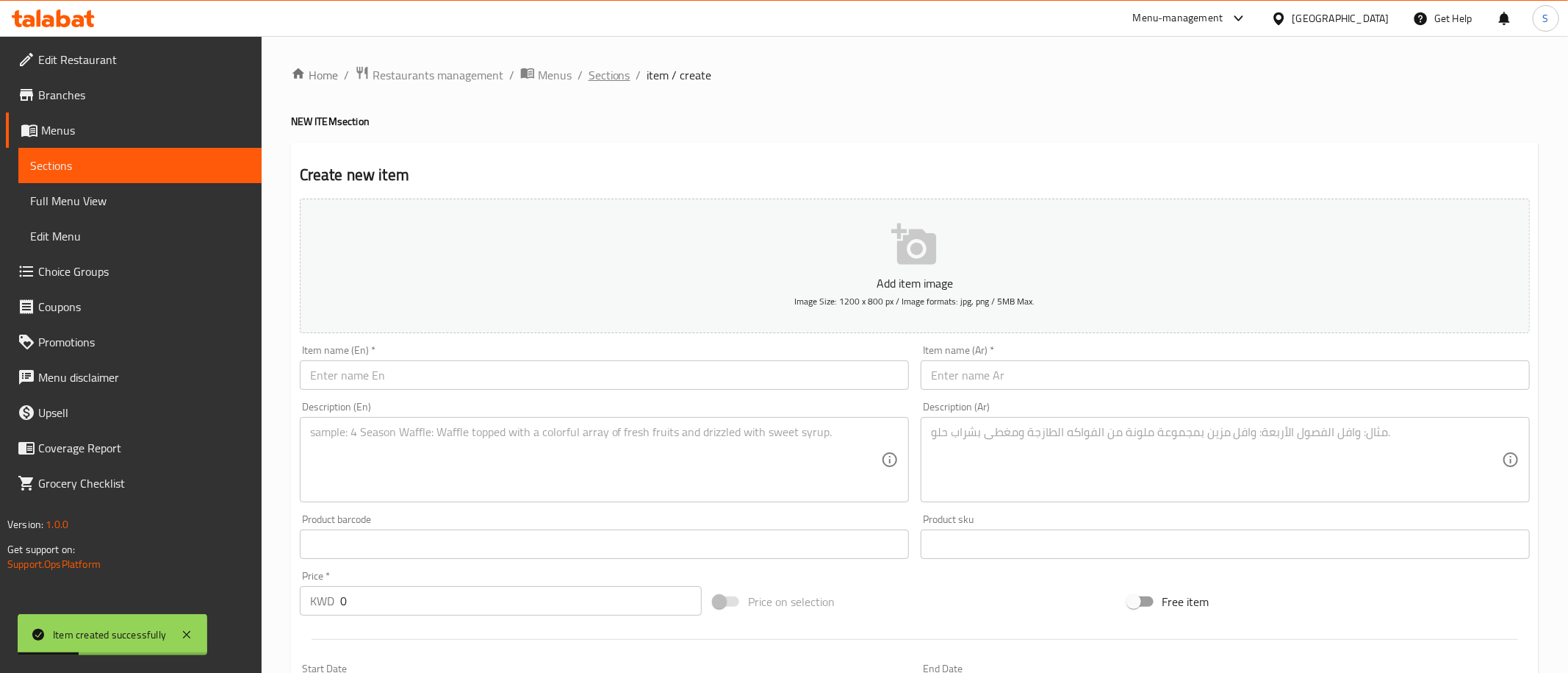
click at [622, 68] on span "Sections" at bounding box center [609, 75] width 42 height 18
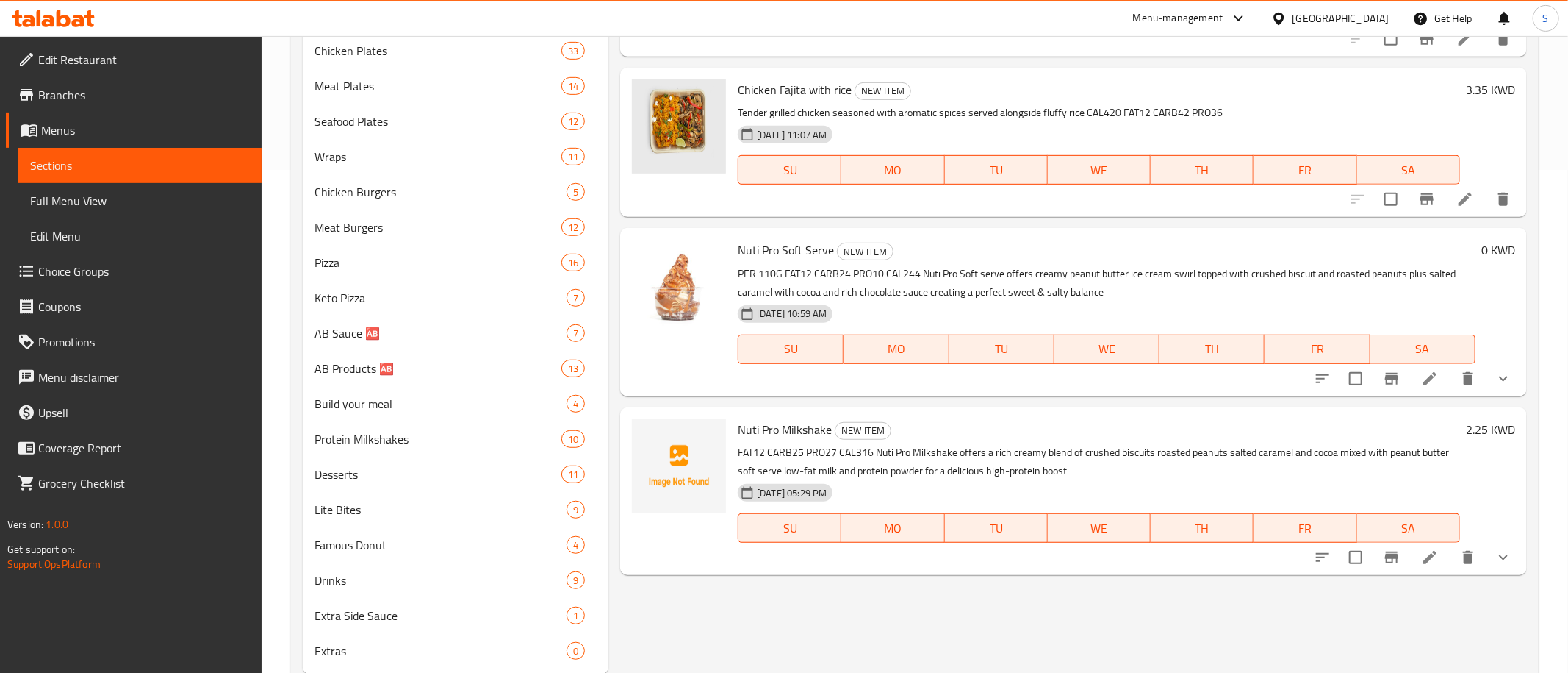
scroll to position [532, 0]
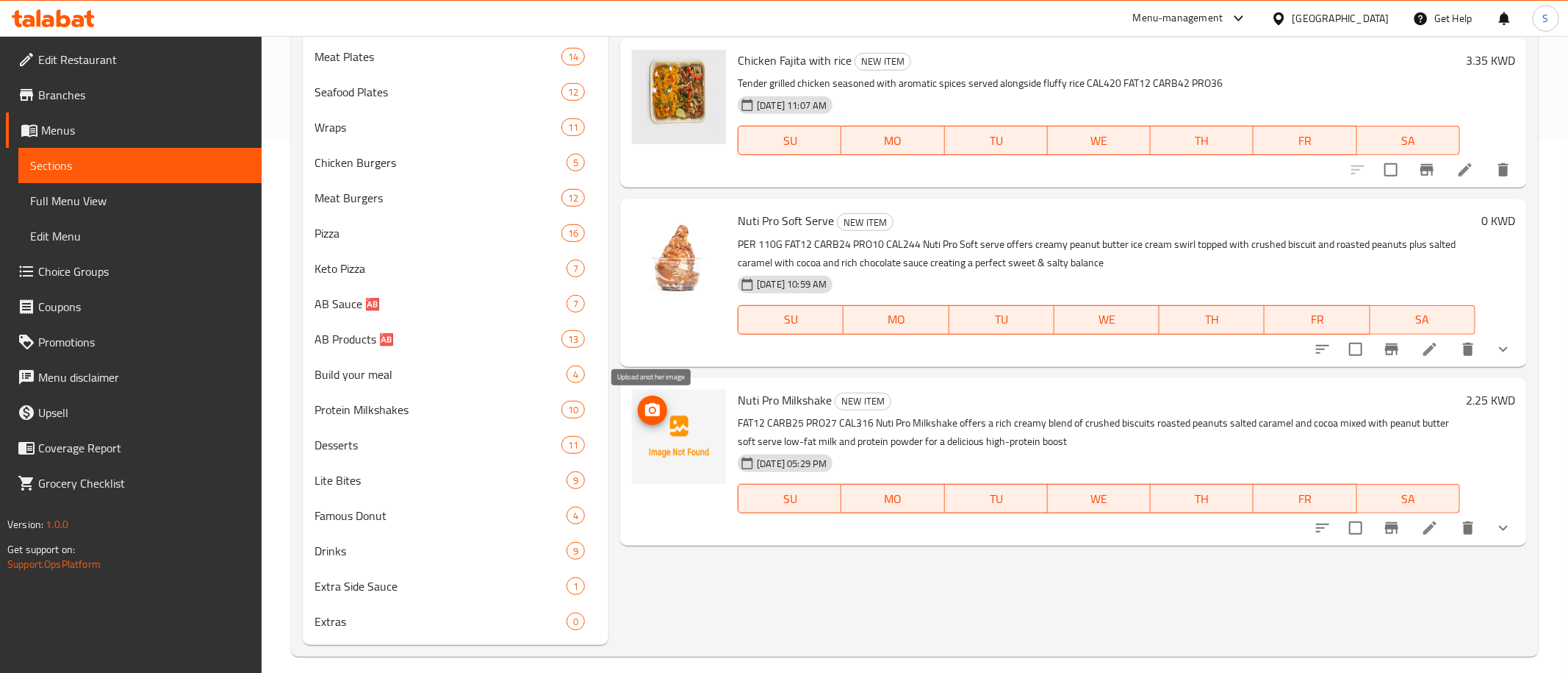
click at [659, 406] on icon "upload picture" at bounding box center [653, 409] width 15 height 13
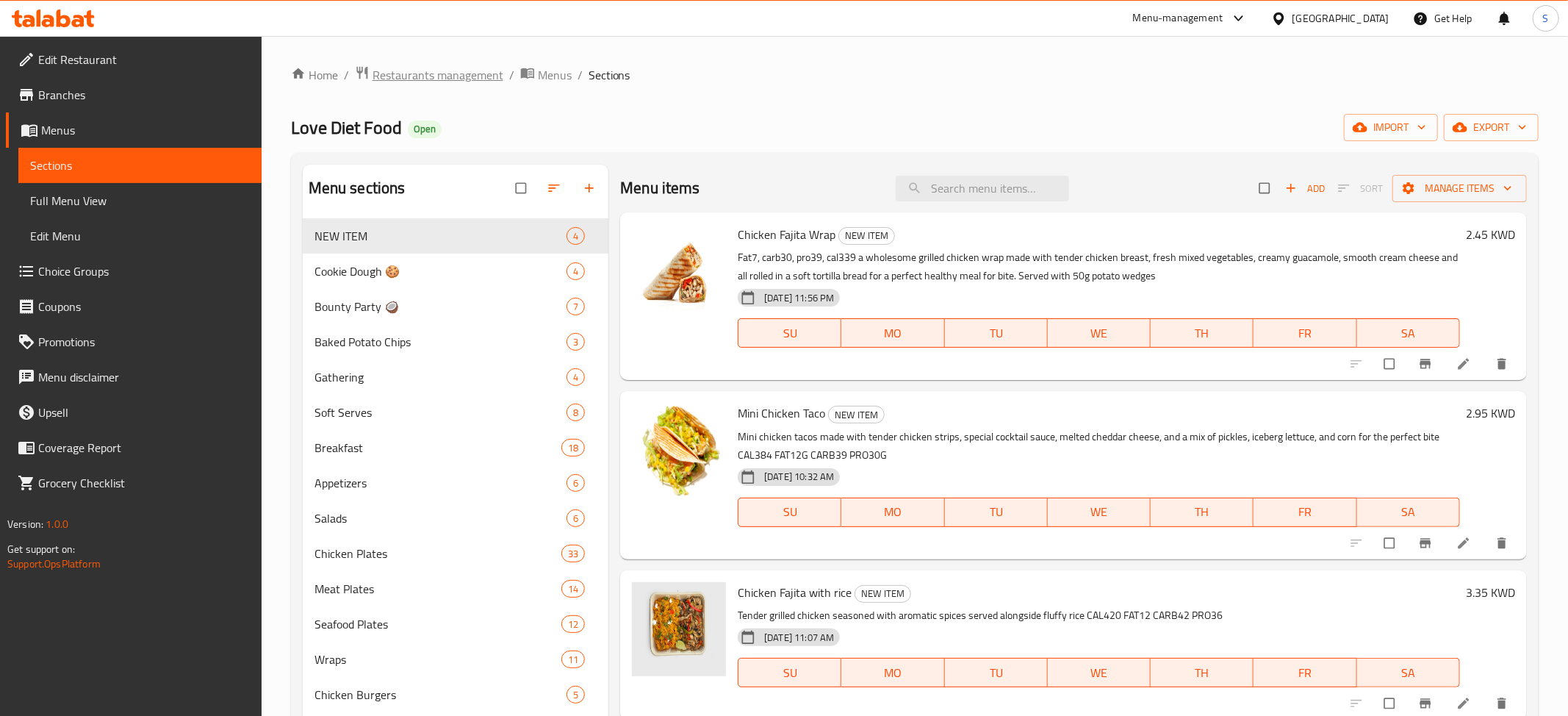
click at [434, 75] on span "Restaurants management" at bounding box center [437, 75] width 130 height 18
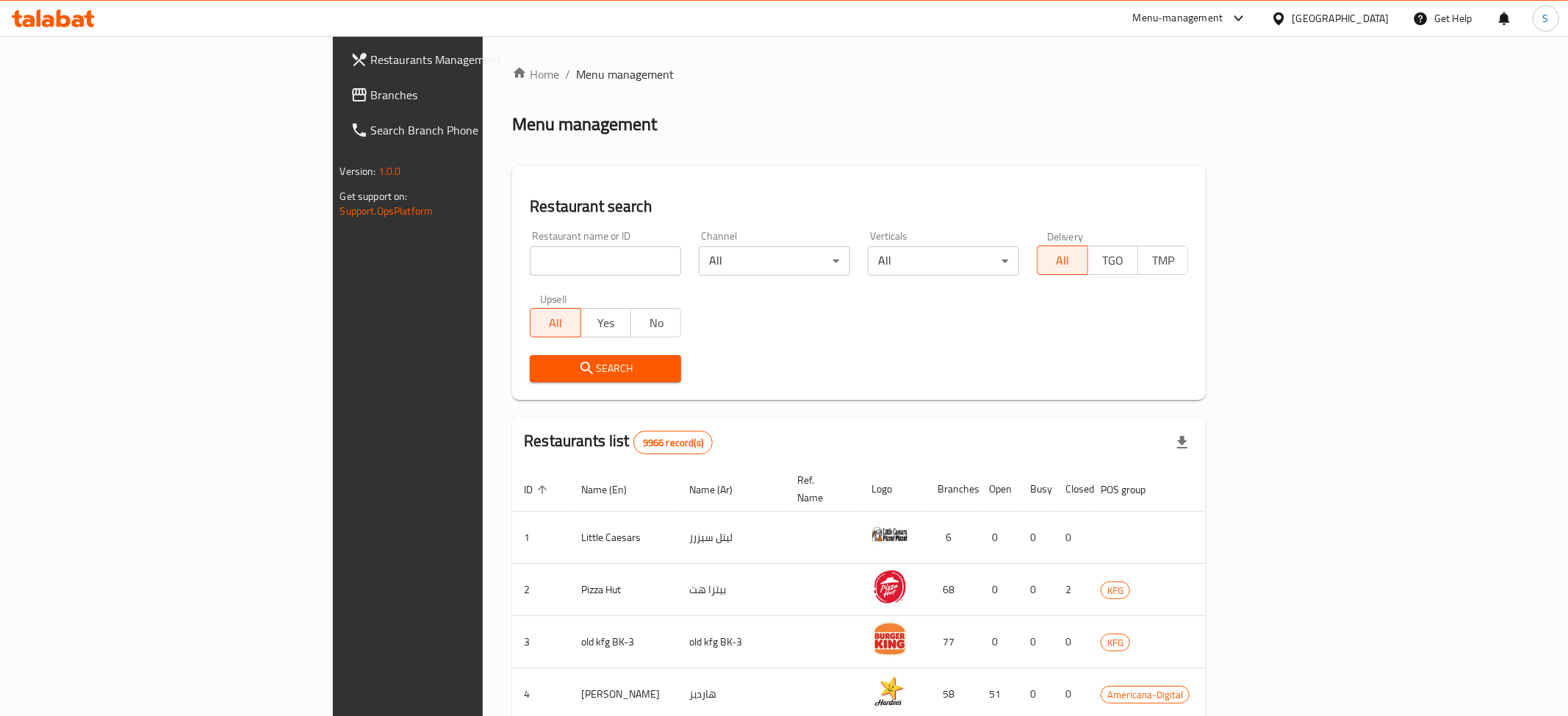
click at [530, 266] on input "search" at bounding box center [605, 261] width 151 height 29
paste input "Love Diet"
type input "Love Diet"
click button "Search" at bounding box center [605, 368] width 151 height 27
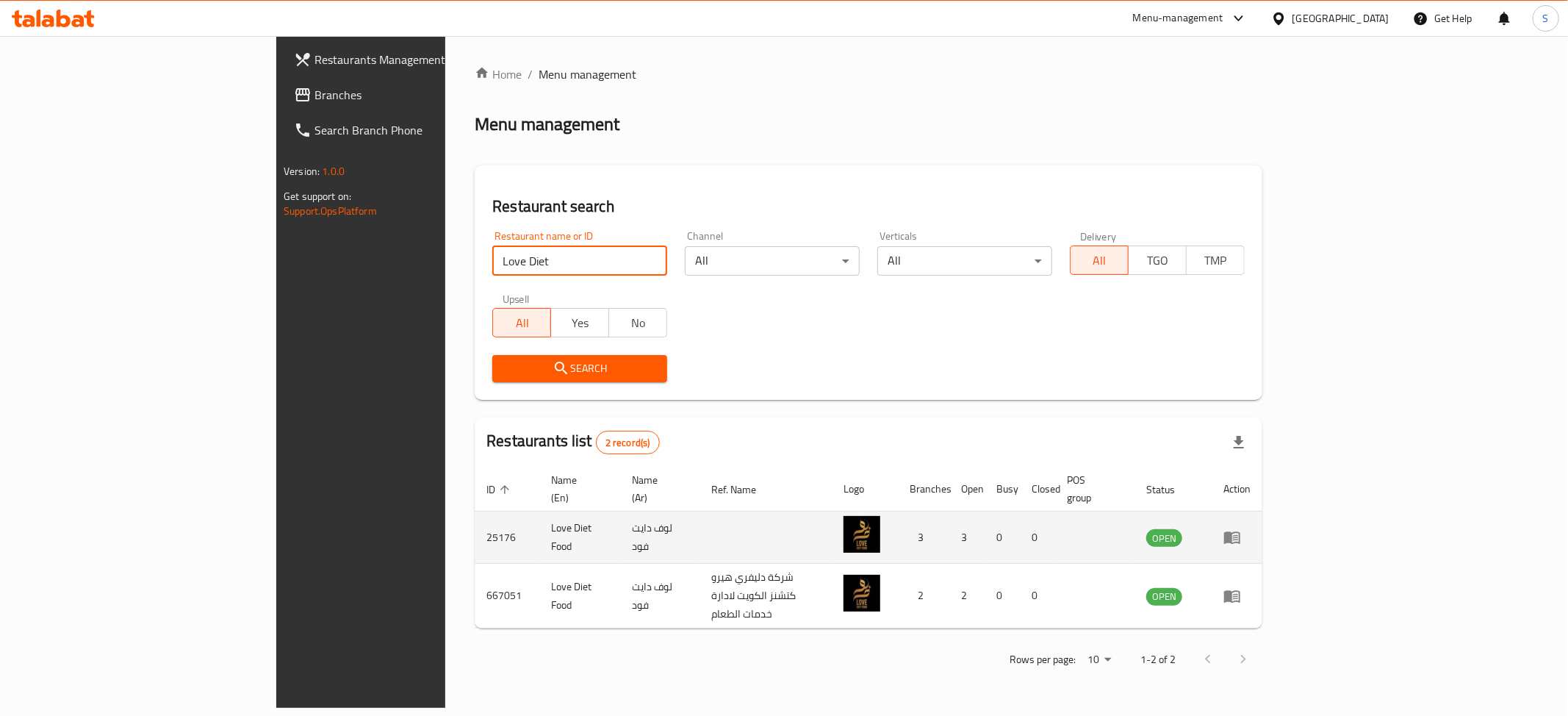
click at [1240, 532] on icon "enhanced table" at bounding box center [1232, 537] width 16 height 12
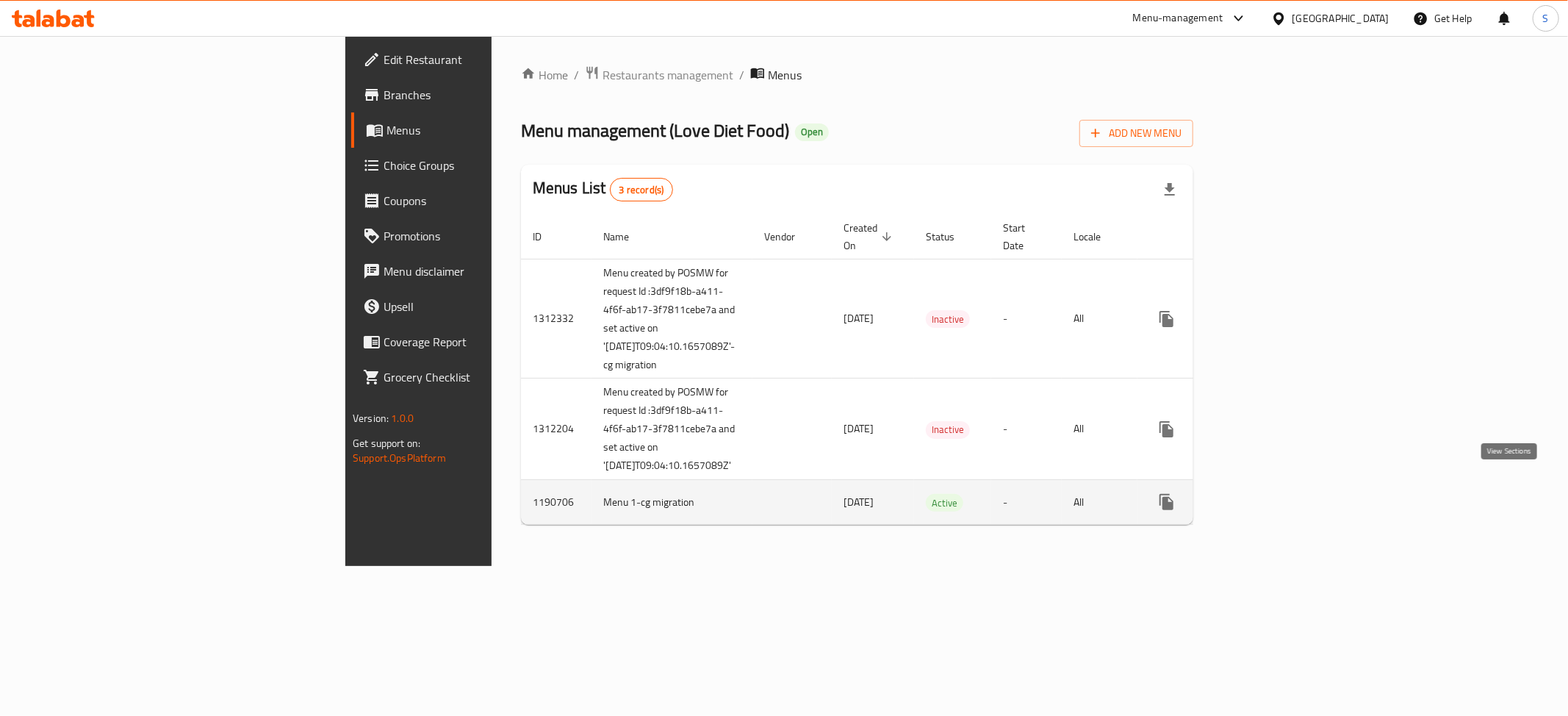
click at [1282, 493] on icon "enhanced table" at bounding box center [1272, 502] width 18 height 18
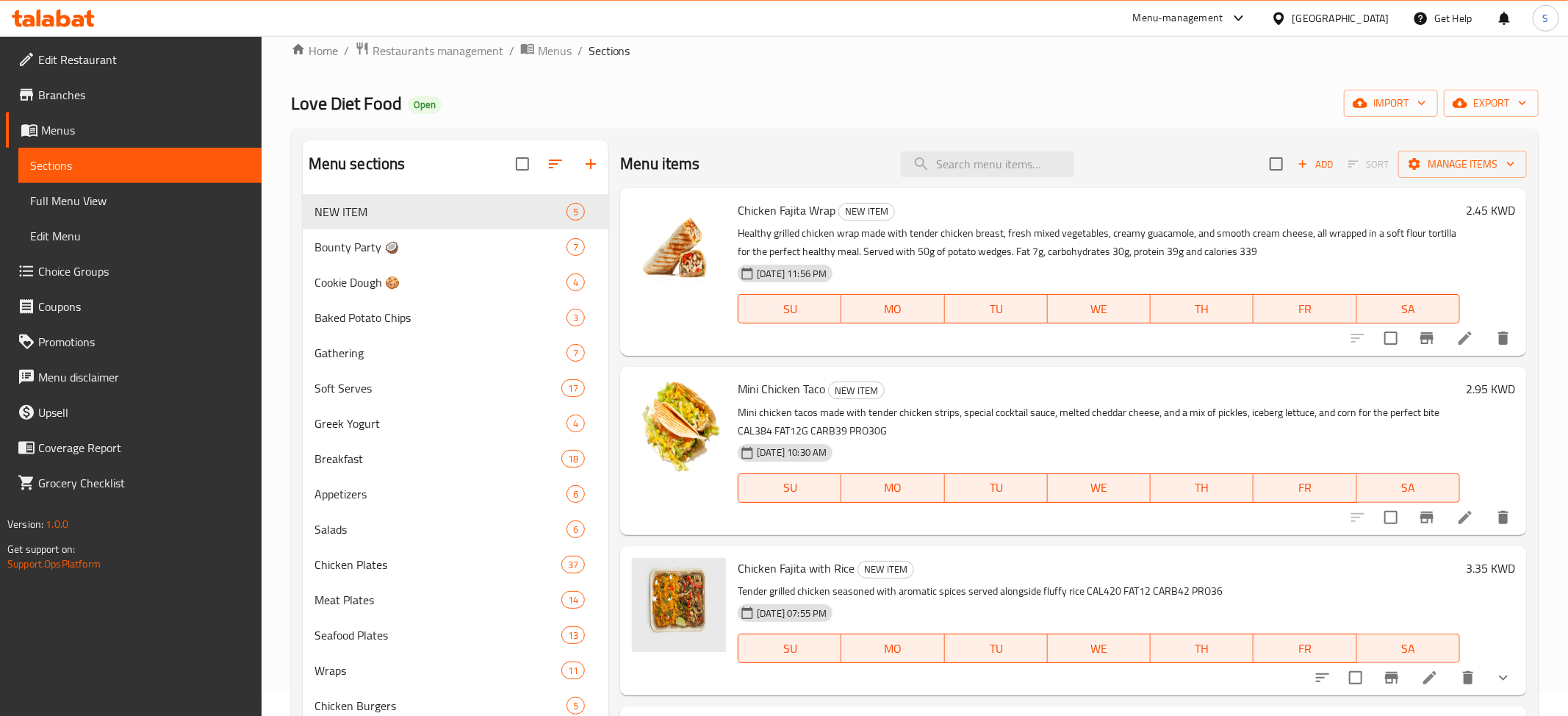
scroll to position [456, 0]
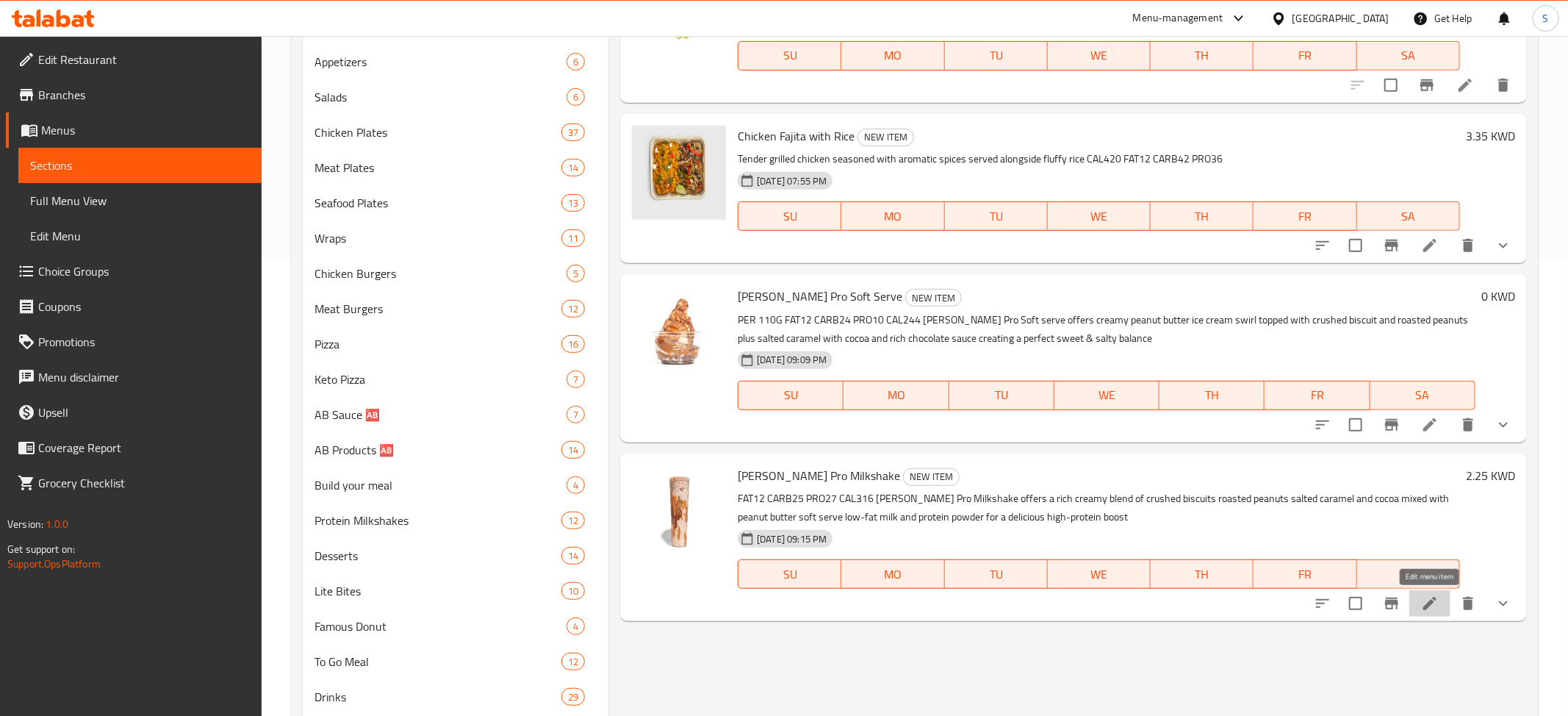
click at [1433, 600] on icon at bounding box center [1429, 603] width 18 height 18
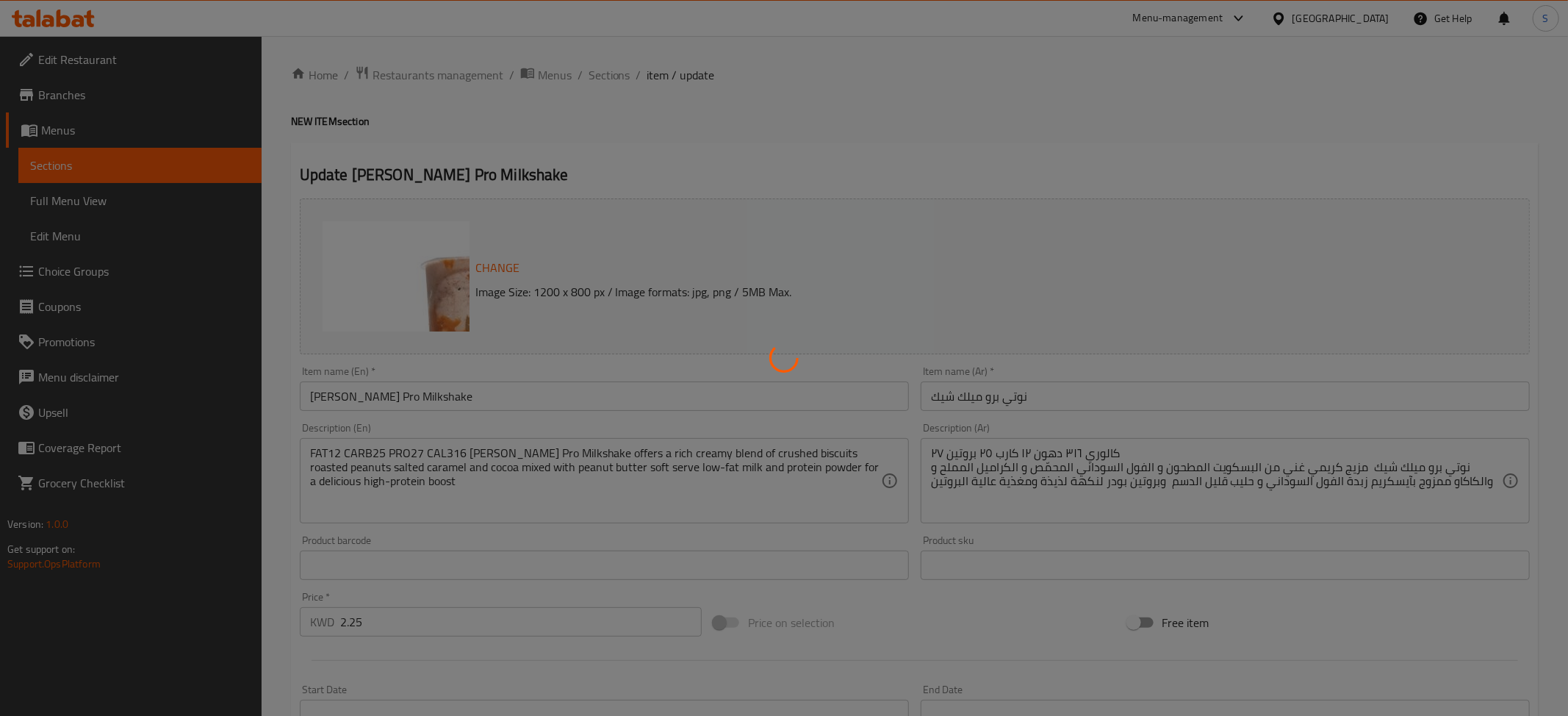
type input "حجم البروتين شيك"
type input "0"
type input "1"
type input "بروتين سكوب"
type input "0"
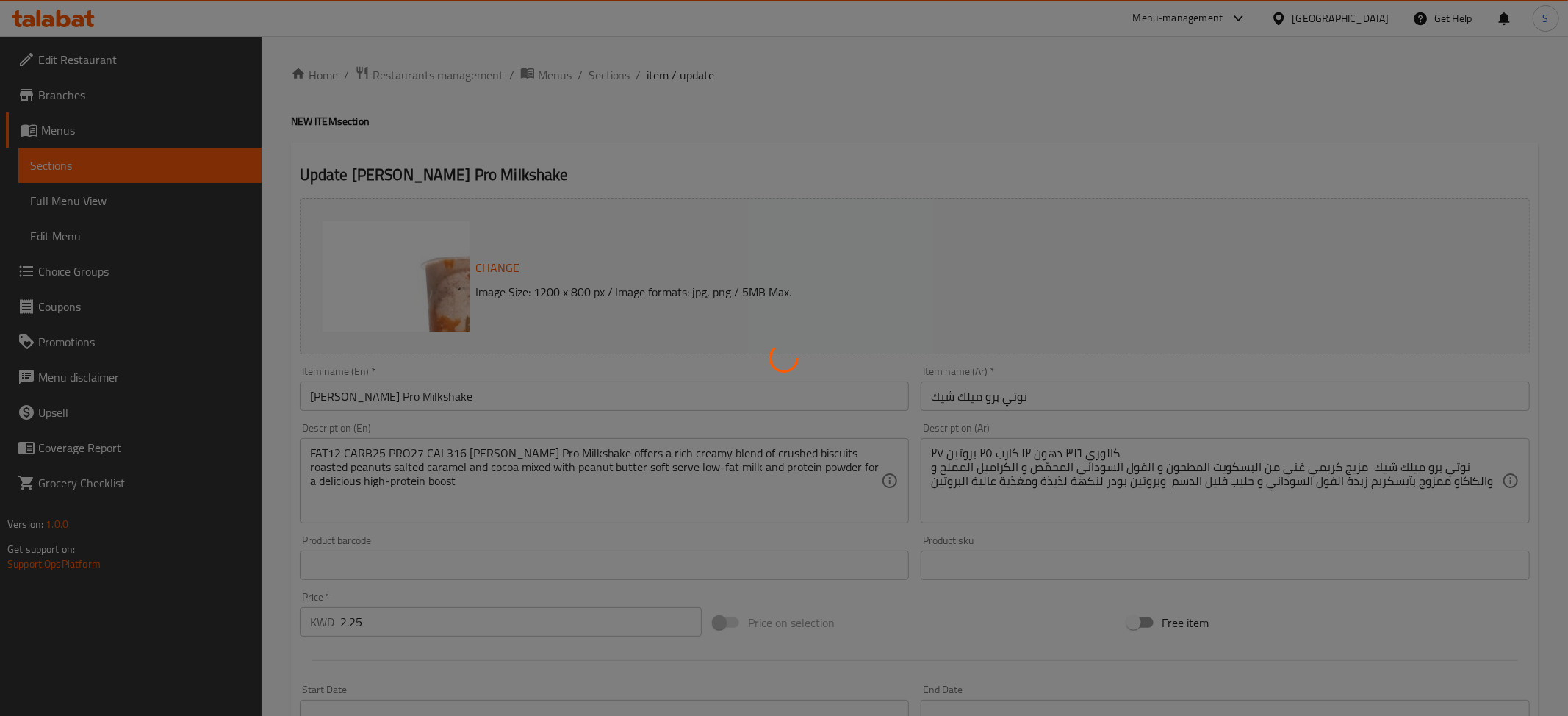
type input "2"
type input "اختيارك من الحليب"
type input "0"
type input "1"
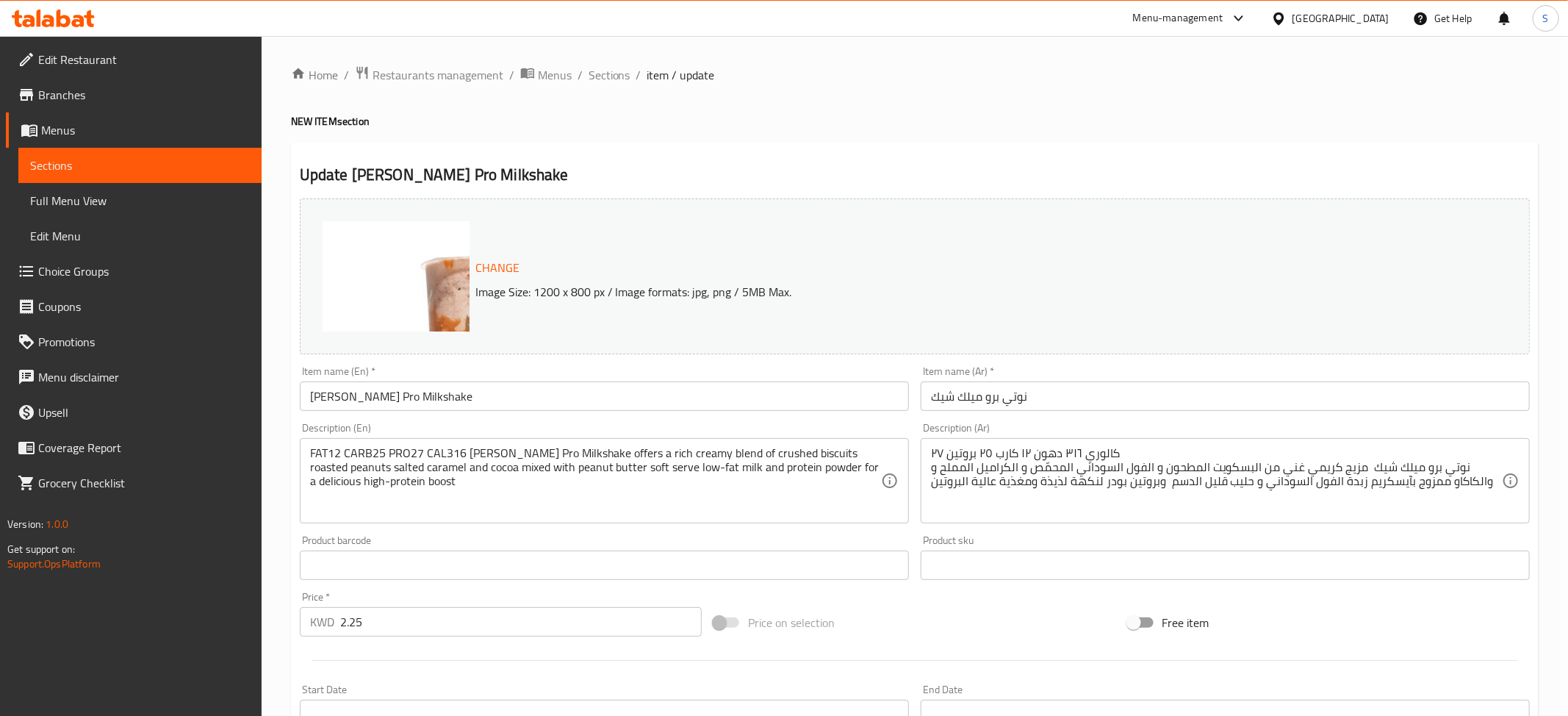
click at [501, 382] on div "Item name (En)   * Nuti Pro Milkshake Item name (En) *" at bounding box center [604, 387] width 609 height 44
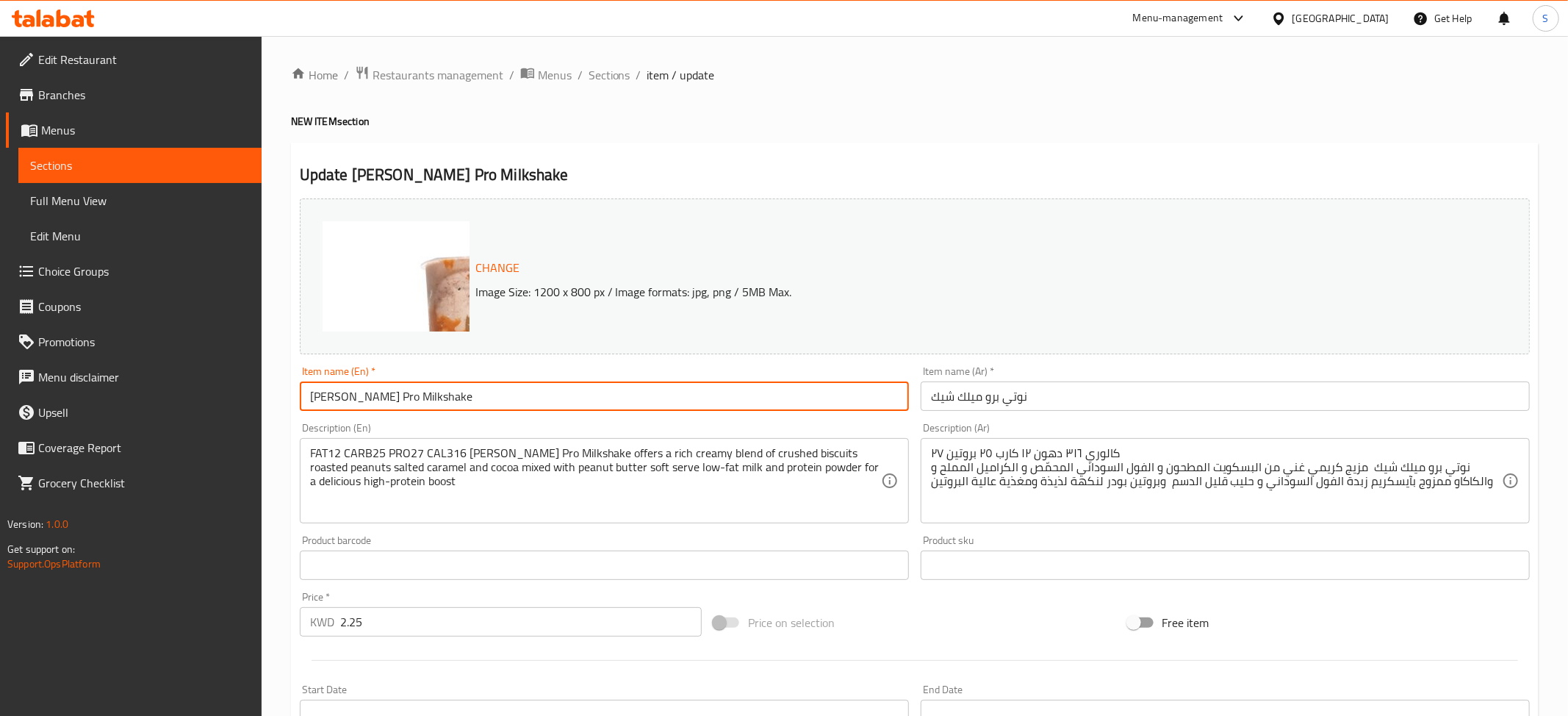
click at [490, 389] on input "Nuti Pro Milkshake" at bounding box center [604, 396] width 609 height 29
click at [1044, 392] on input "نوتي برو ميلك شيك" at bounding box center [1225, 396] width 609 height 29
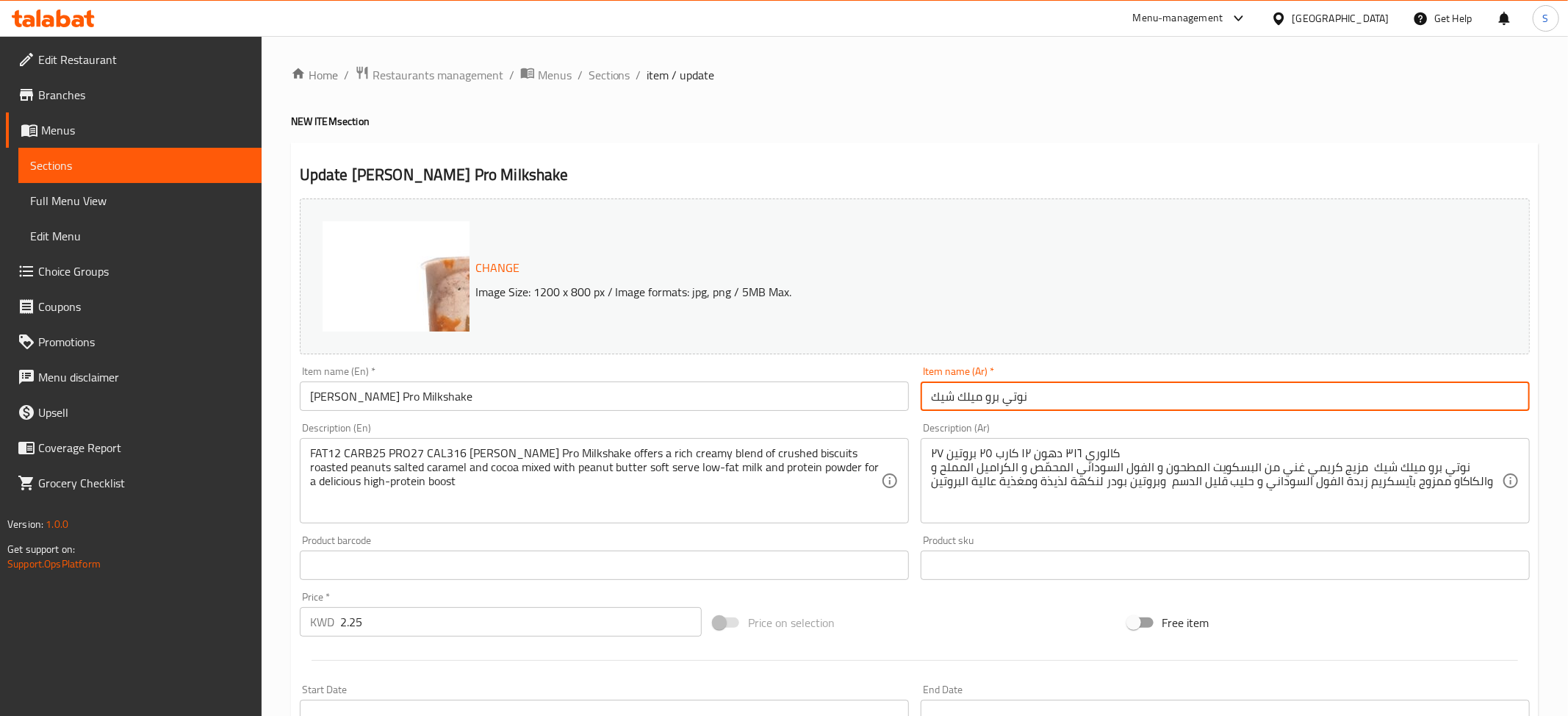
click at [1044, 392] on input "نوتي برو ميلك شيك" at bounding box center [1225, 396] width 609 height 29
click at [407, 468] on textarea "FAT12 CARB25 PRO27 CAL316 Nuti Pro Milkshake offers a rich creamy blend of crus…" at bounding box center [595, 481] width 571 height 70
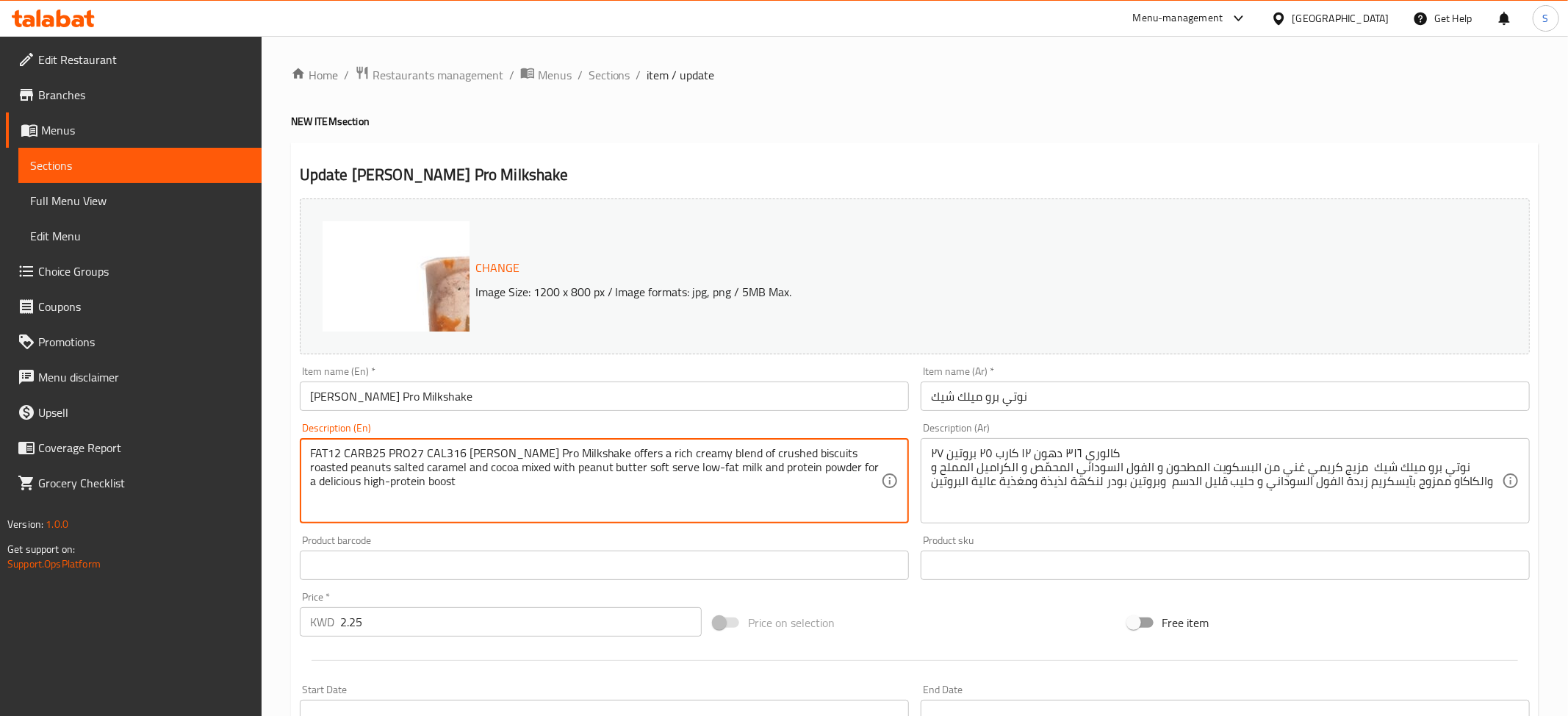
click at [1006, 479] on textarea "كالوري ٣١٦ دهون ١٢ كارب ٢٥ بروتين ٢٧ نوتي برو ميلك شيك مزيج كريمي غني من البسكو…" at bounding box center [1217, 481] width 571 height 70
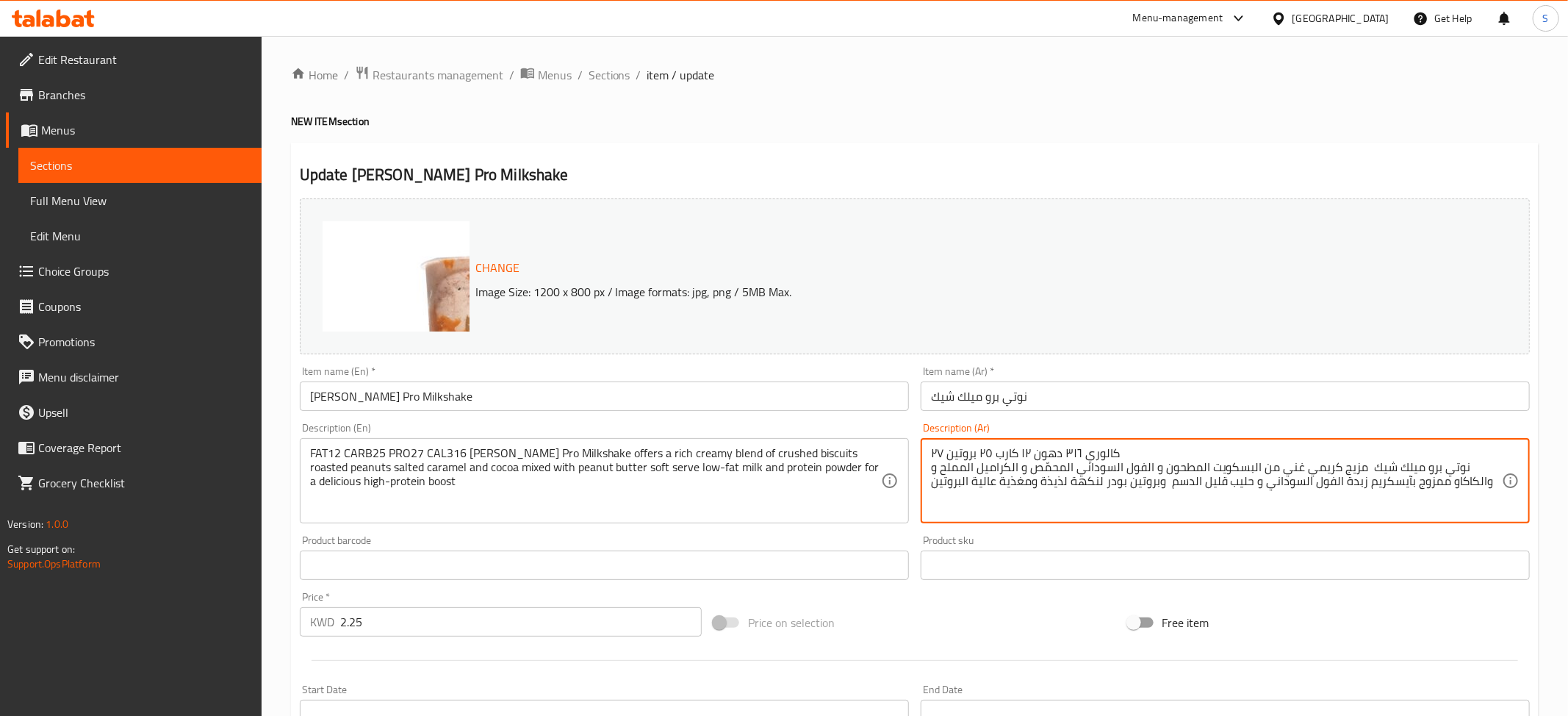
click at [1006, 479] on textarea "كالوري ٣١٦ دهون ١٢ كارب ٢٥ بروتين ٢٧ نوتي برو ميلك شيك مزيج كريمي غني من البسكو…" at bounding box center [1217, 481] width 571 height 70
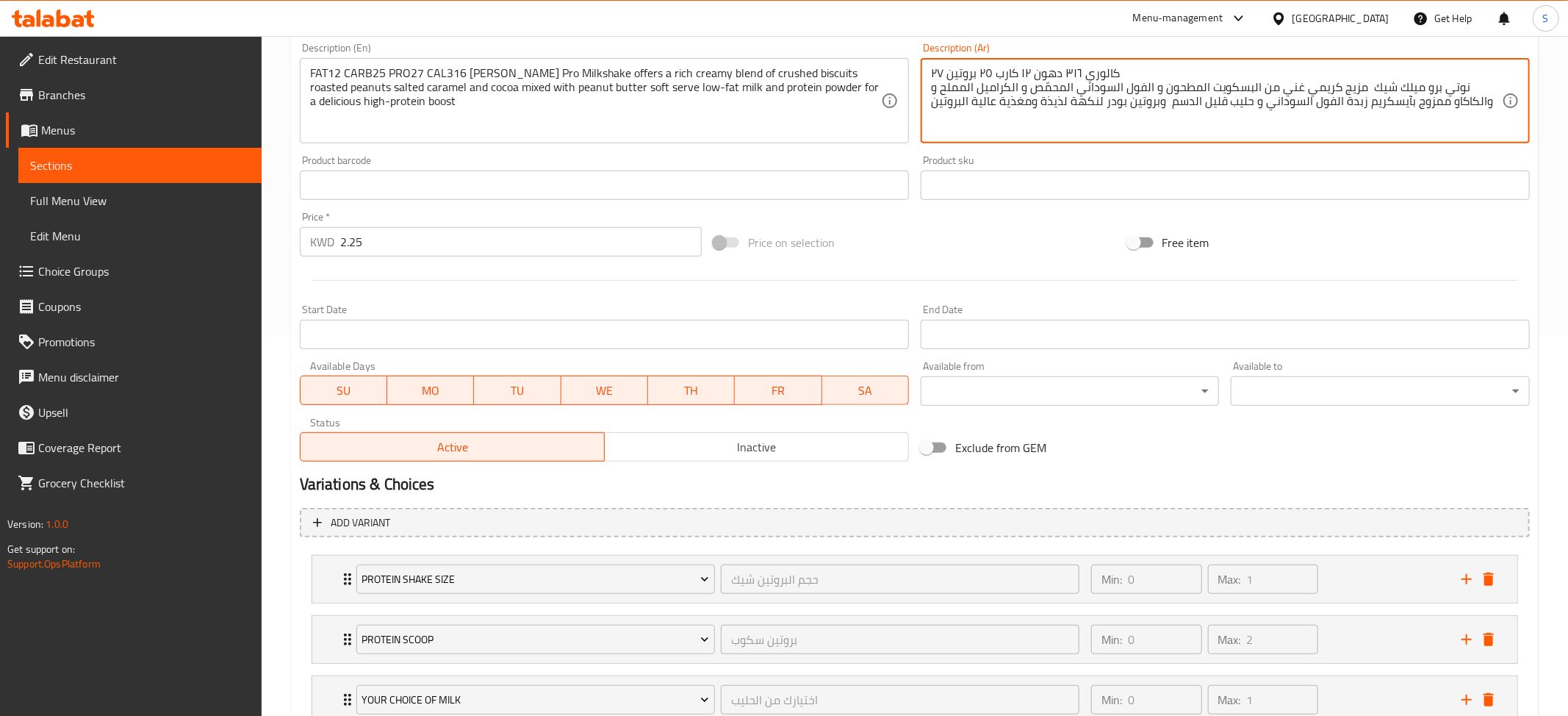
drag, startPoint x: 401, startPoint y: 247, endPoint x: 732, endPoint y: 135, distance: 349.4
click at [340, 256] on input "2.25" at bounding box center [520, 241] width 362 height 29
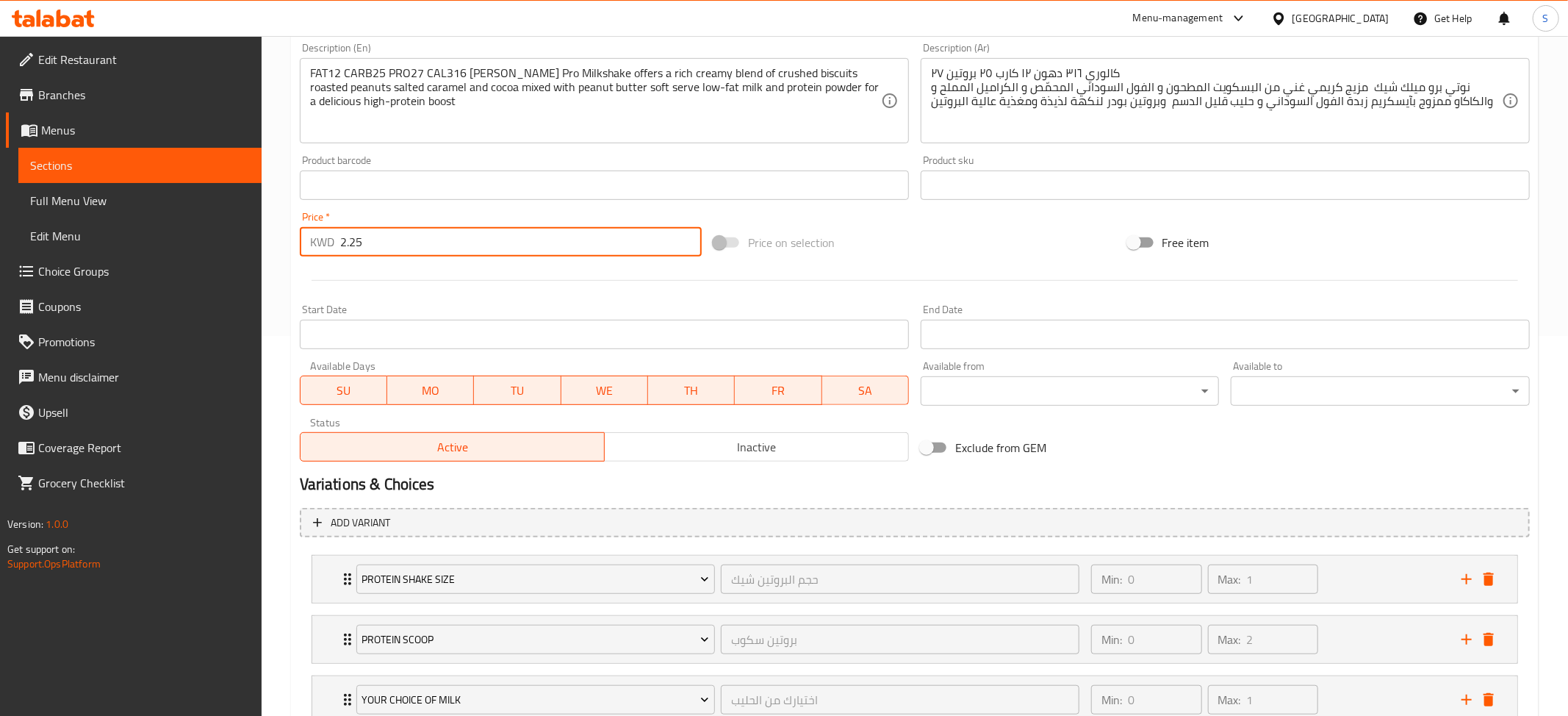
scroll to position [488, 0]
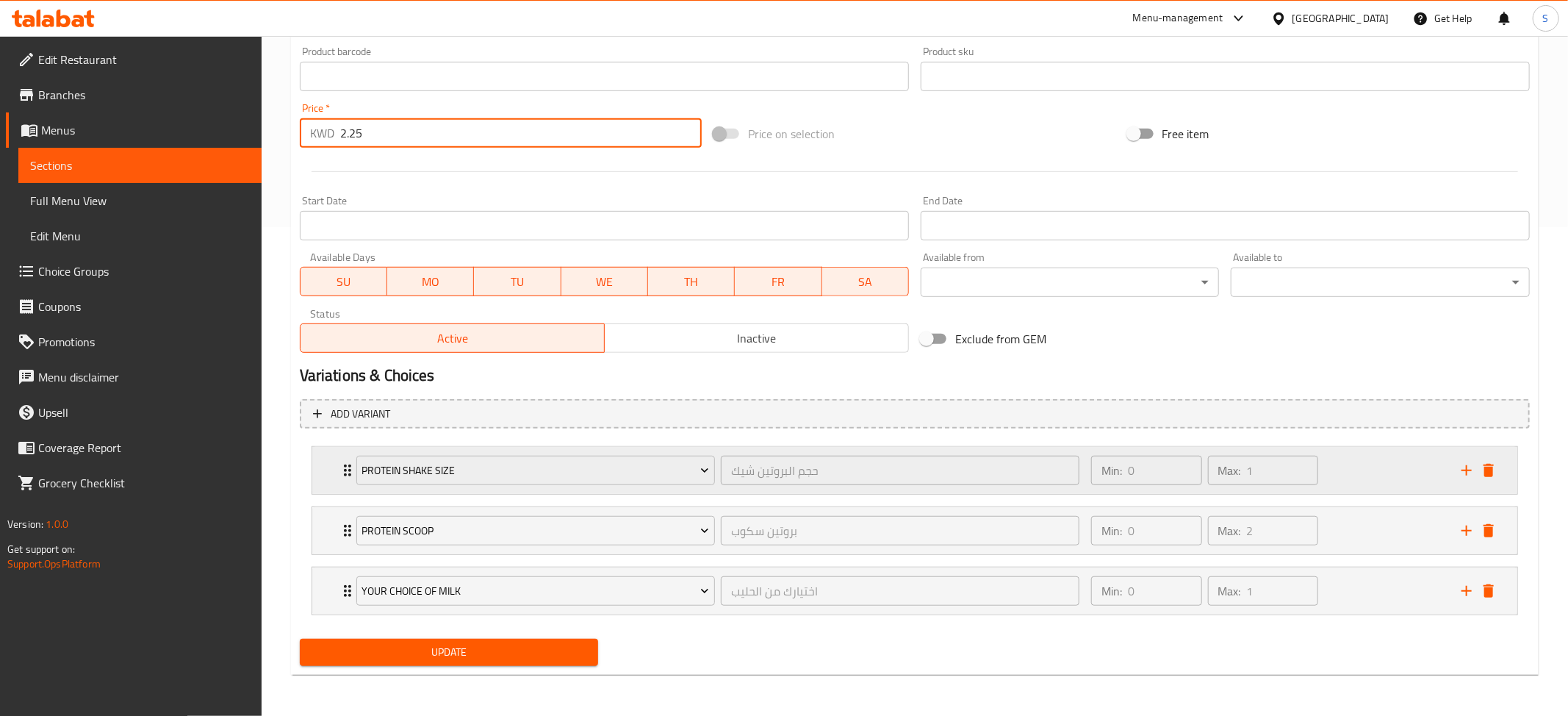
click at [332, 477] on div "Protein shake size حجم البروتين شيك ​ Min: 0 ​ Max: 1 ​" at bounding box center [915, 470] width 1205 height 47
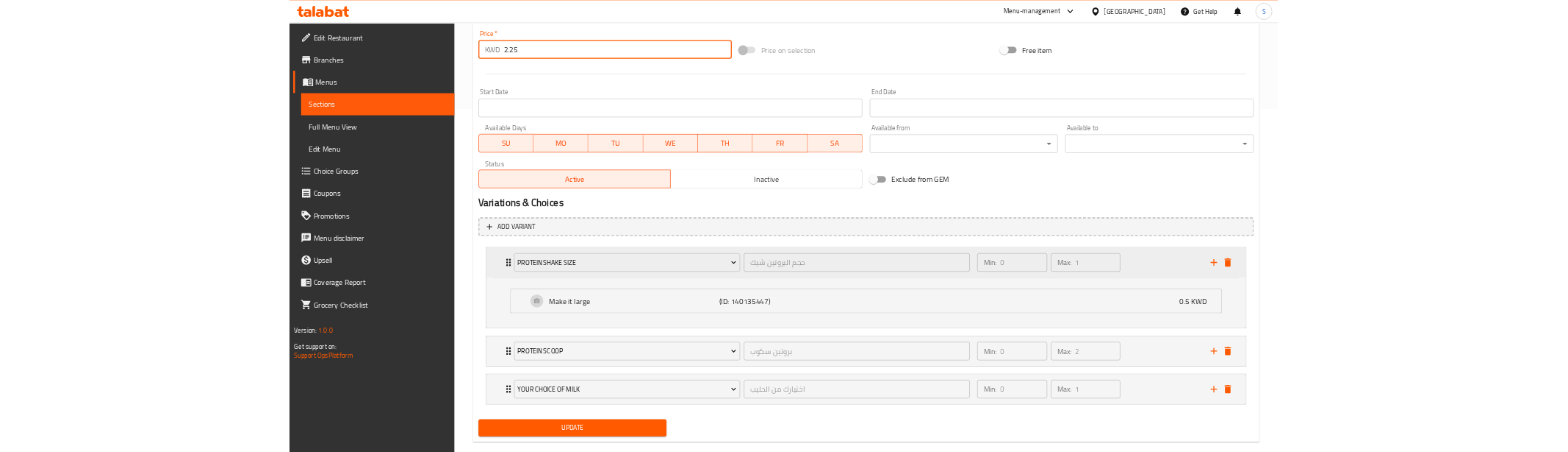
scroll to position [570, 0]
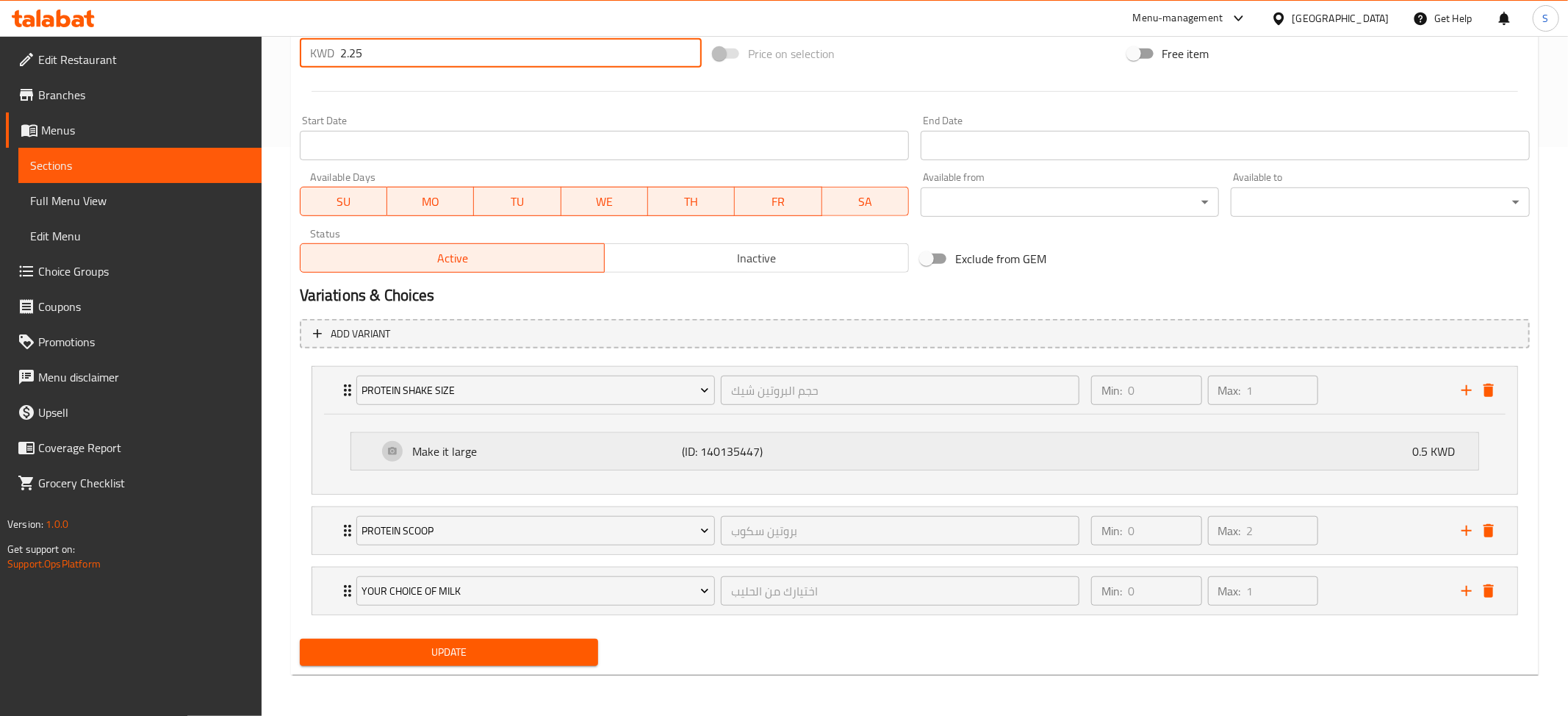
click at [488, 454] on p "Make it large" at bounding box center [546, 451] width 269 height 18
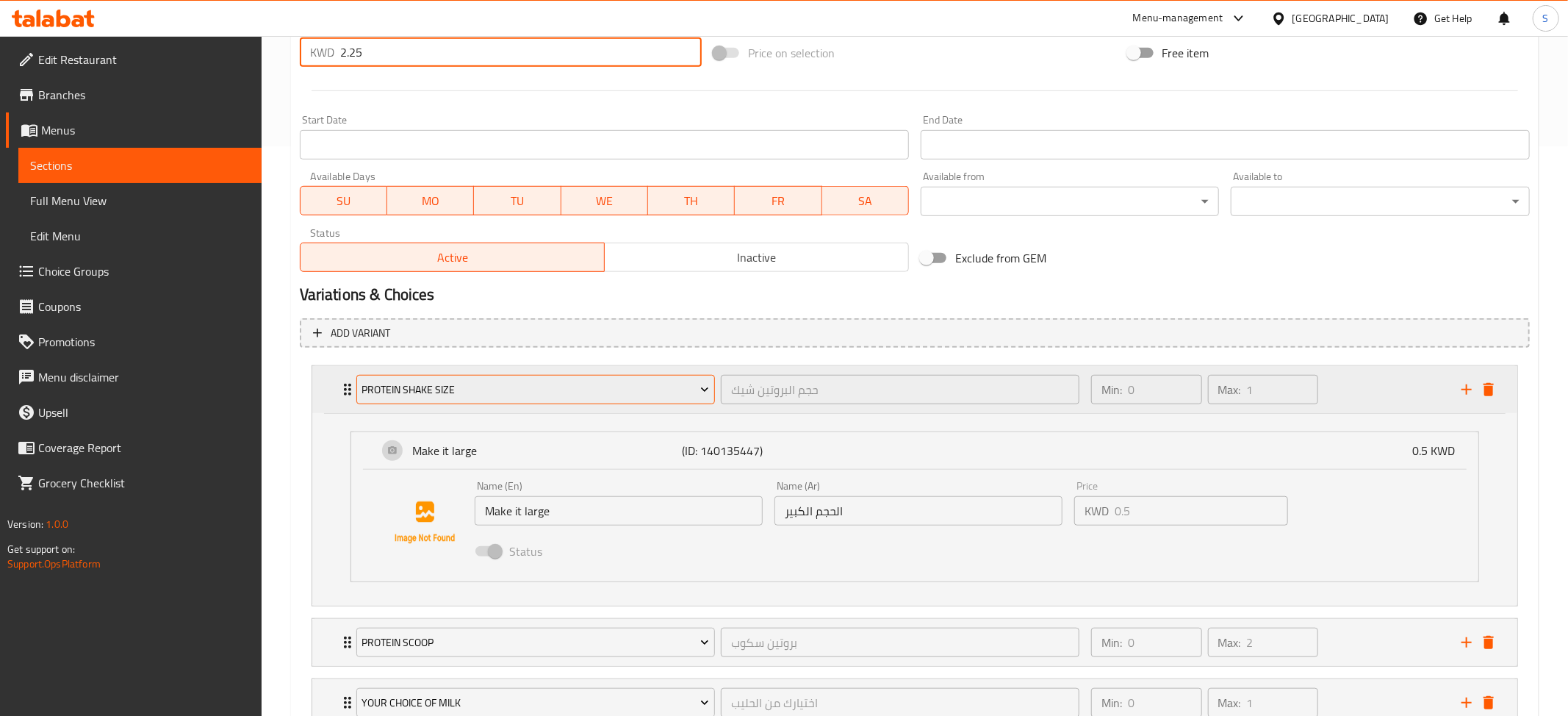
click at [480, 395] on span "Protein shake size" at bounding box center [536, 389] width 348 height 18
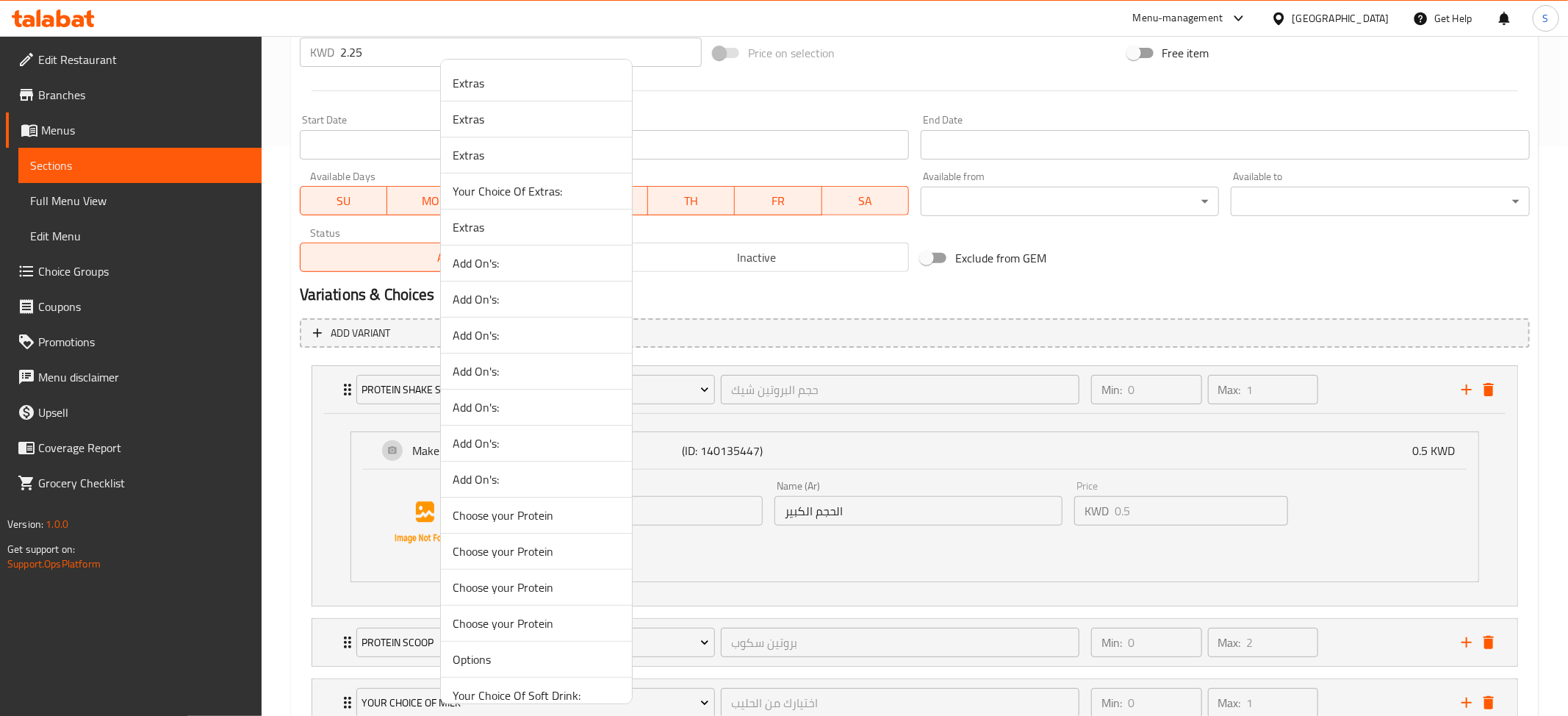
click at [332, 413] on div at bounding box center [784, 358] width 1568 height 716
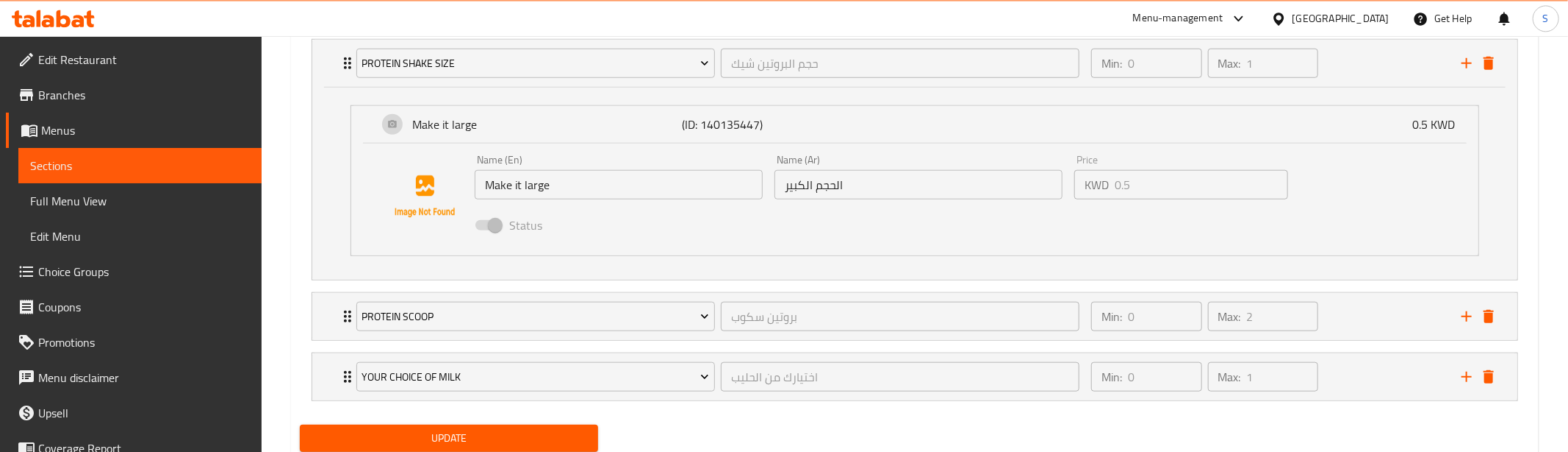
scroll to position [947, 0]
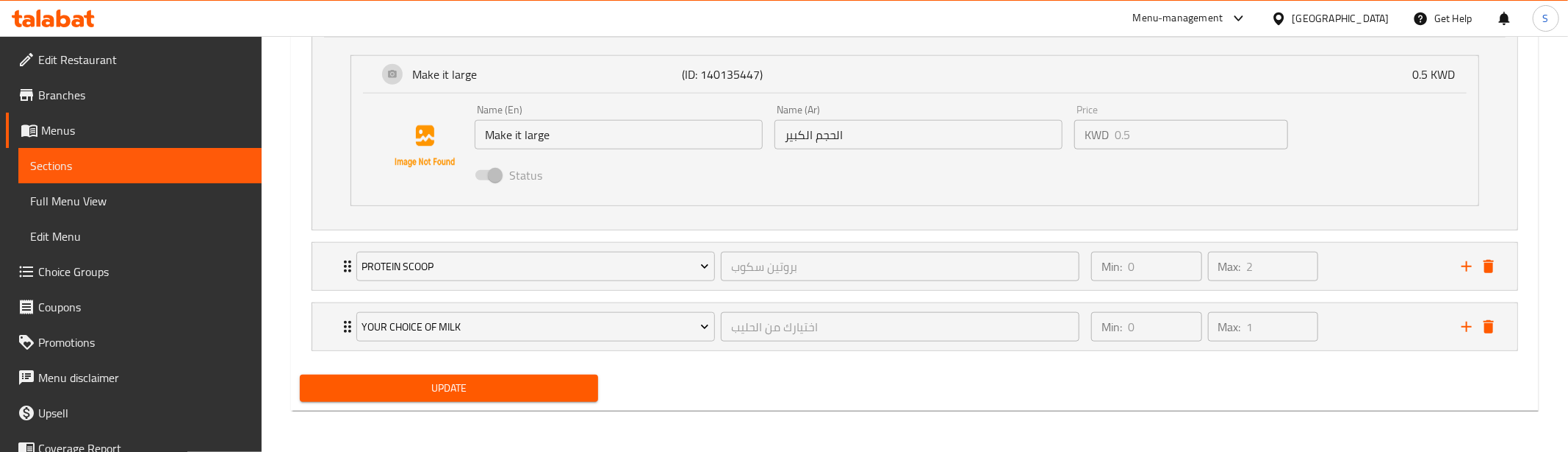
click at [856, 139] on input "الحجم الكبير" at bounding box center [918, 134] width 288 height 29
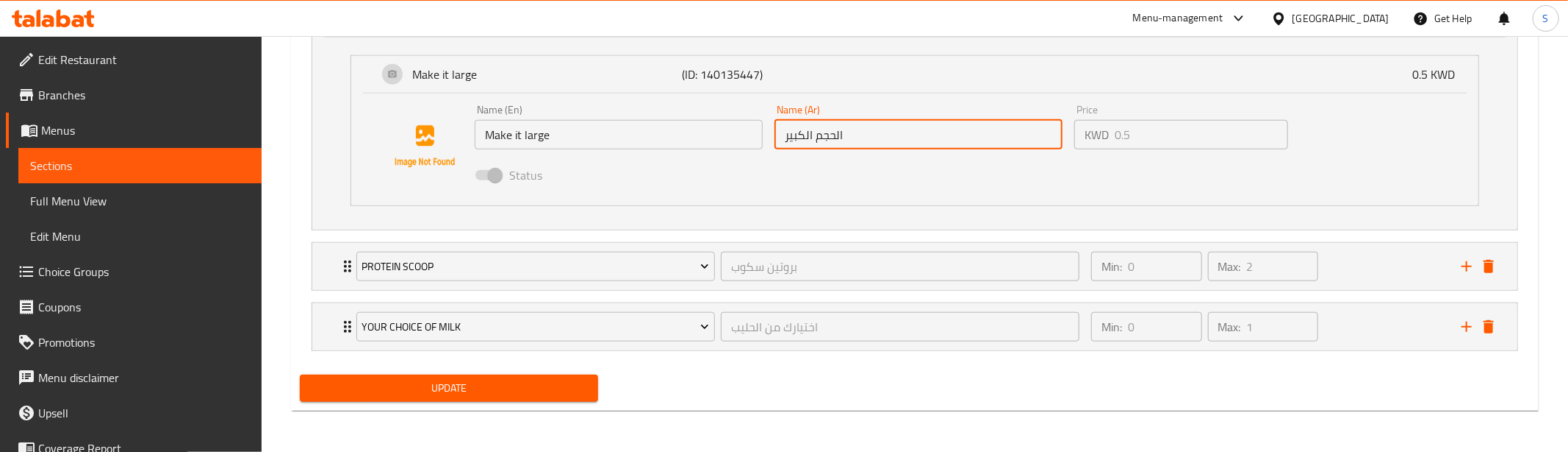
click at [856, 139] on input "الحجم الكبير" at bounding box center [918, 134] width 288 height 29
click at [352, 273] on div "Protein Scoop بروتين سكوب ​" at bounding box center [718, 267] width 741 height 47
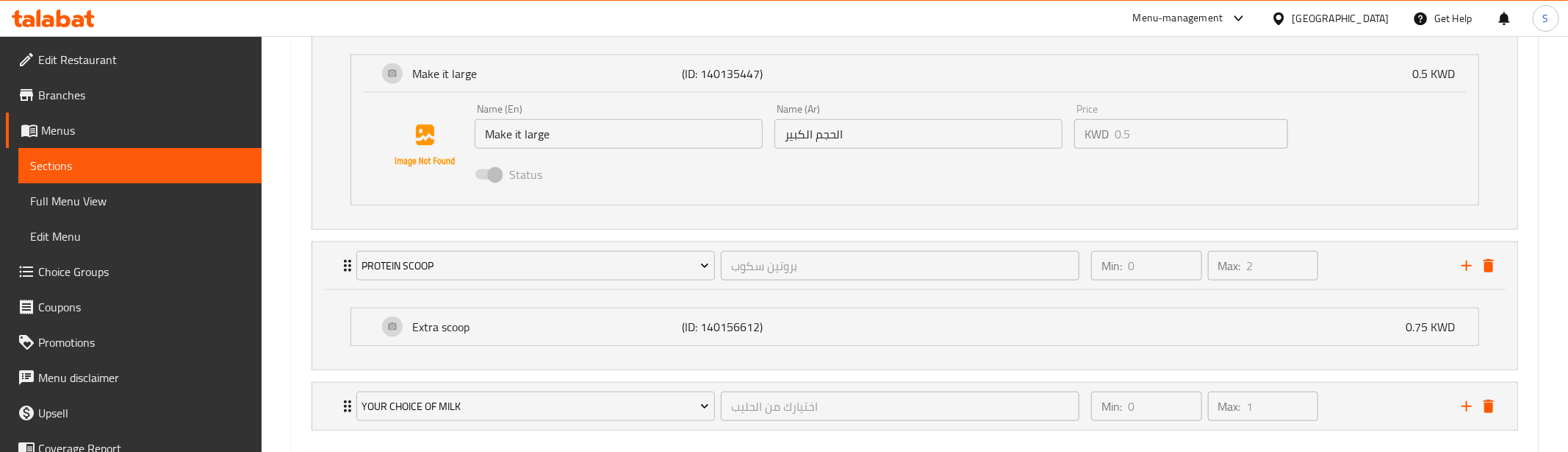
scroll to position [1028, 0]
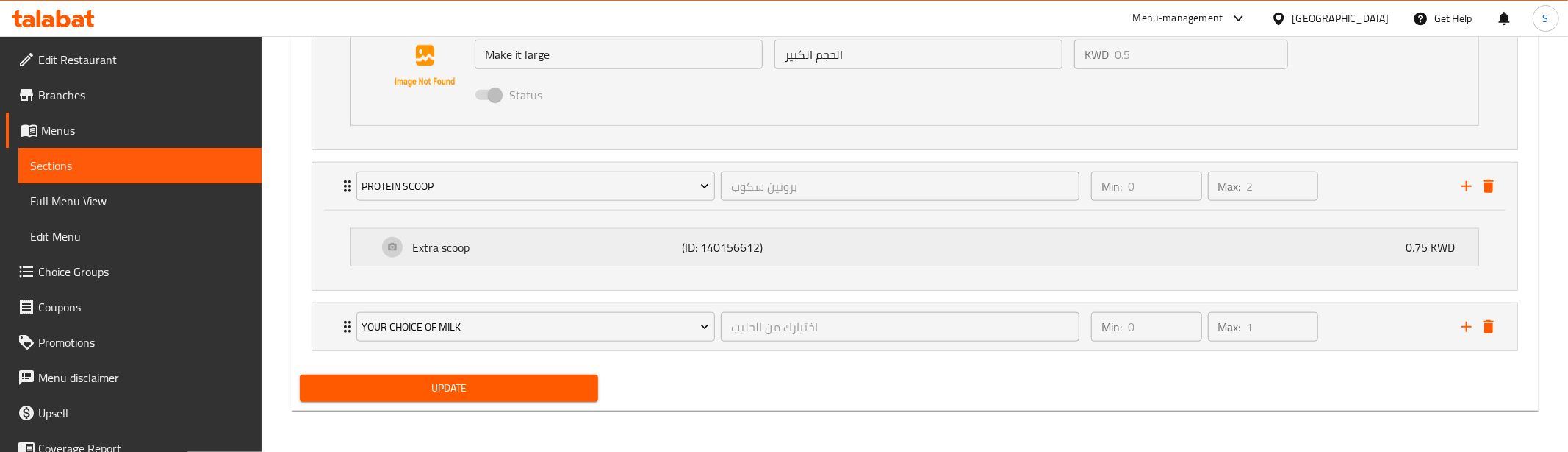
click at [471, 247] on p "Extra scoop" at bounding box center [546, 247] width 269 height 18
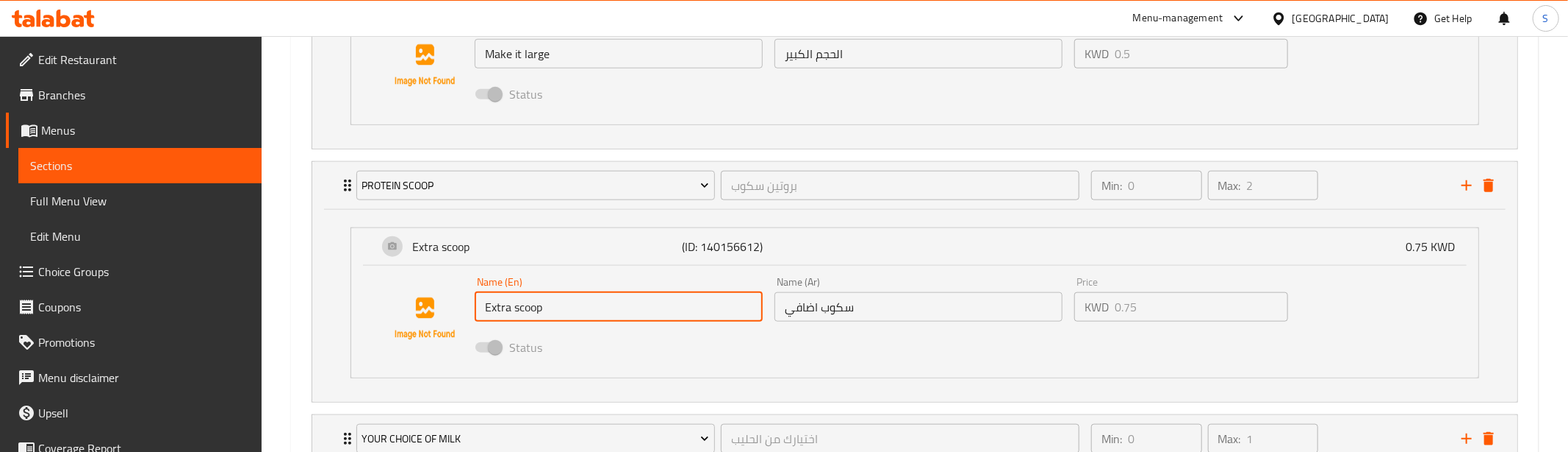
click at [511, 305] on input "Extra scoop" at bounding box center [618, 306] width 288 height 29
click at [835, 309] on input "سكوب اضافي" at bounding box center [918, 306] width 288 height 29
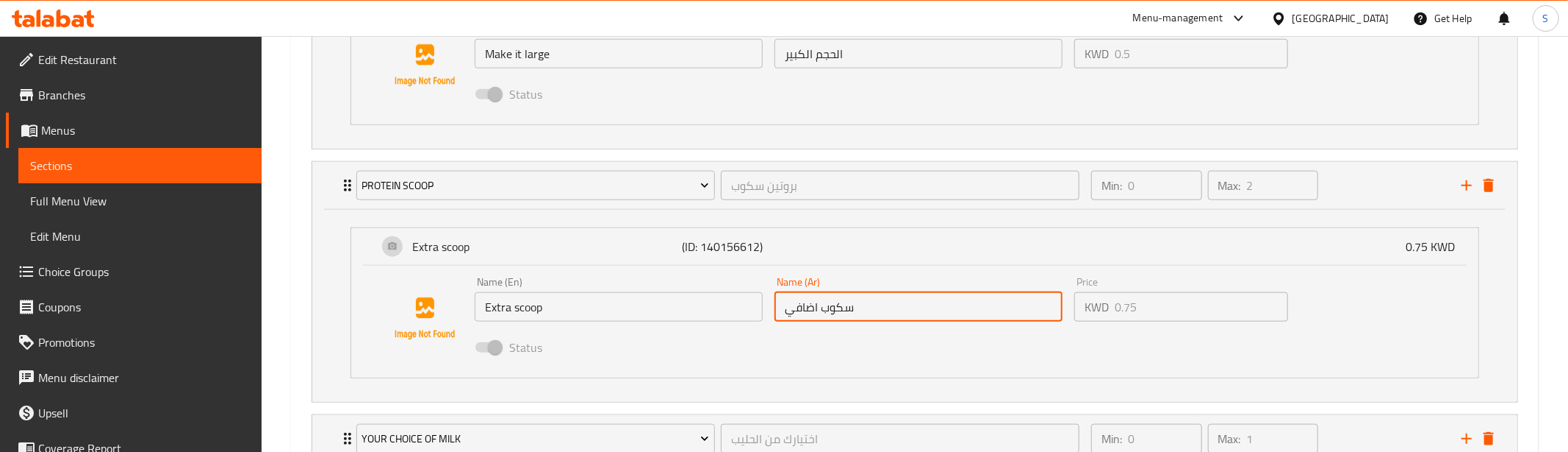
click at [835, 309] on input "سكوب اضافي" at bounding box center [918, 306] width 288 height 29
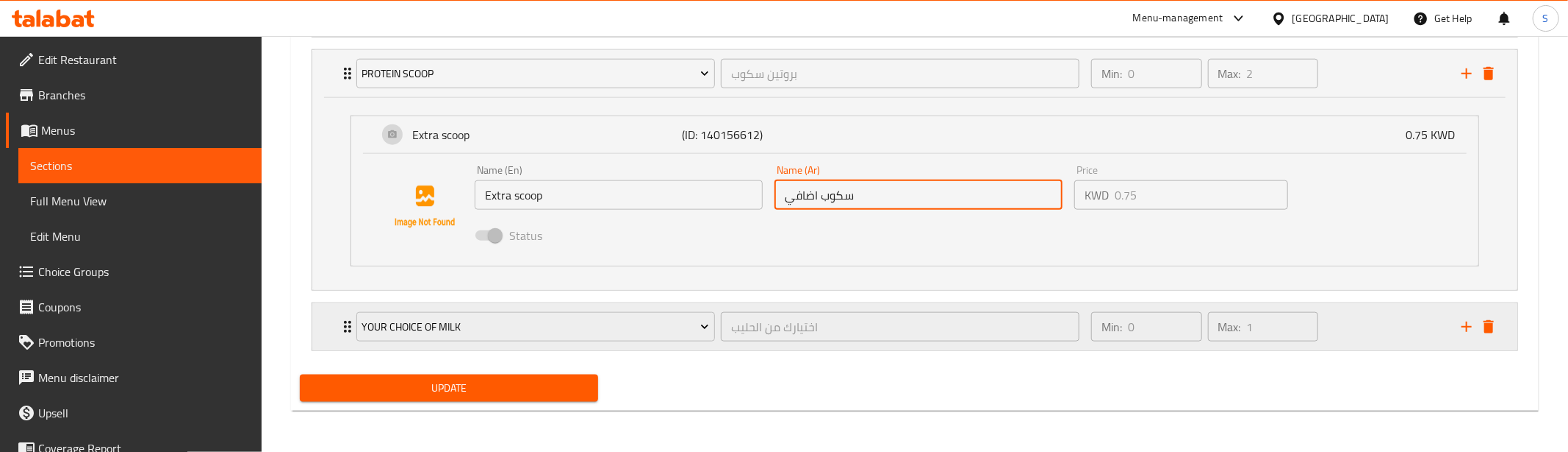
click at [347, 322] on icon "Expand" at bounding box center [348, 326] width 8 height 11
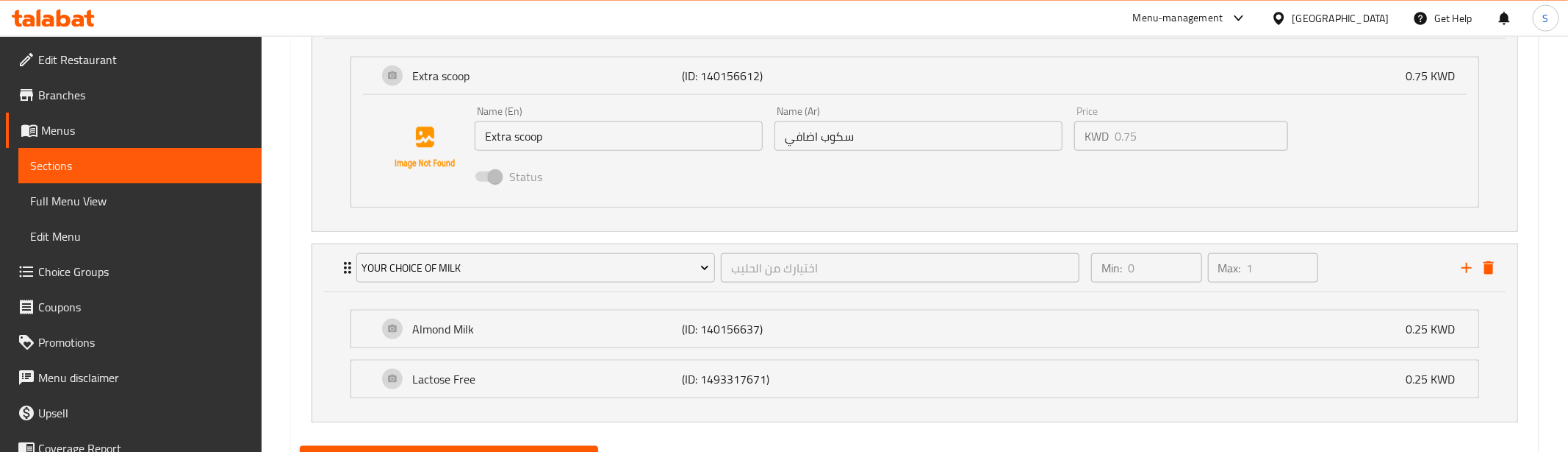
scroll to position [1270, 0]
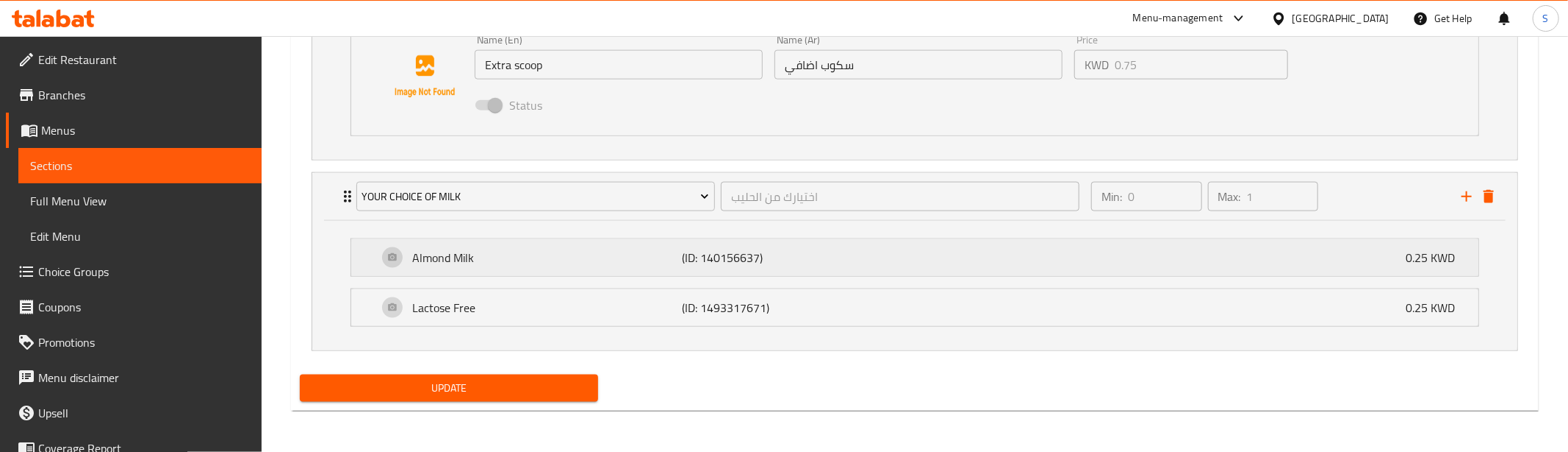
click at [462, 300] on p "Lactose Free" at bounding box center [546, 307] width 269 height 18
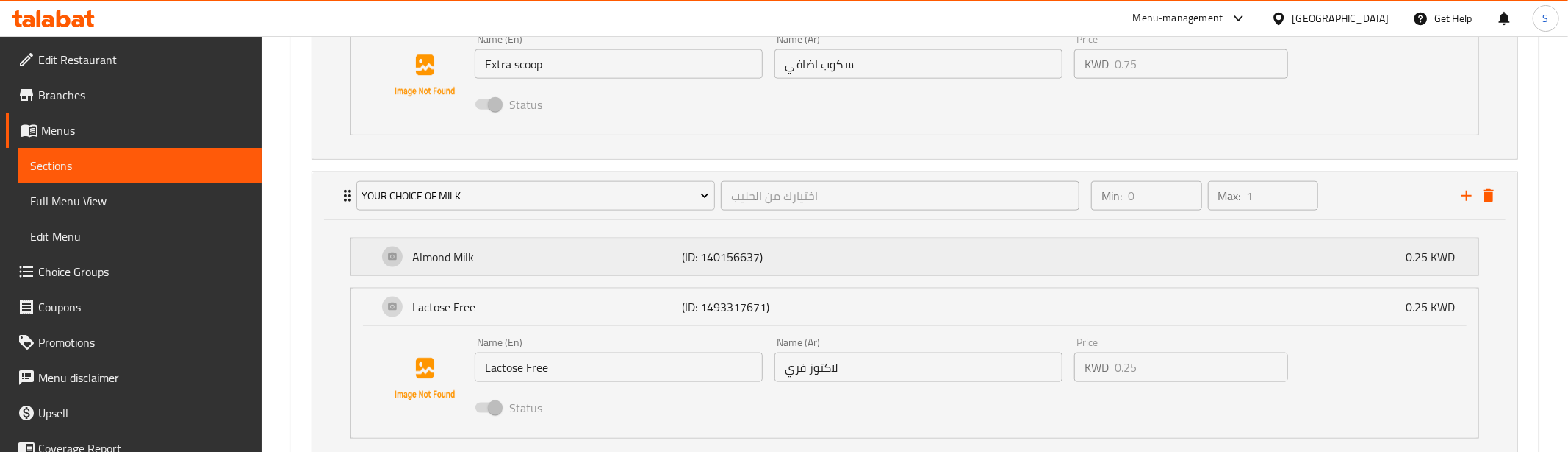
click at [496, 247] on div "Almond Milk (ID: 140156637) 0.25 KWD" at bounding box center [919, 256] width 1083 height 37
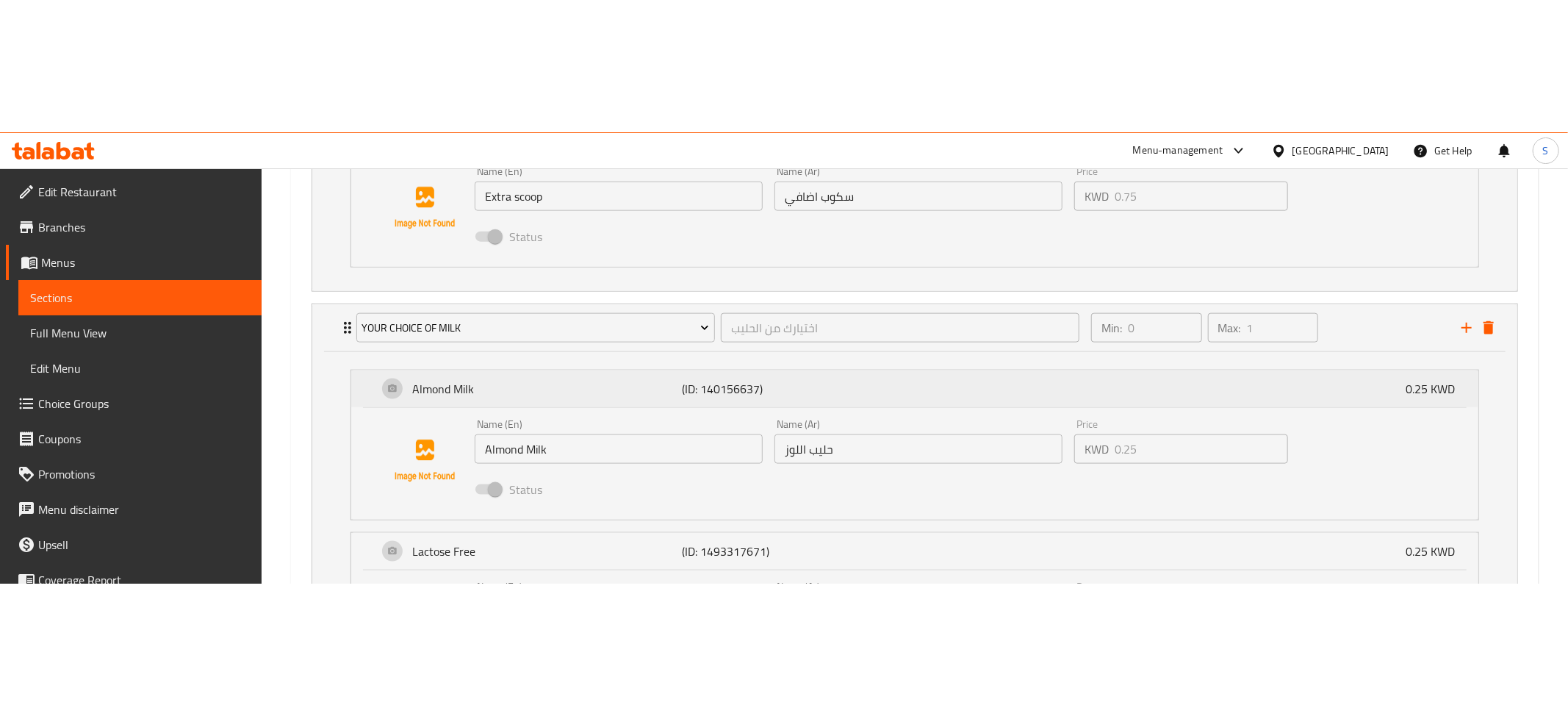
scroll to position [1229, 0]
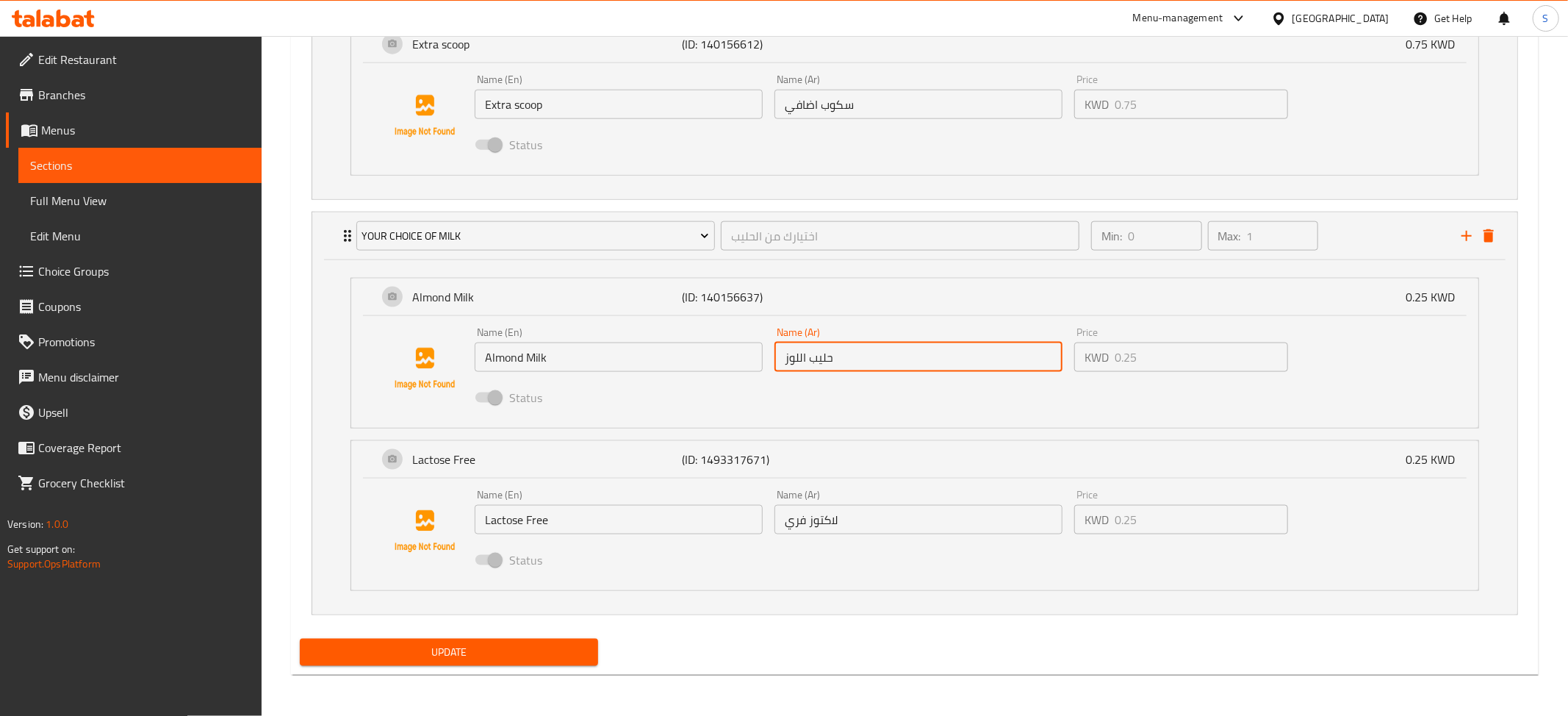
click at [881, 354] on input "حليب اللوز" at bounding box center [918, 356] width 288 height 29
click at [878, 517] on input "لاكتوز فري" at bounding box center [918, 519] width 288 height 29
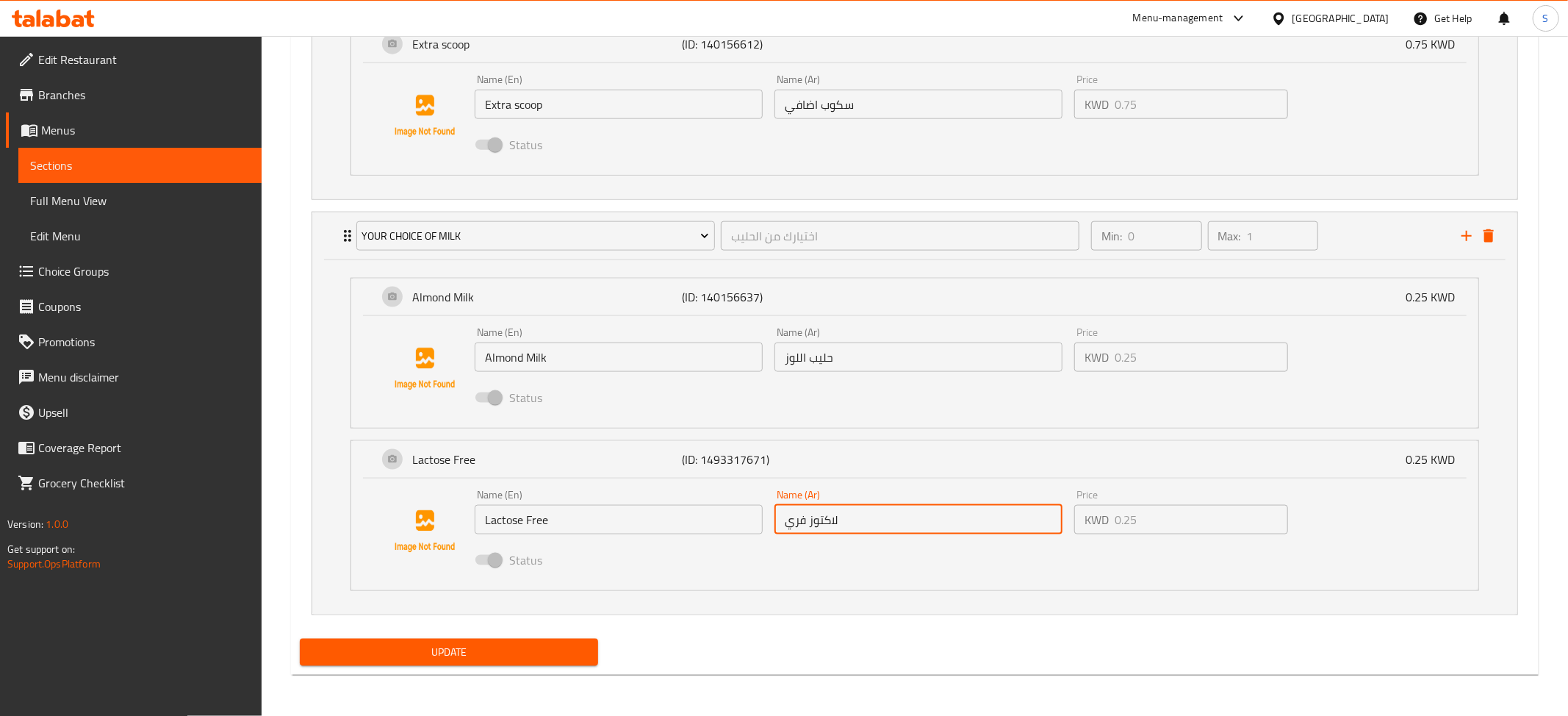
click at [878, 517] on input "لاكتوز فري" at bounding box center [918, 519] width 288 height 29
click at [528, 357] on input "Almond Milk" at bounding box center [618, 356] width 288 height 29
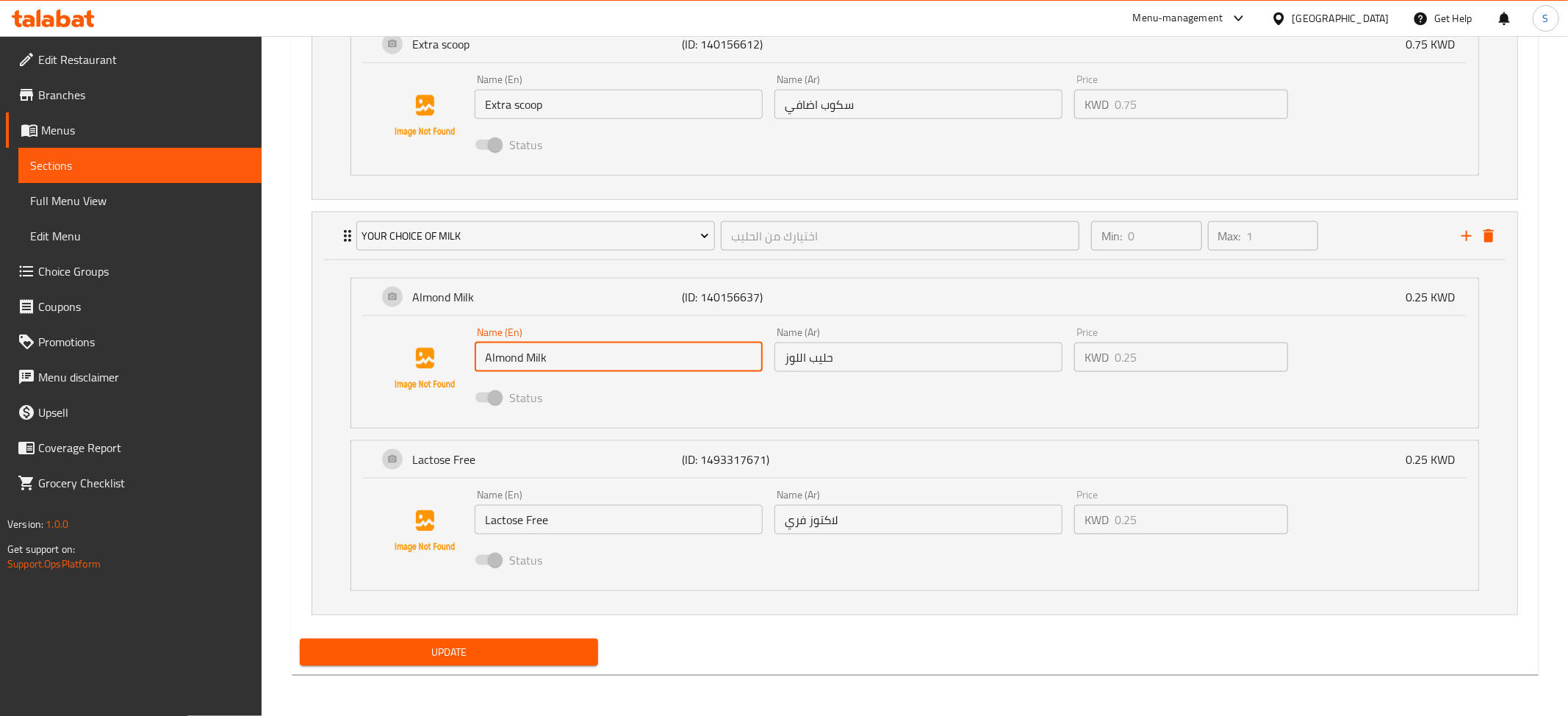
click at [528, 357] on input "Almond Milk" at bounding box center [618, 356] width 288 height 29
click at [575, 519] on input "Lactose Free" at bounding box center [618, 519] width 288 height 29
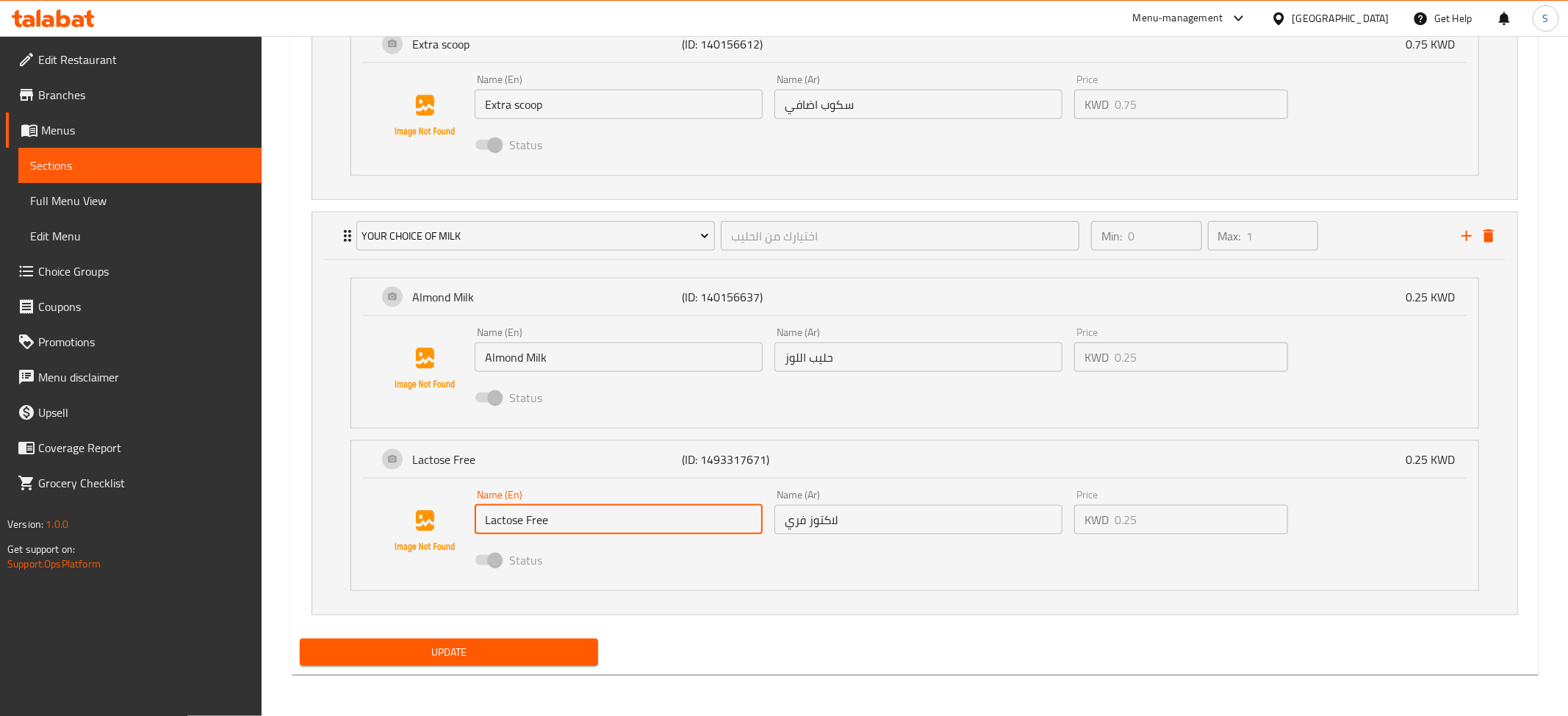
click at [575, 519] on input "Lactose Free" at bounding box center [618, 519] width 288 height 29
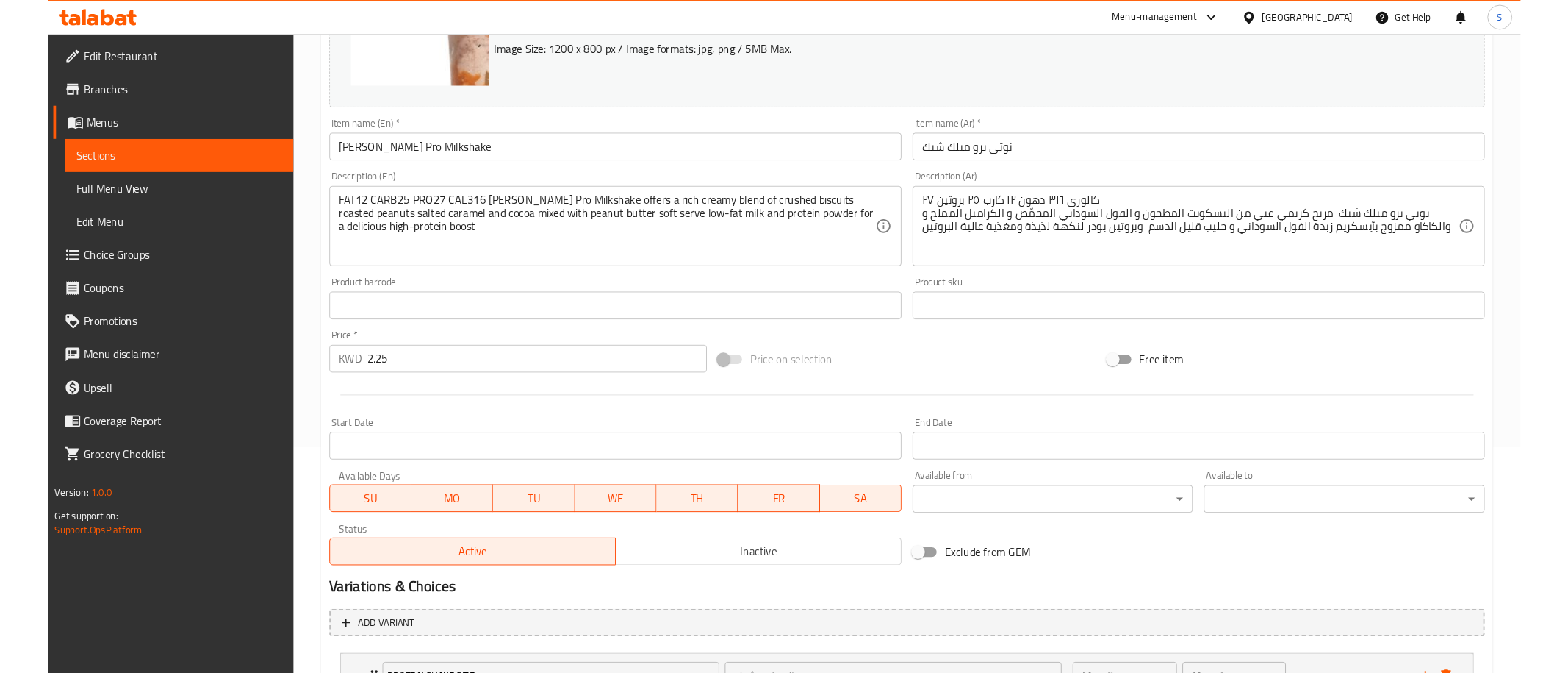
scroll to position [0, 0]
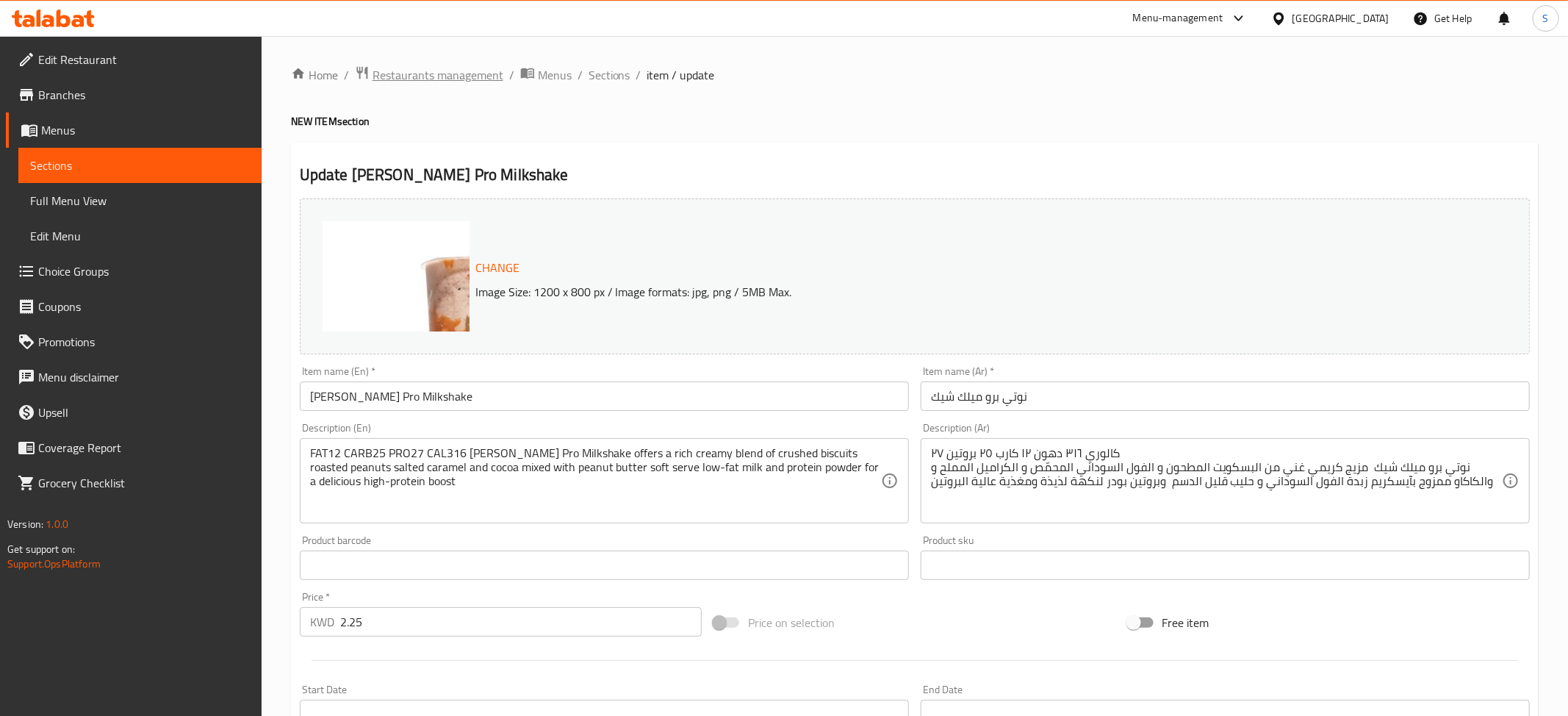
click at [446, 81] on span "Restaurants management" at bounding box center [437, 75] width 130 height 18
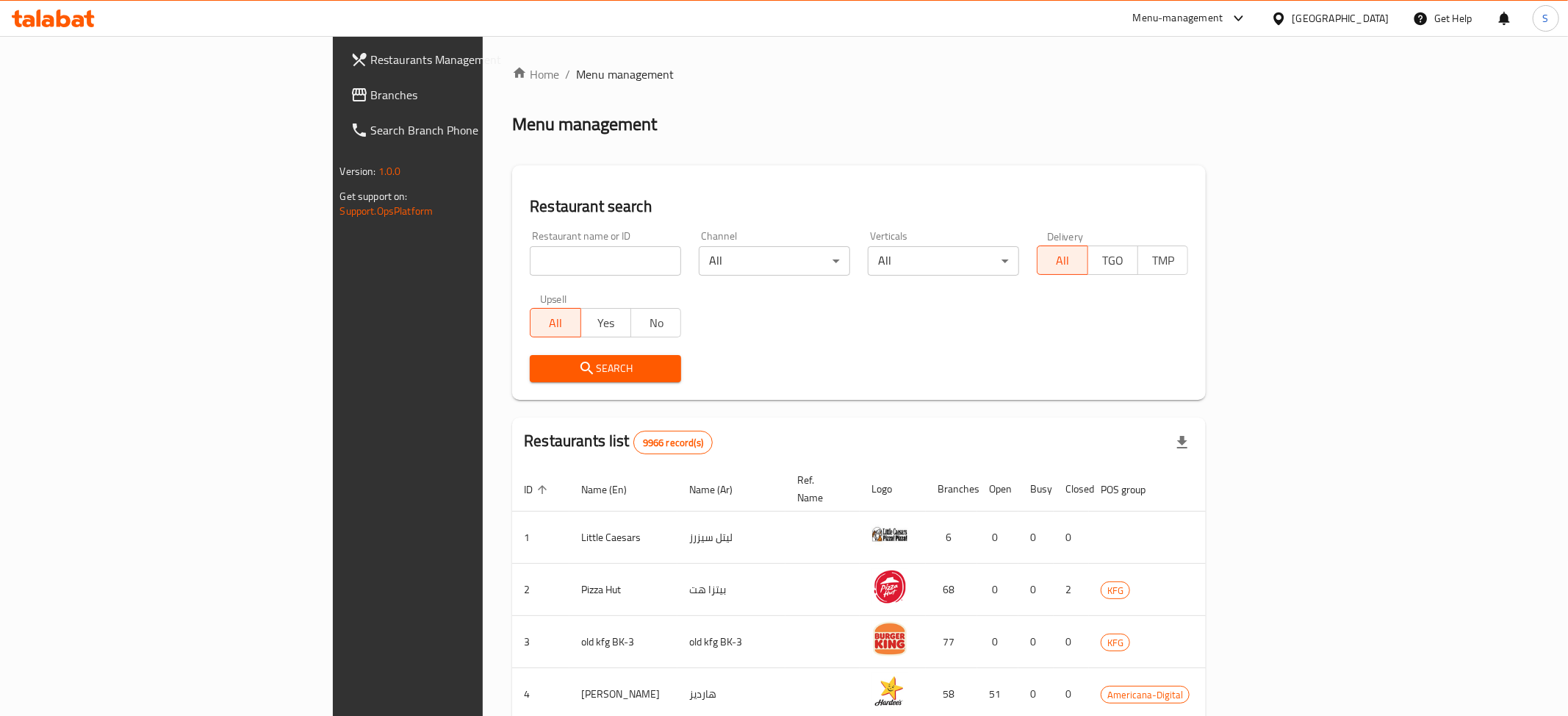
click at [530, 263] on input "search" at bounding box center [605, 261] width 151 height 29
click button "Search" at bounding box center [605, 368] width 151 height 27
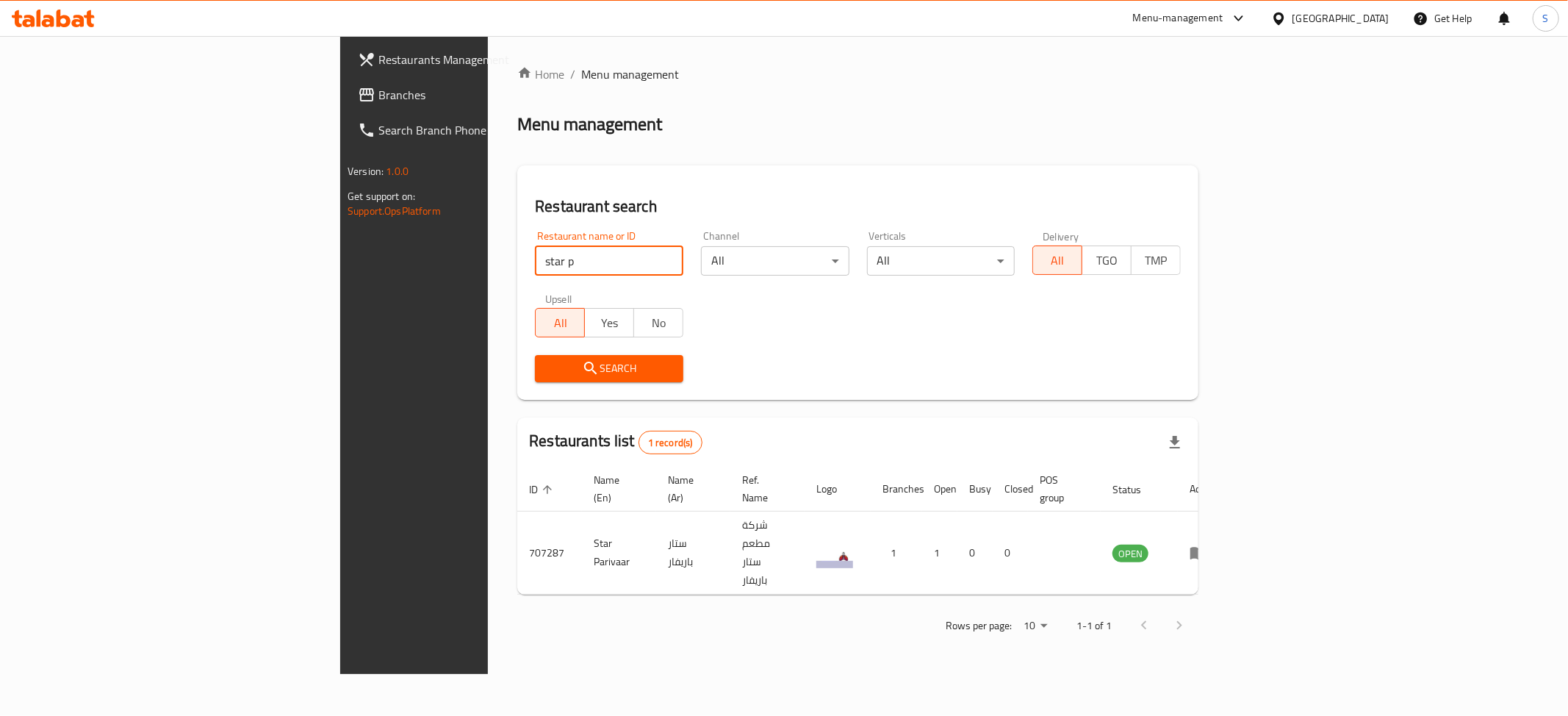
drag, startPoint x: 375, startPoint y: 261, endPoint x: 107, endPoint y: 261, distance: 268.0
click at [535, 261] on input "star p" at bounding box center [608, 261] width 148 height 29
paste input "Say Suco"
type input "Say Suco"
click button "Search" at bounding box center [608, 368] width 148 height 27
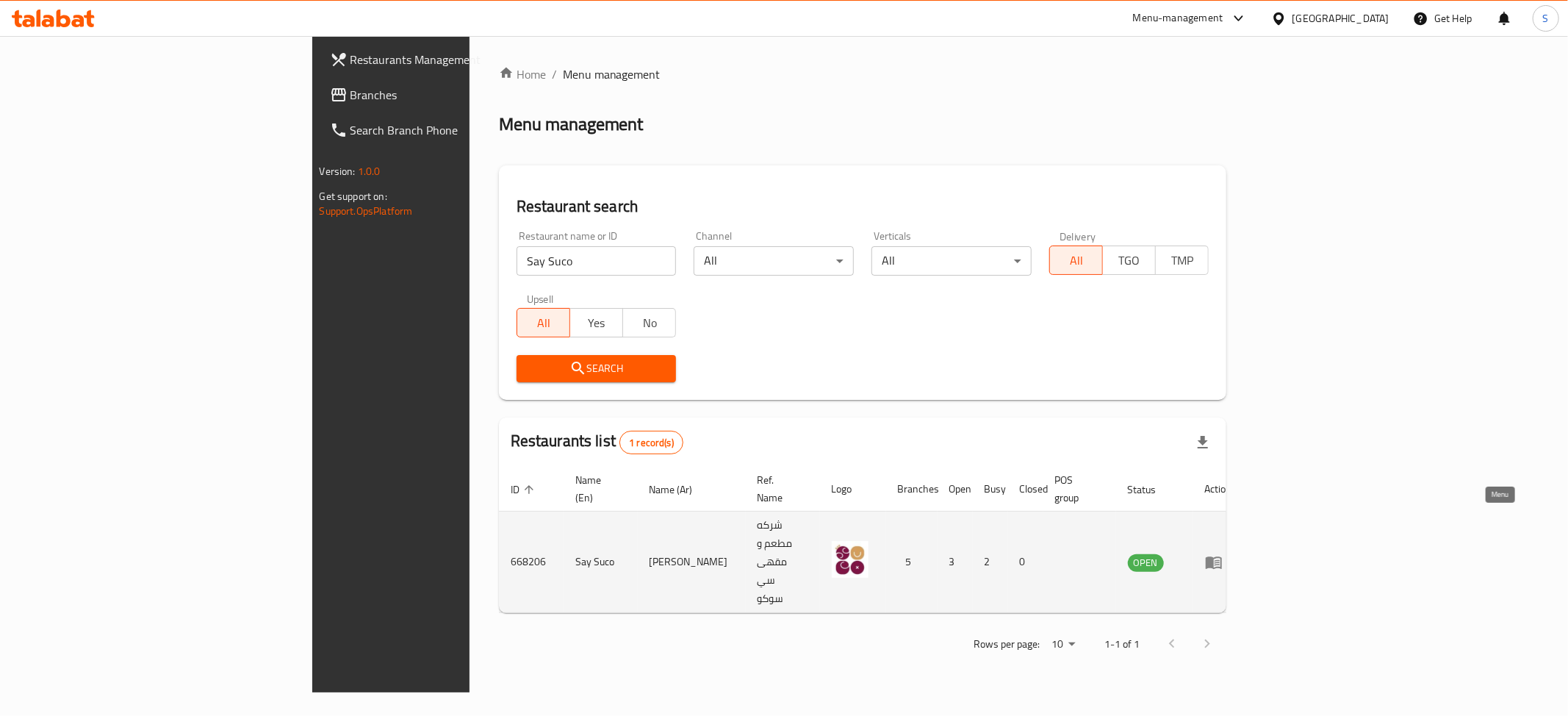
click at [1222, 554] on icon "enhanced table" at bounding box center [1214, 562] width 18 height 18
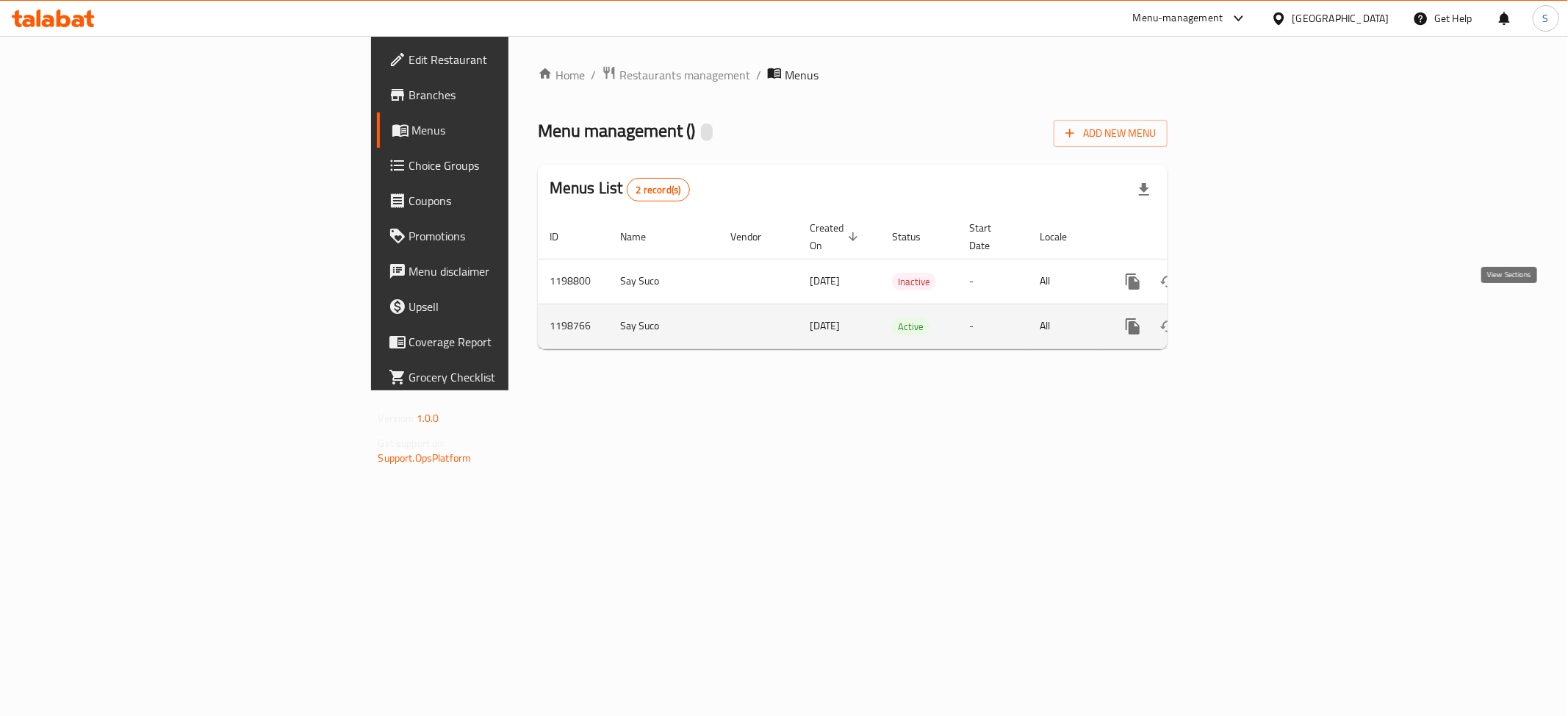
click at [1248, 317] on icon "enhanced table" at bounding box center [1238, 326] width 18 height 18
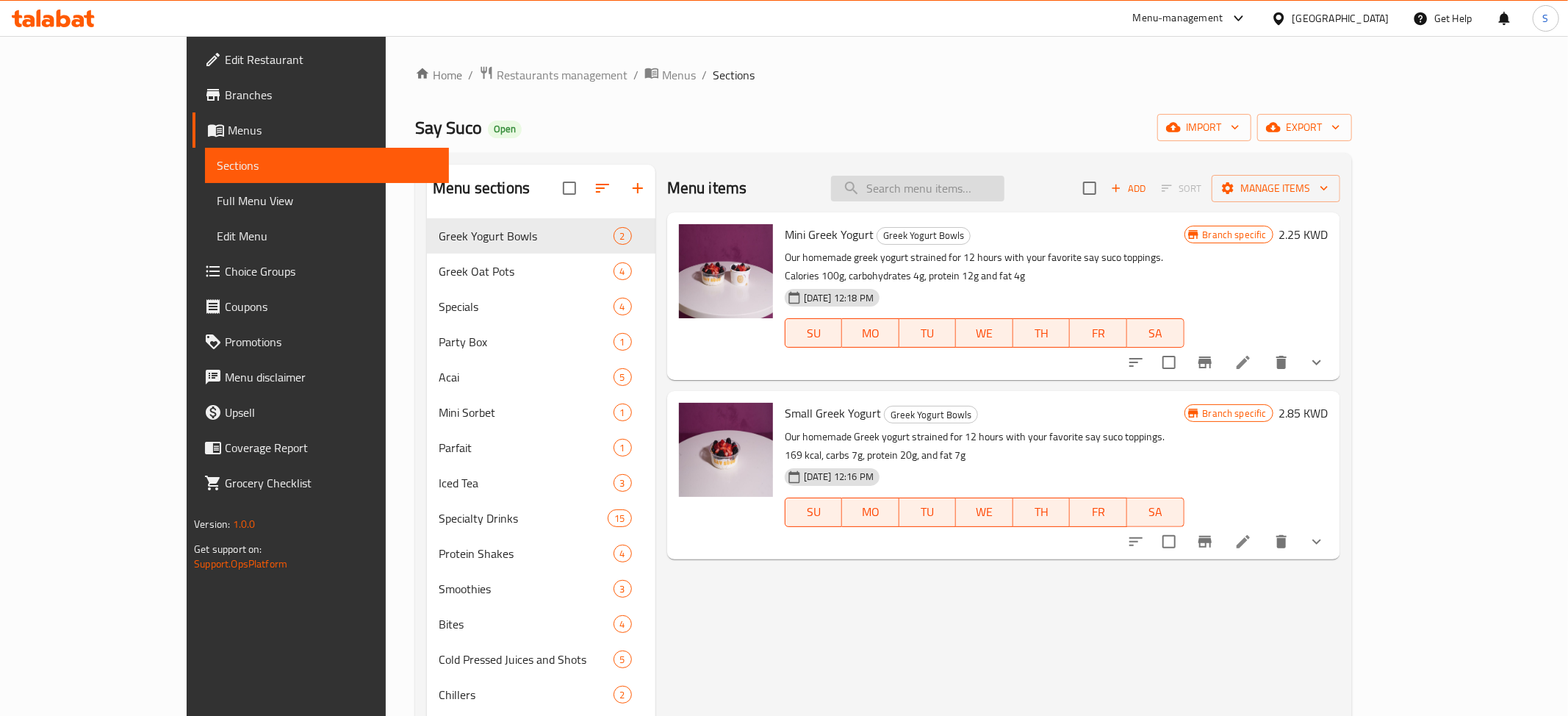
click at [978, 187] on input "search" at bounding box center [918, 188] width 174 height 26
paste input "matcha Greek yogurt"
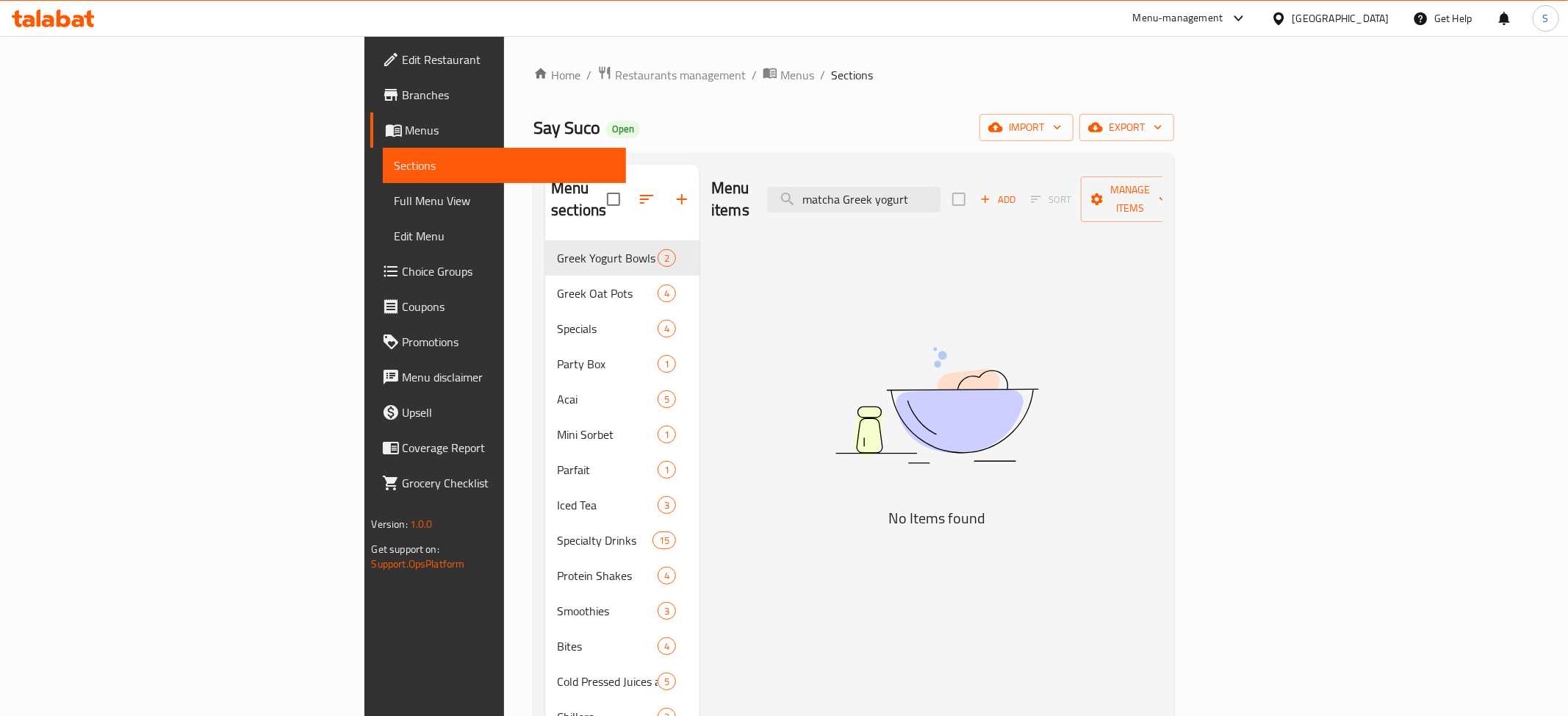
drag, startPoint x: 1058, startPoint y: 190, endPoint x: 811, endPoint y: 190, distance: 247.0
click at [812, 190] on input "matcha Greek yogurt" at bounding box center [854, 199] width 174 height 26
type input "matcha Greek yogurt"
click at [402, 270] on span "Choice Groups" at bounding box center [508, 271] width 212 height 18
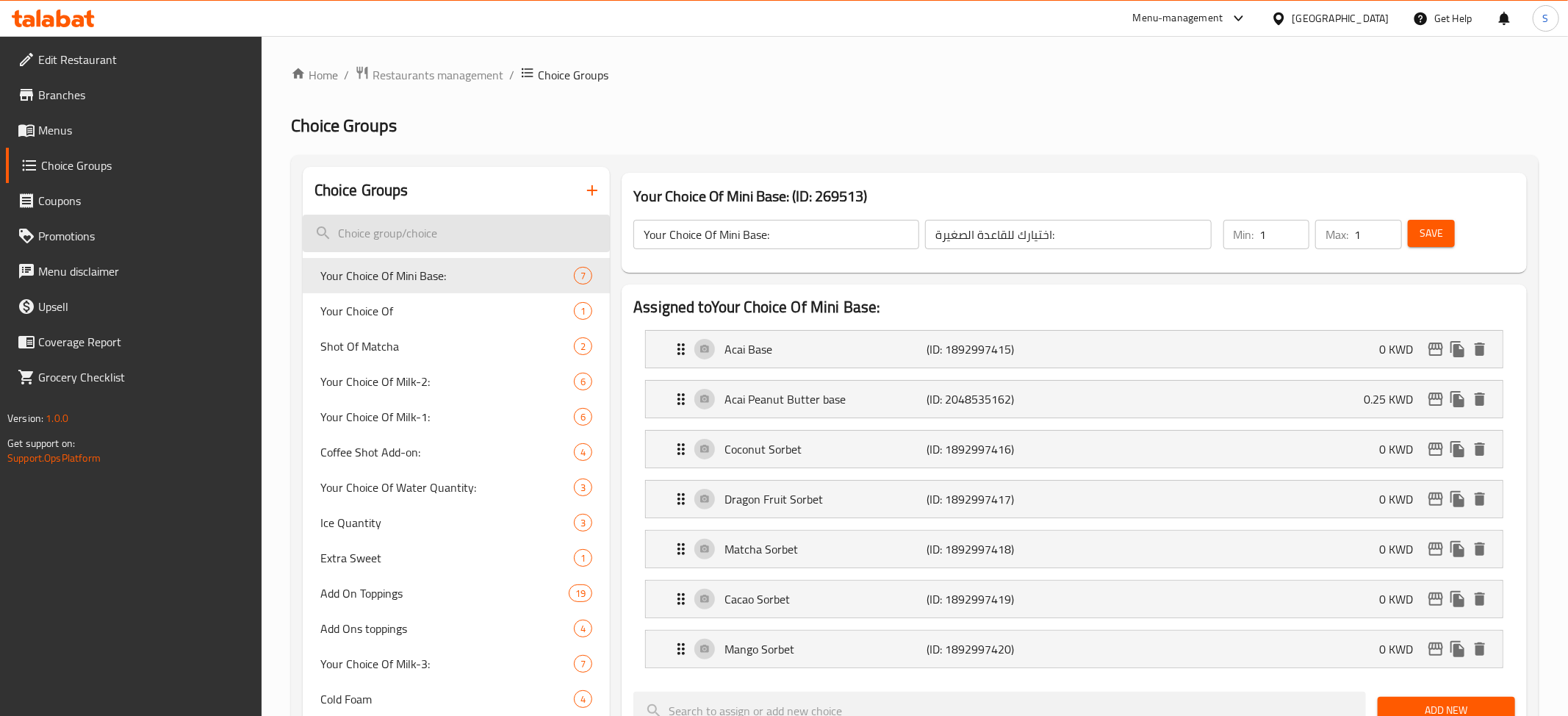
click at [423, 230] on input "search" at bounding box center [456, 233] width 308 height 38
paste input "matcha Greek yogurt"
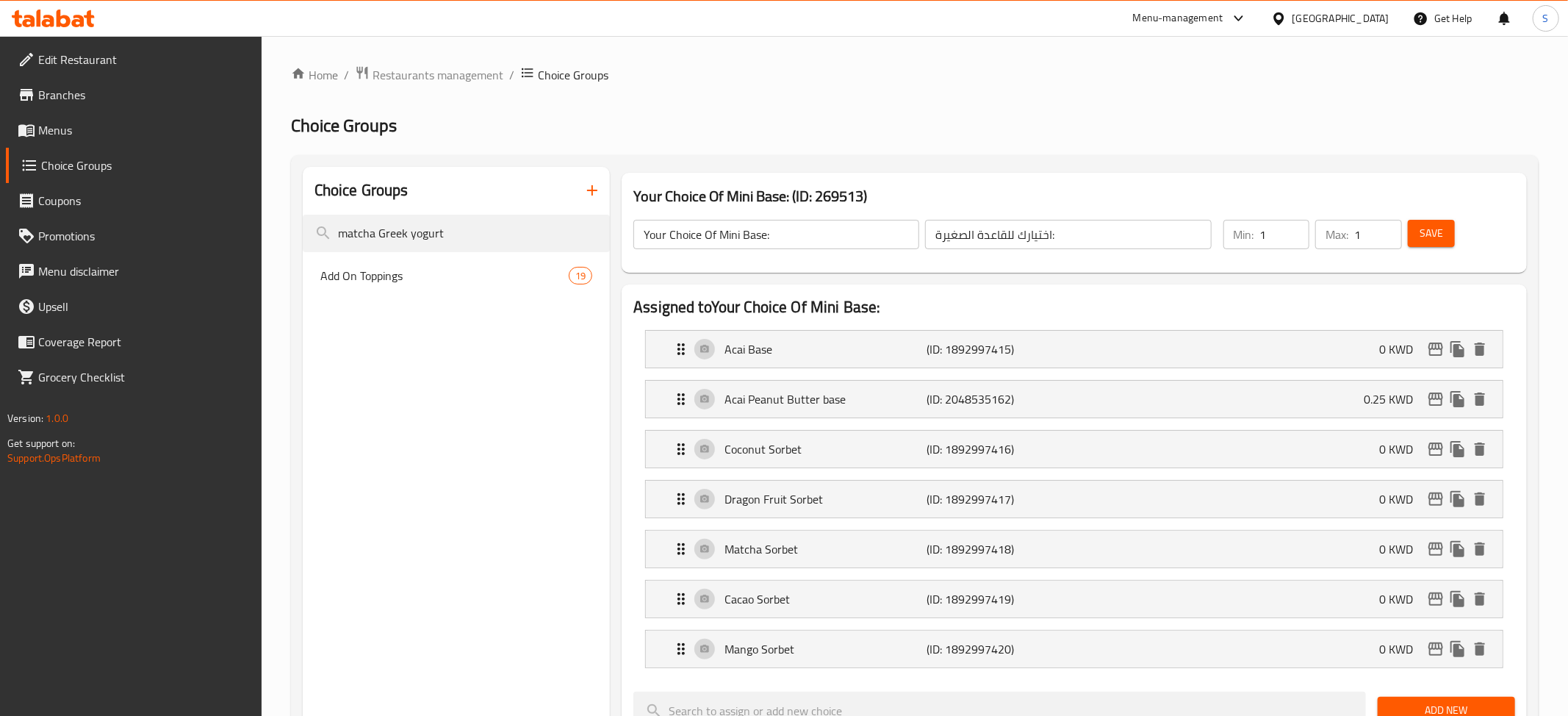
type input "matcha Greek yogurt"
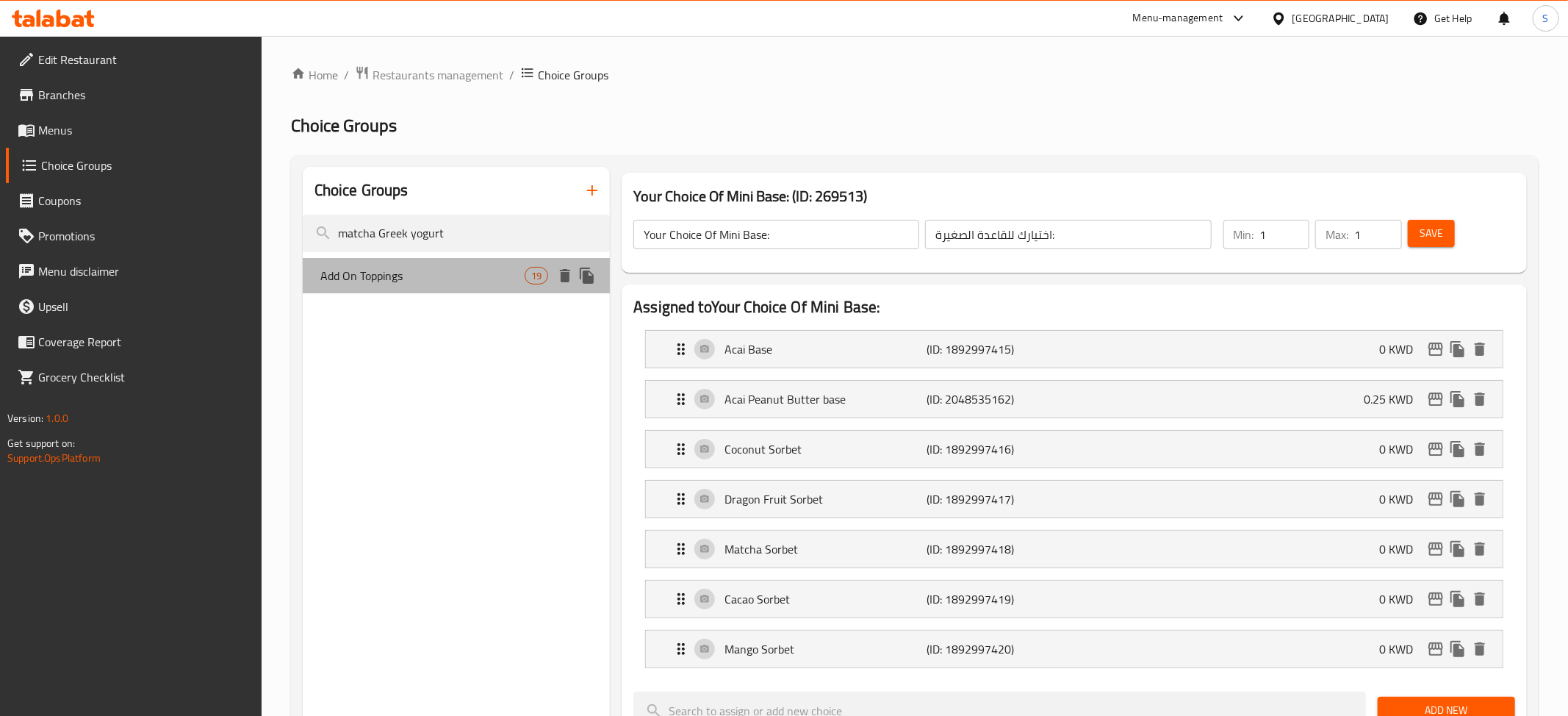
click at [441, 276] on span "Add On Toppings" at bounding box center [422, 275] width 204 height 18
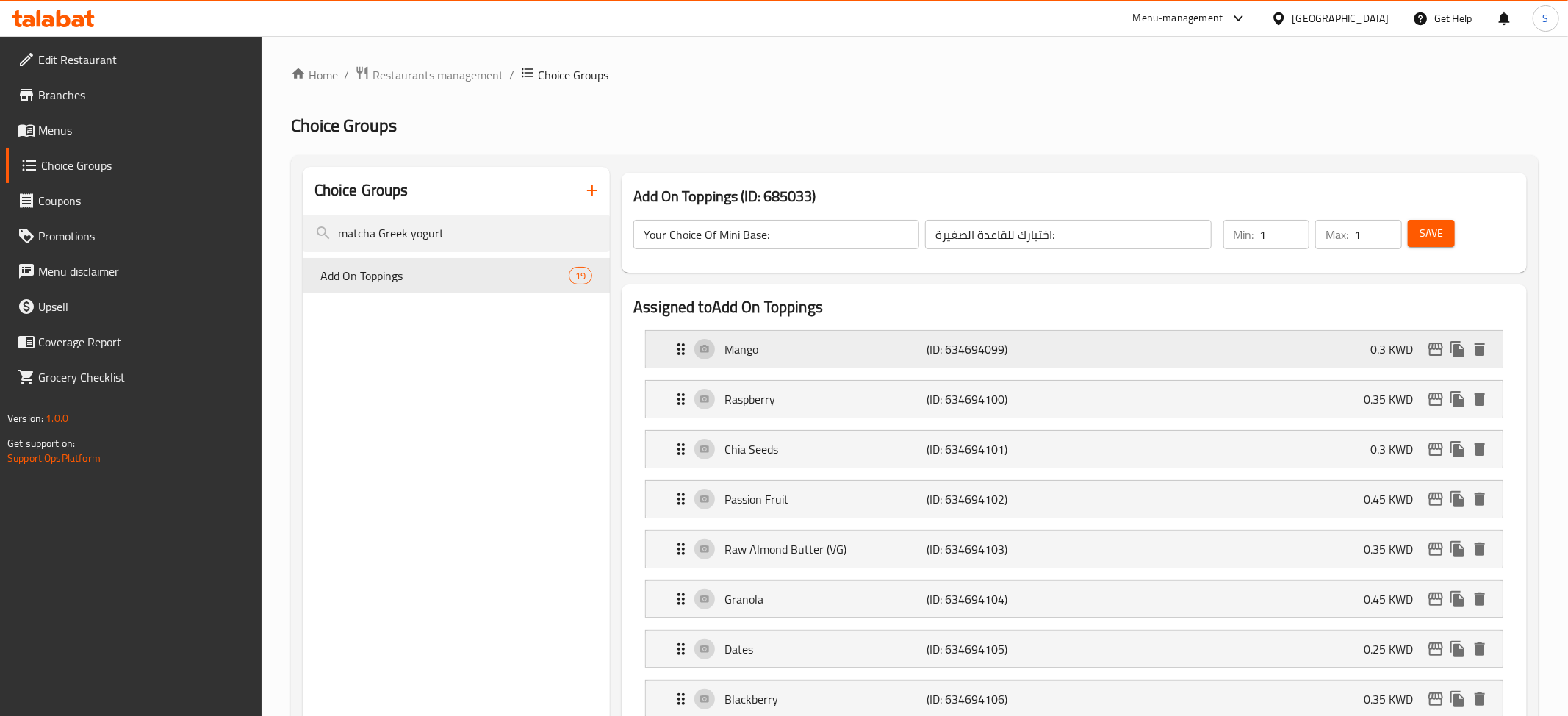
type input "Add On Toppings"
type input "إضافة على الطبقة"
type input "0"
type input "10"
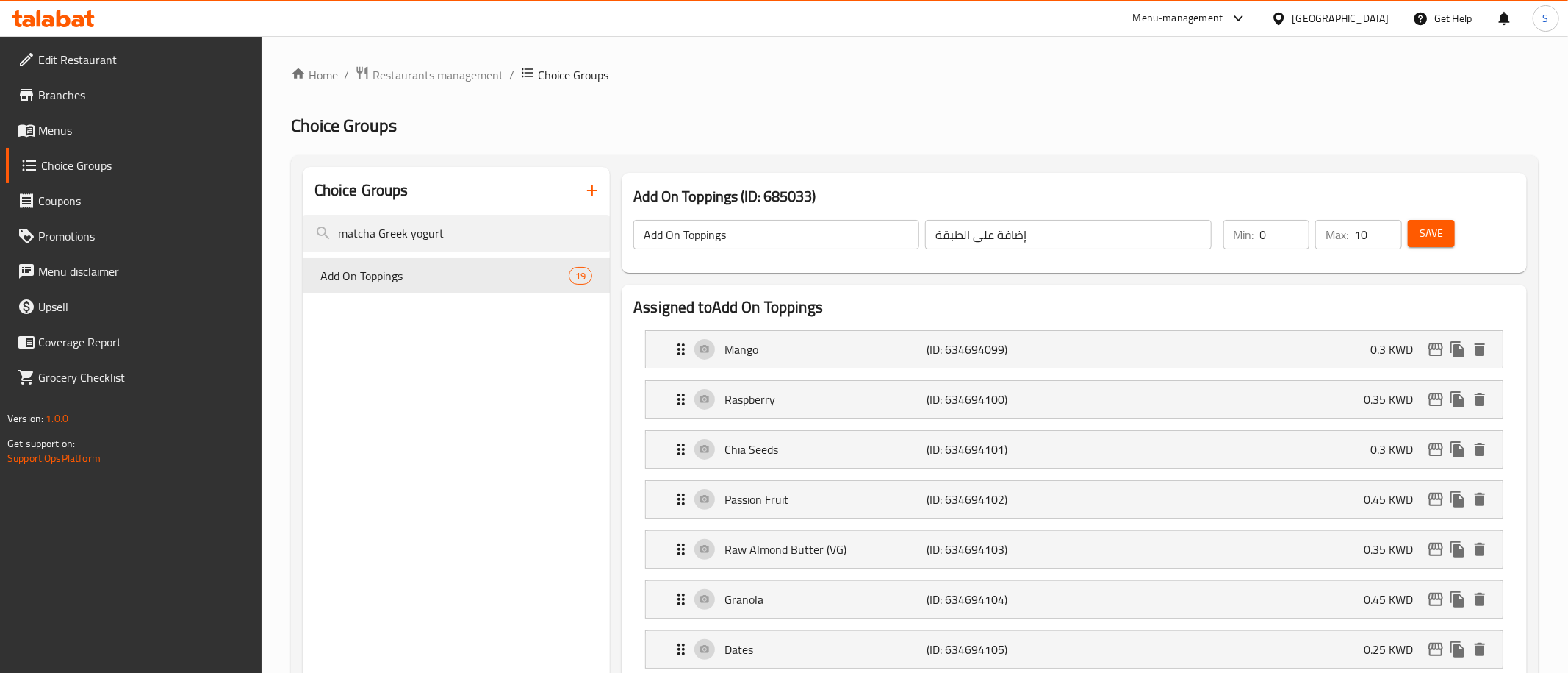
scroll to position [866, 0]
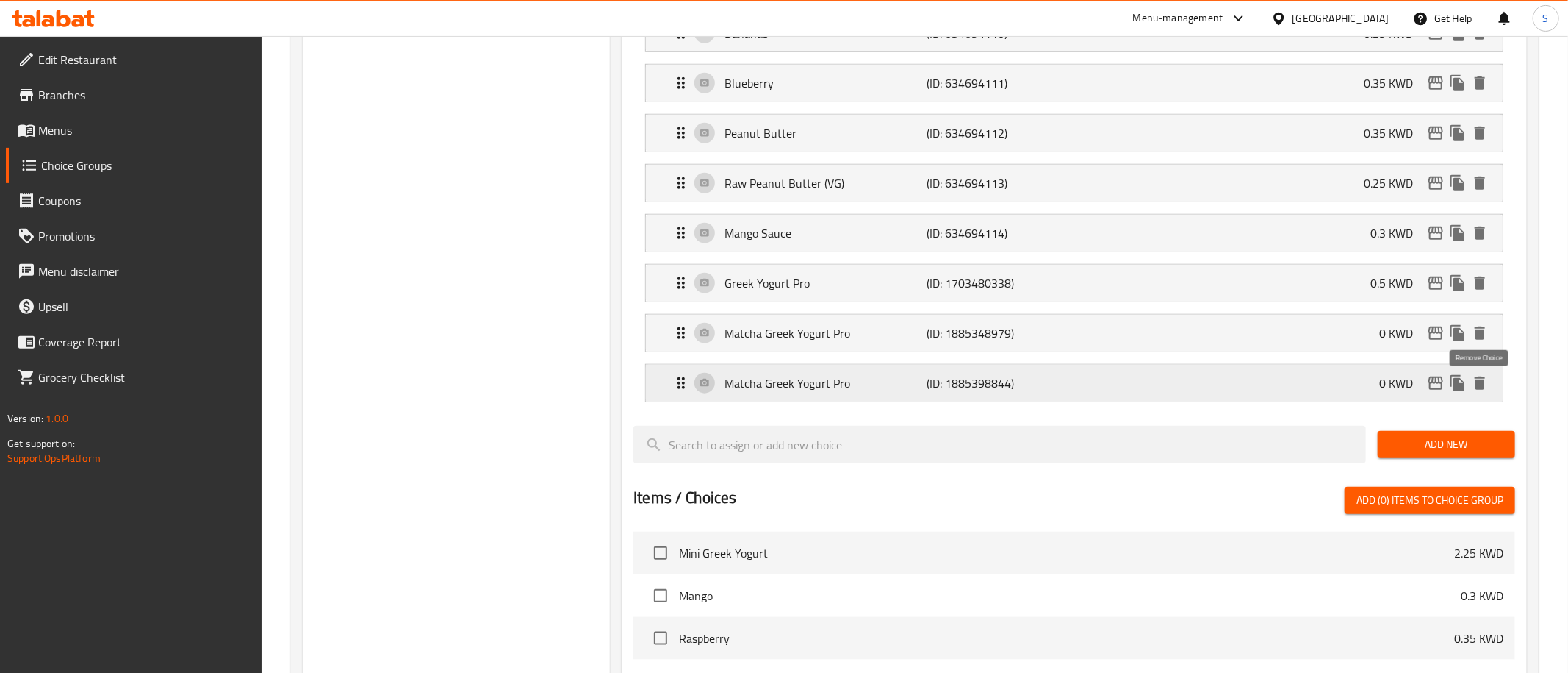
click at [1485, 384] on icon "delete" at bounding box center [1479, 383] width 18 height 18
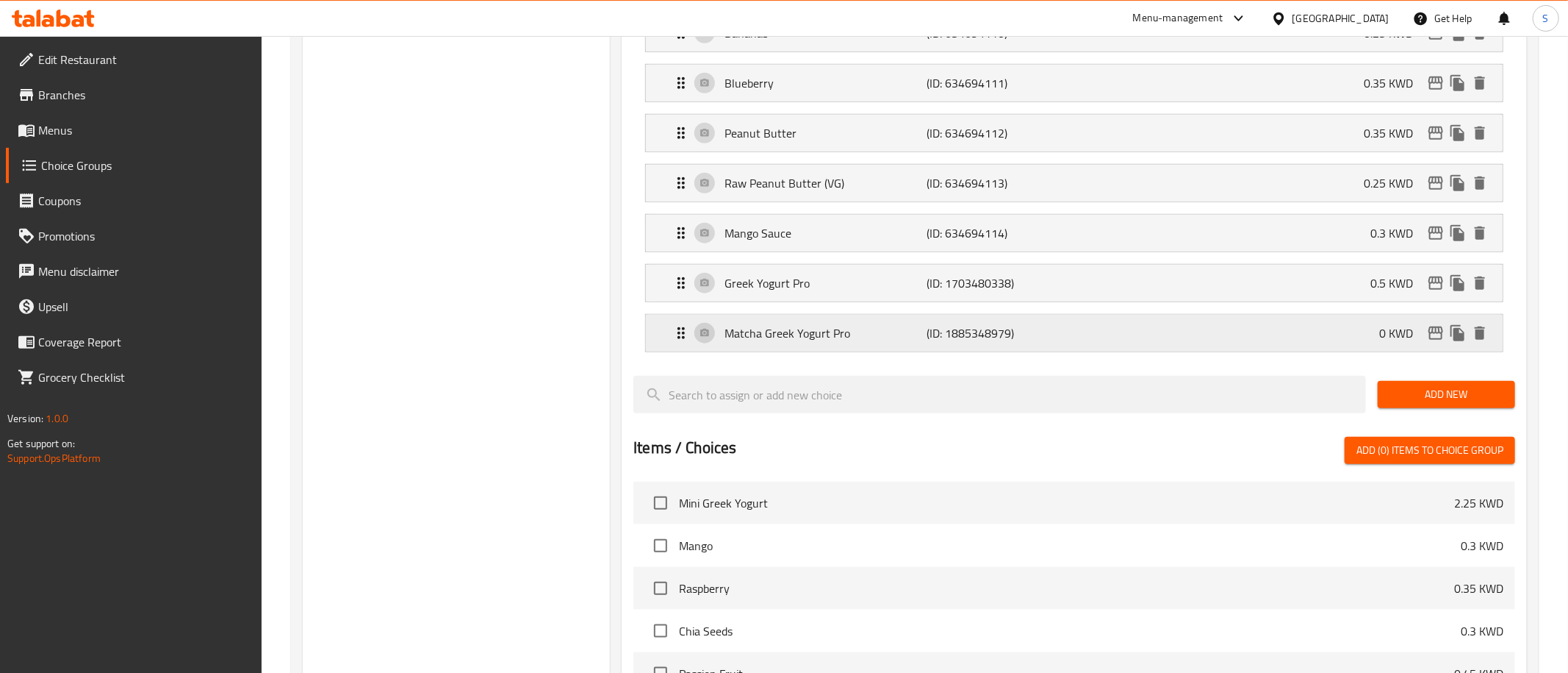
click at [1226, 350] on div "Matcha Greek Yogurt Pro (ID: 1885348979) 0 KWD" at bounding box center [1079, 333] width 812 height 37
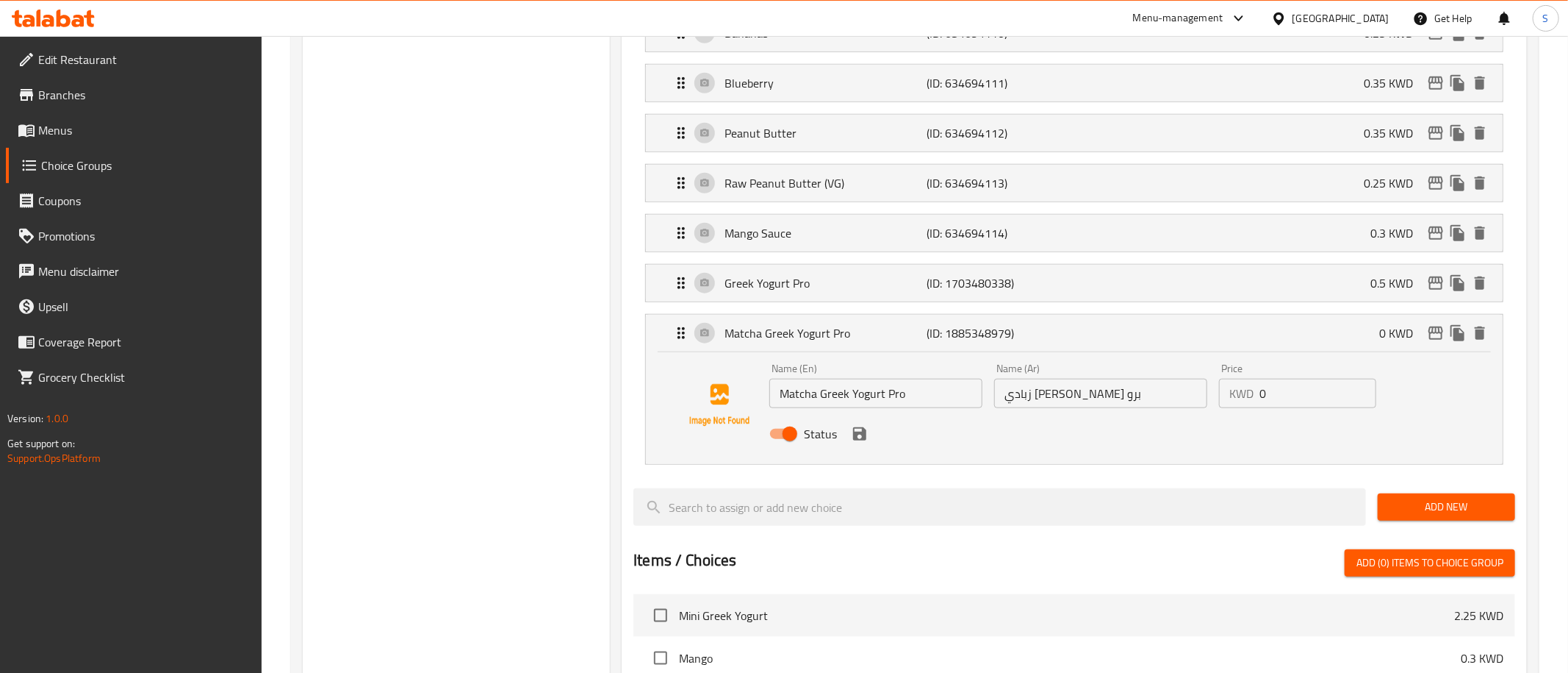
drag, startPoint x: 1293, startPoint y: 394, endPoint x: 940, endPoint y: 402, distance: 353.1
click at [1259, 402] on input "0" at bounding box center [1318, 393] width 117 height 29
click at [846, 432] on div "Status" at bounding box center [1100, 434] width 674 height 40
click at [862, 435] on icon "save" at bounding box center [860, 434] width 13 height 13
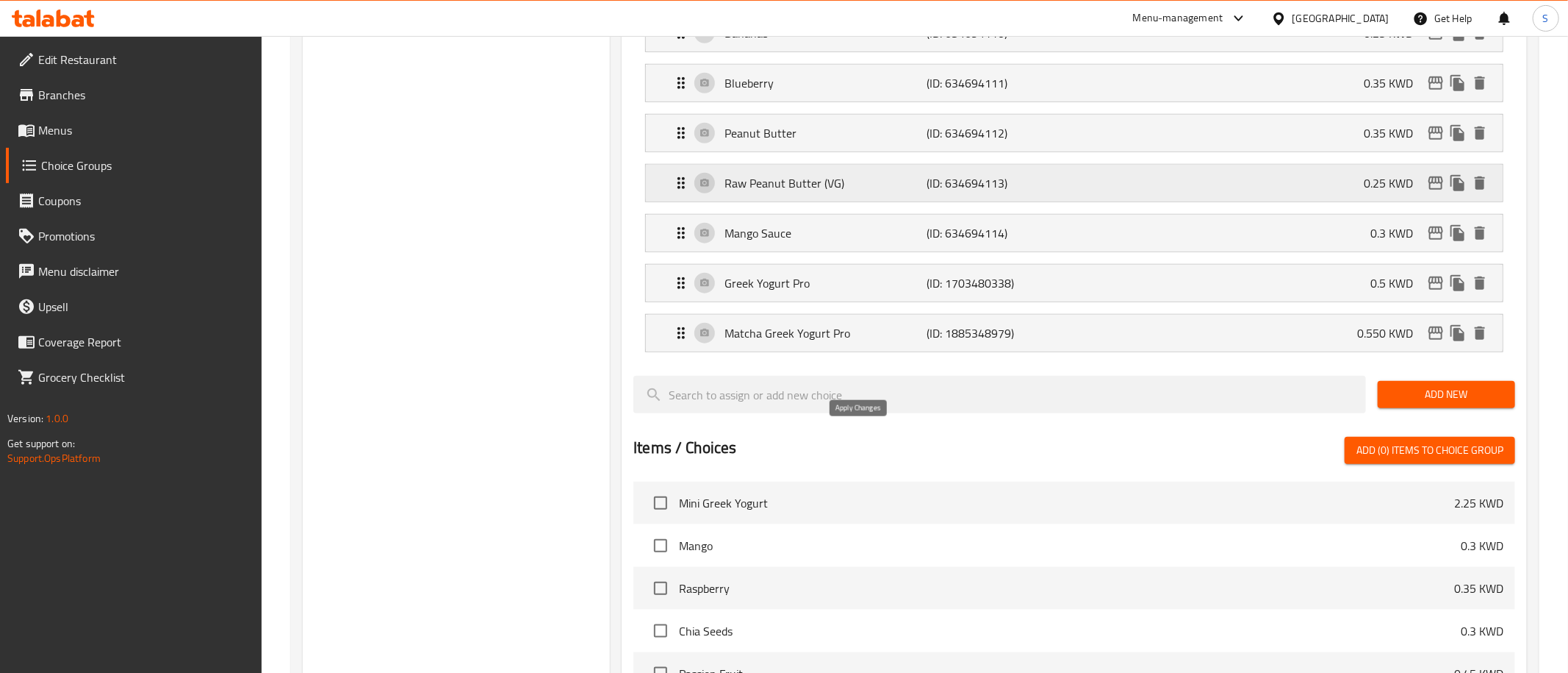
type input "0.550"
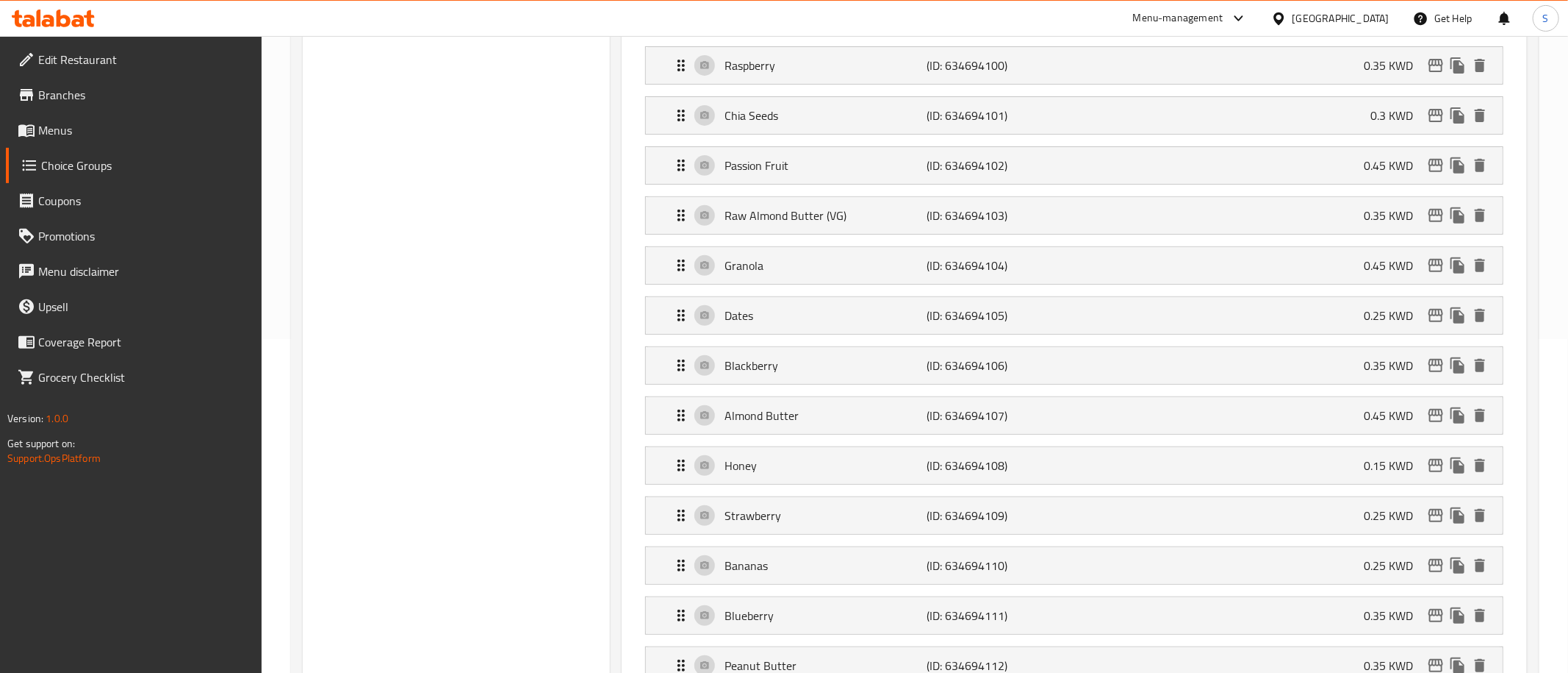
scroll to position [0, 0]
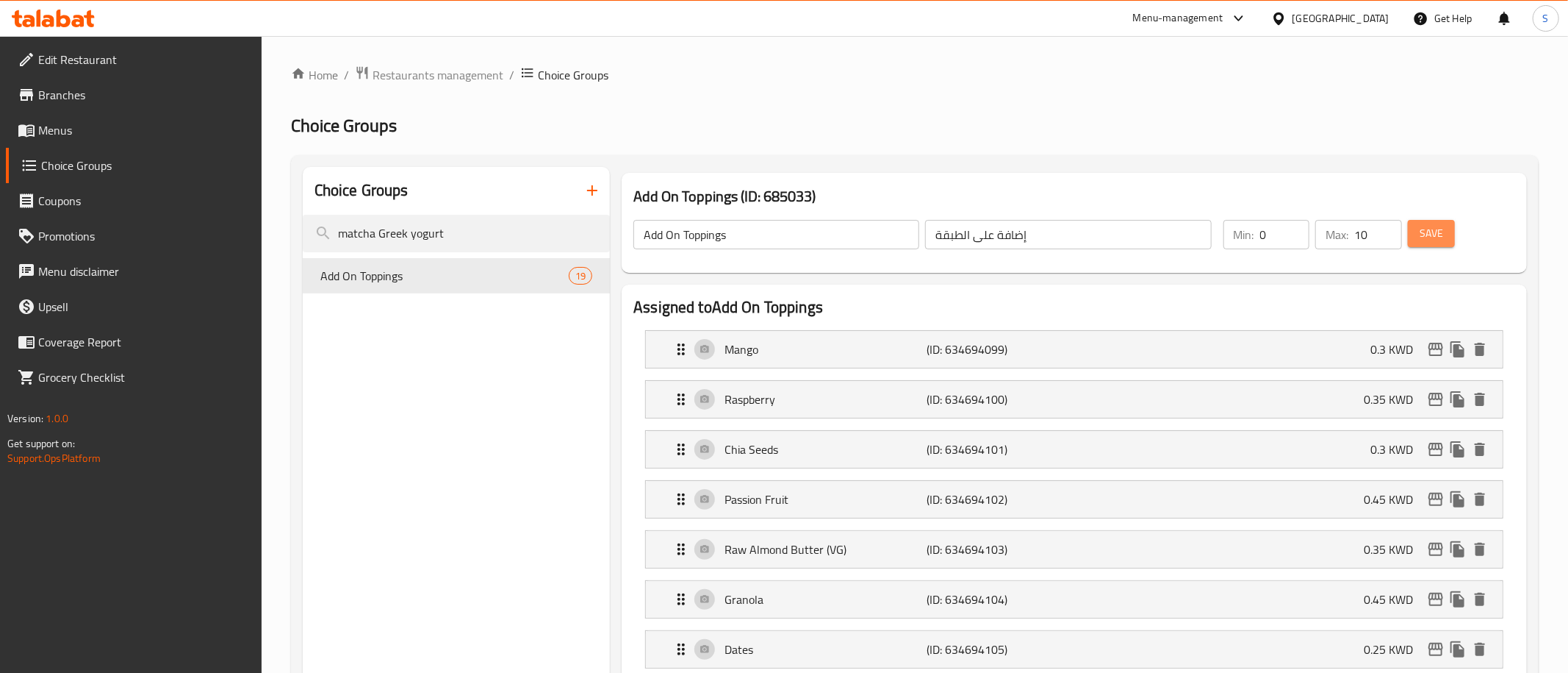
click at [1436, 233] on span "Save" at bounding box center [1431, 233] width 24 height 18
